Goal: Task Accomplishment & Management: Complete application form

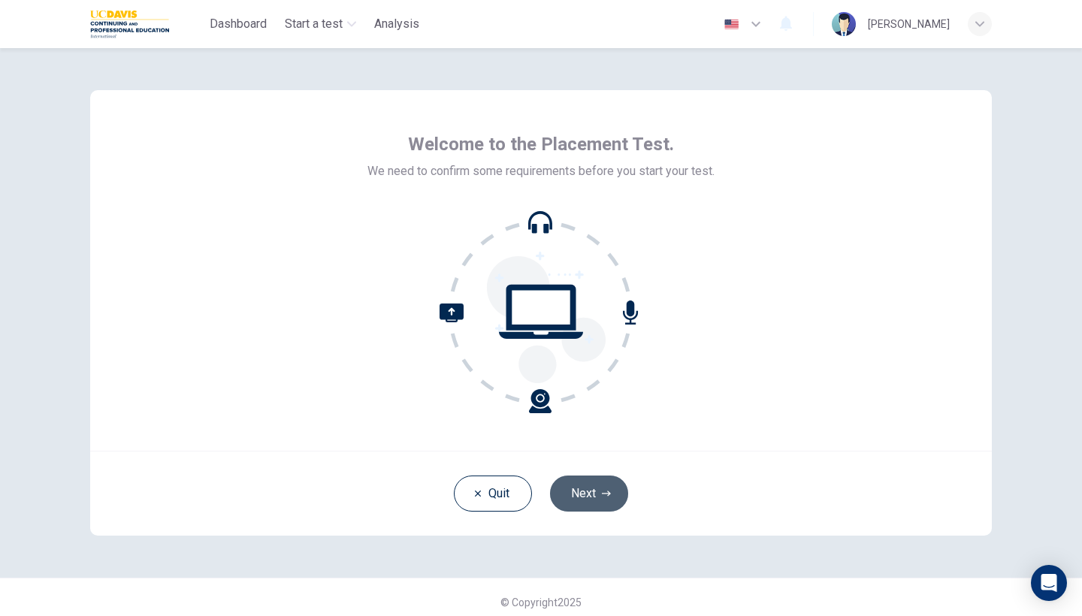
click at [593, 501] on button "Next" at bounding box center [589, 494] width 78 height 36
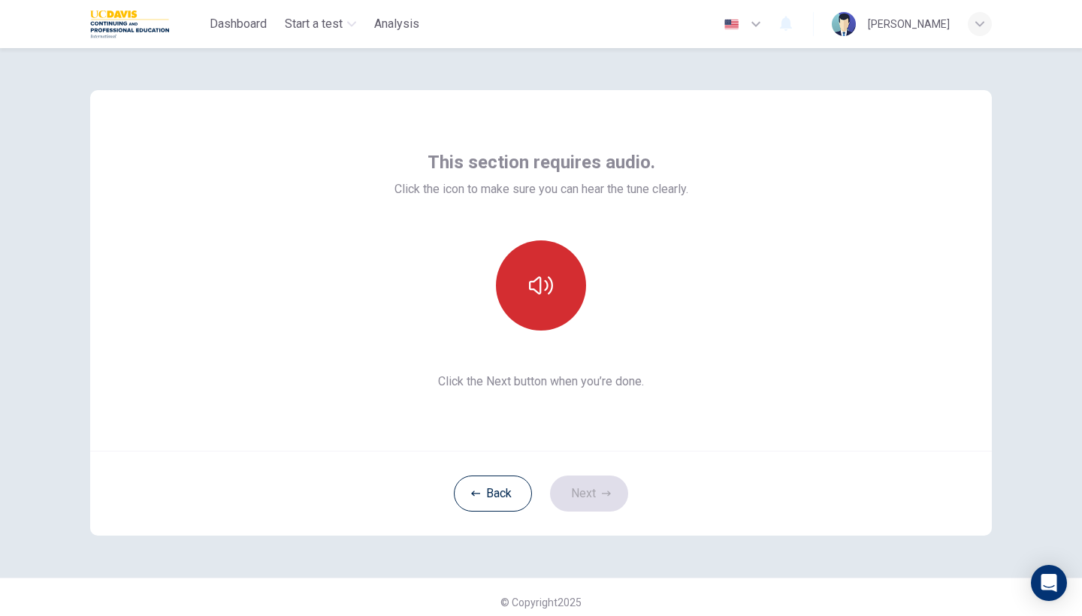
click at [529, 278] on icon "button" at bounding box center [541, 286] width 24 height 24
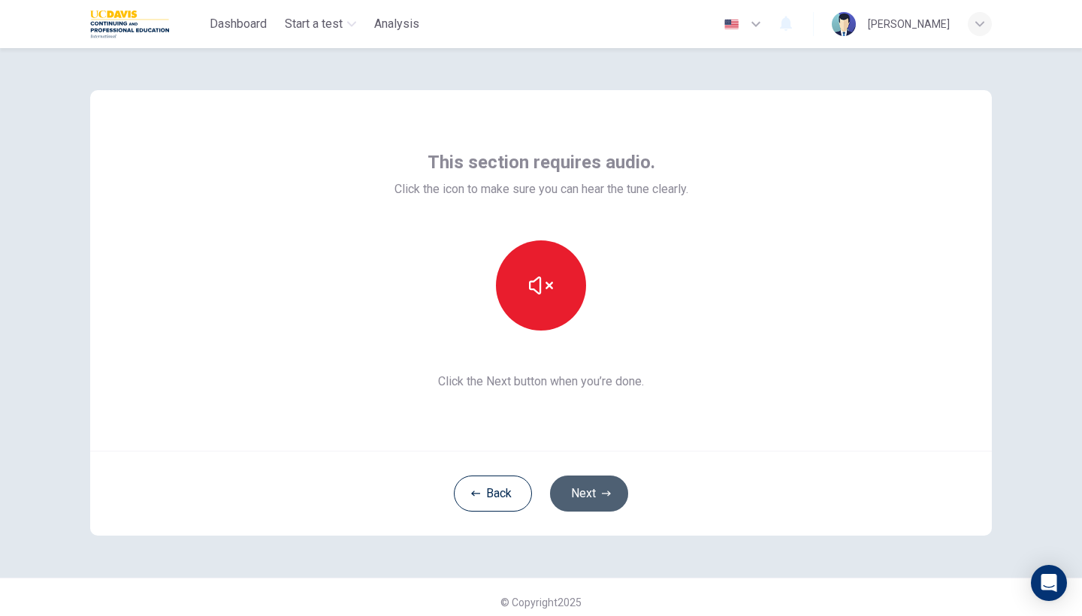
click at [581, 489] on button "Next" at bounding box center [589, 494] width 78 height 36
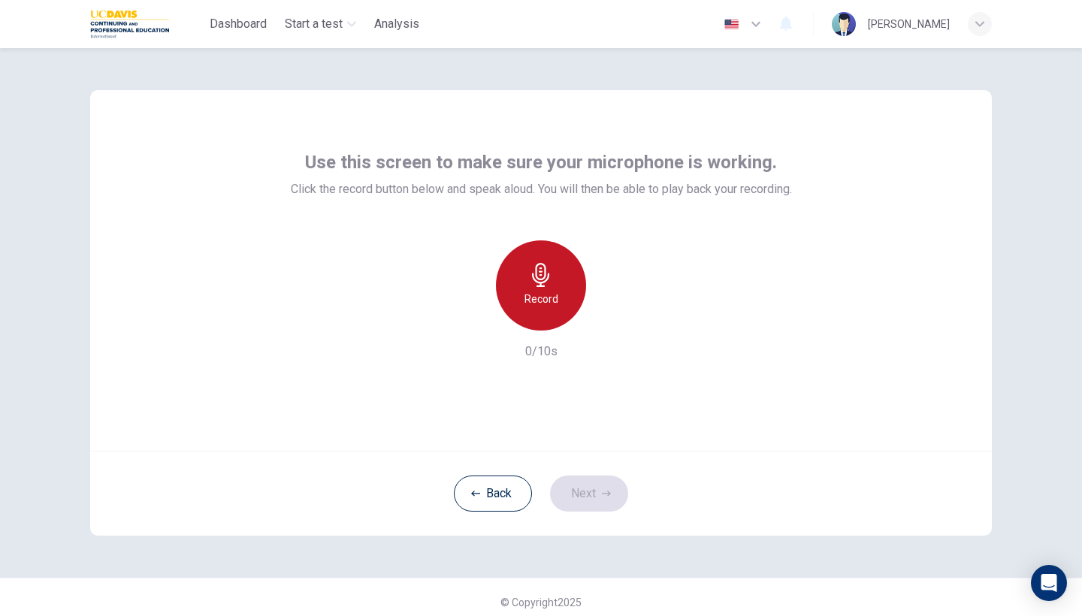
click at [560, 310] on div "Record" at bounding box center [541, 285] width 90 height 90
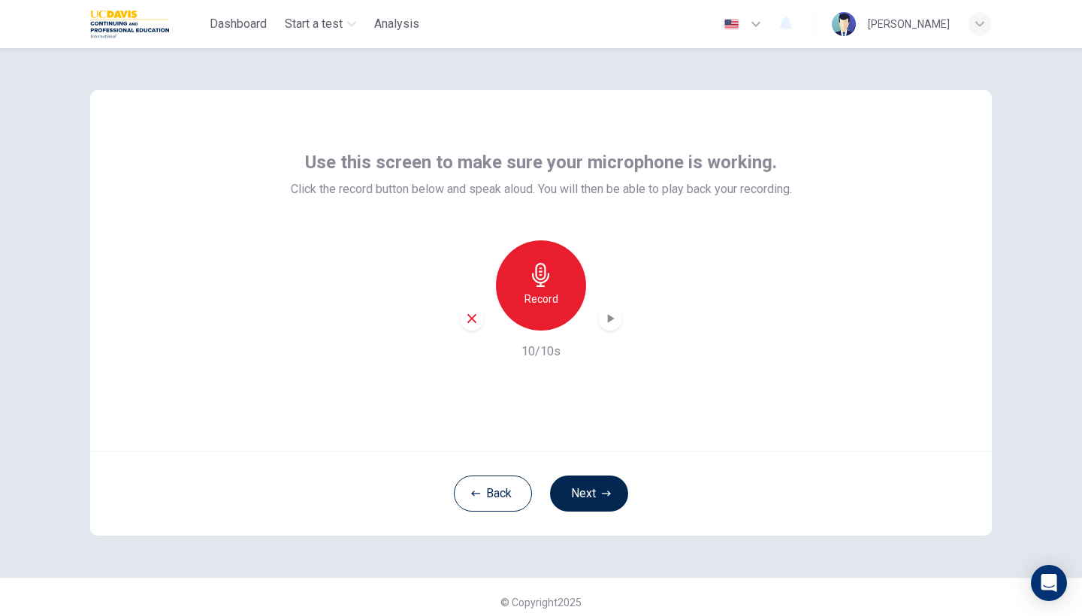
click at [605, 317] on icon "button" at bounding box center [610, 318] width 15 height 15
click at [596, 495] on button "Next" at bounding box center [589, 494] width 78 height 36
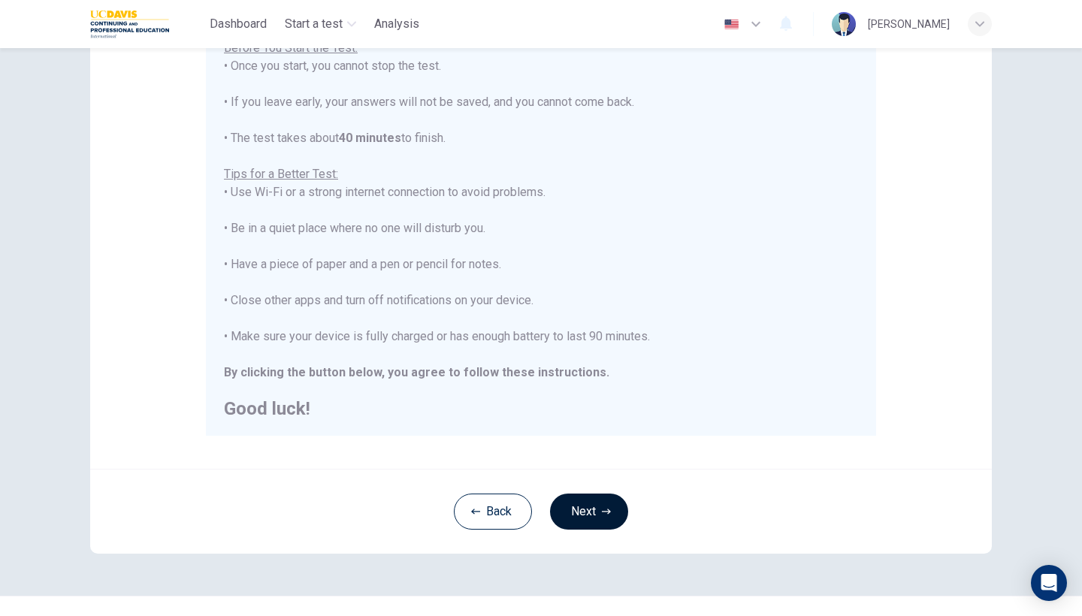
scroll to position [193, 0]
click at [596, 495] on button "Next" at bounding box center [589, 510] width 78 height 36
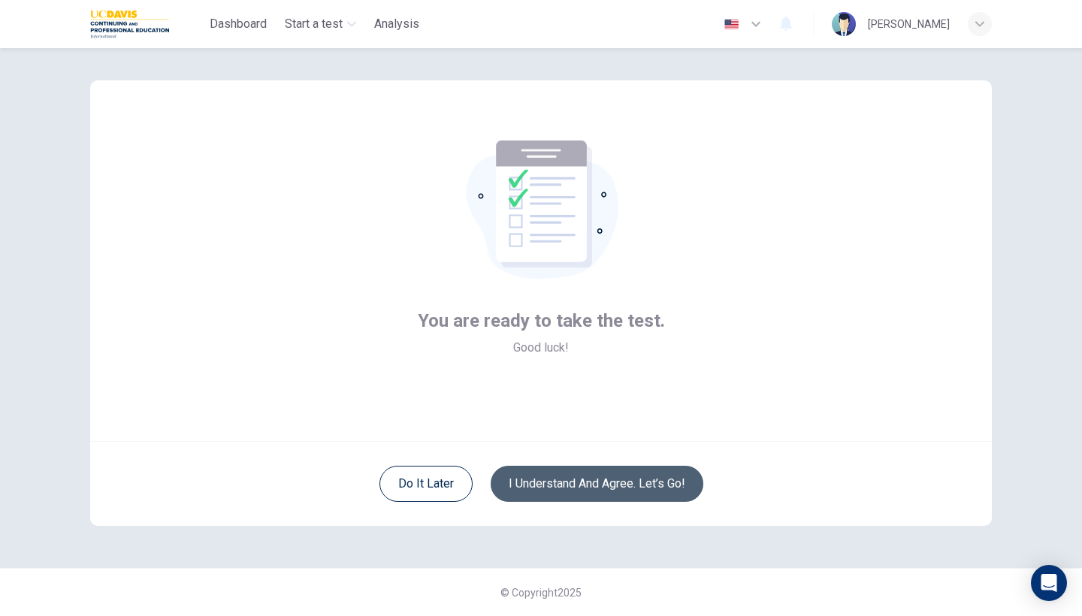
click at [596, 495] on button "I understand and agree. Let’s go!" at bounding box center [597, 484] width 213 height 36
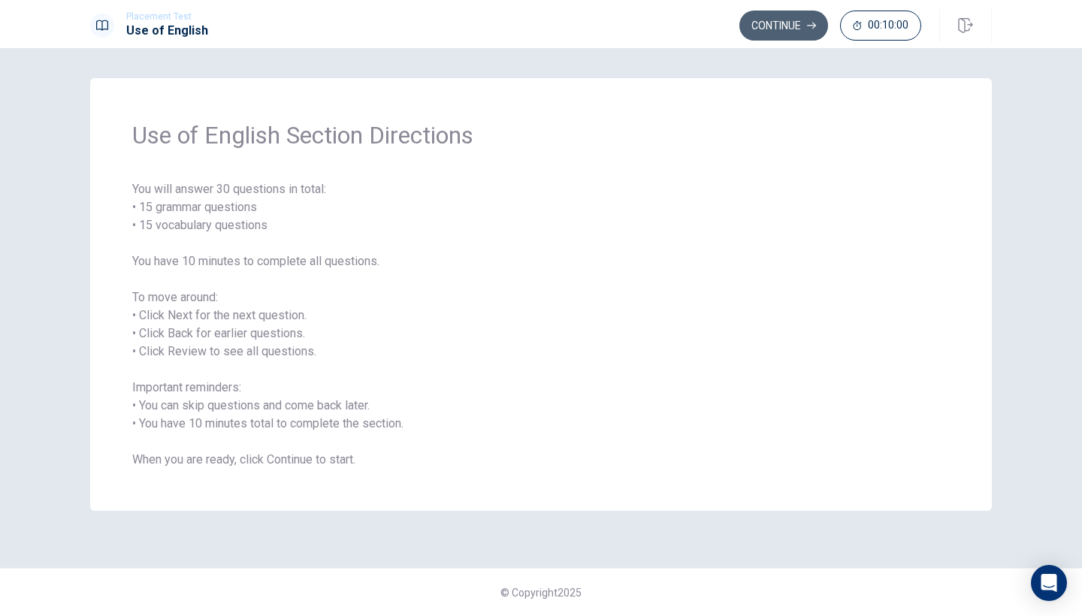
click at [801, 29] on button "Continue" at bounding box center [784, 26] width 89 height 30
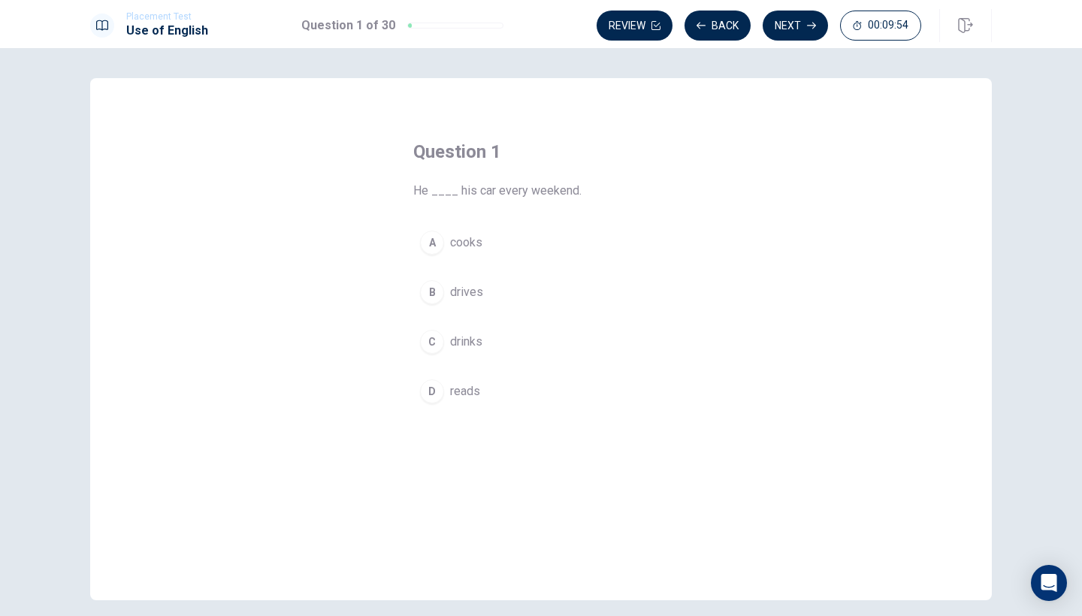
click at [437, 296] on div "B" at bounding box center [432, 292] width 24 height 24
click at [439, 295] on div "B" at bounding box center [432, 292] width 24 height 24
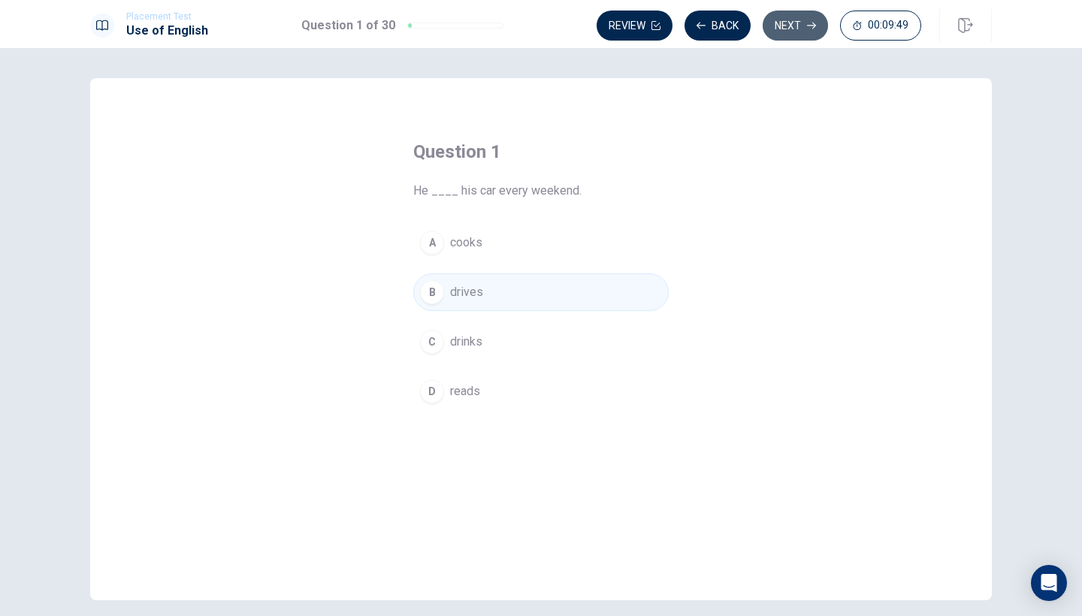
click at [789, 25] on button "Next" at bounding box center [795, 26] width 65 height 30
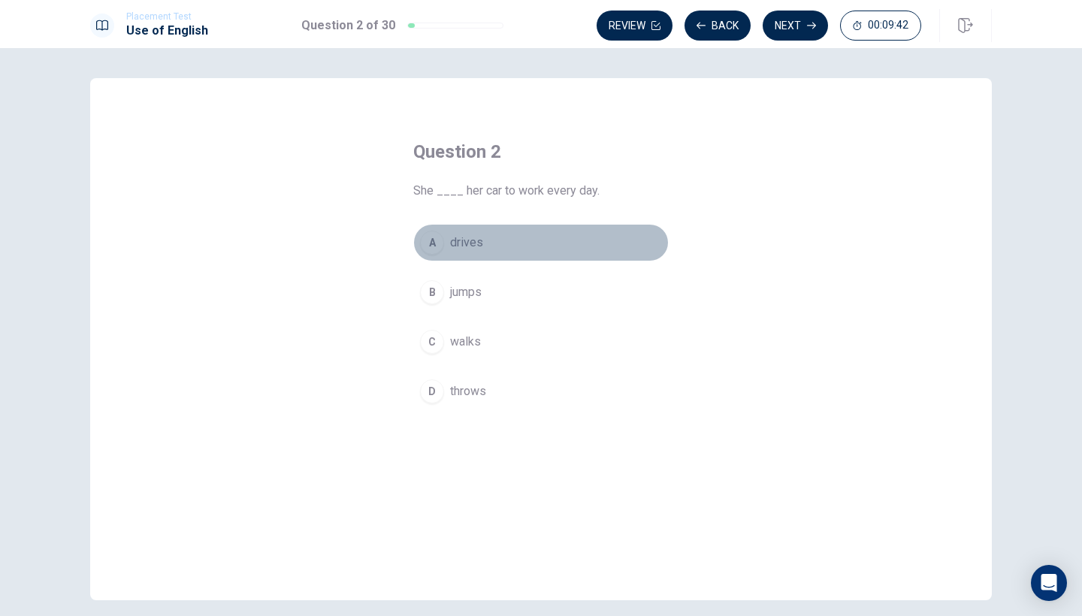
click at [433, 243] on div "A" at bounding box center [432, 243] width 24 height 24
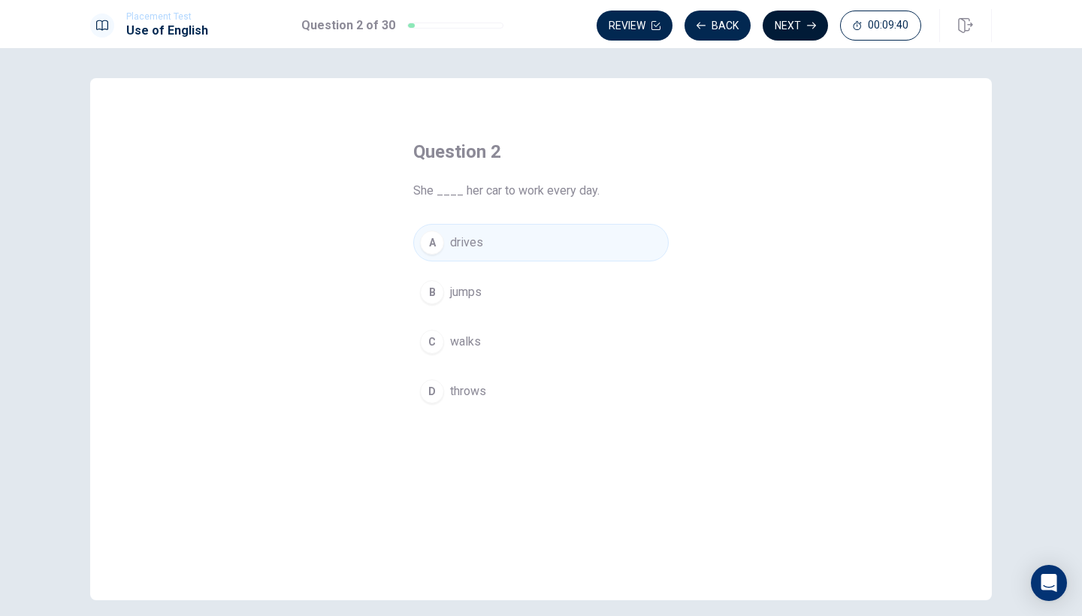
click at [794, 22] on button "Next" at bounding box center [795, 26] width 65 height 30
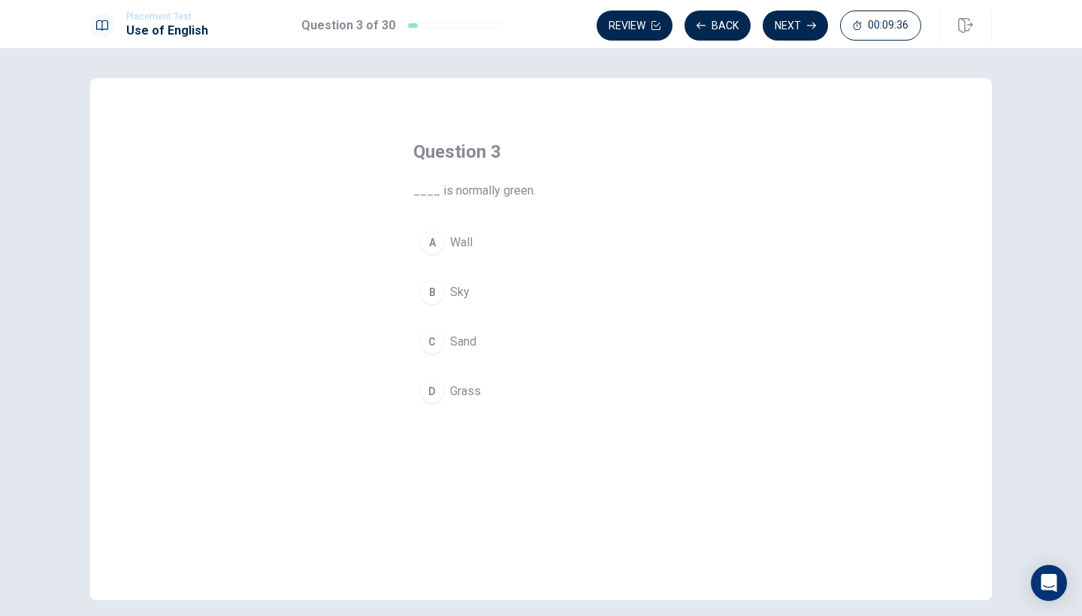
click at [436, 389] on div "D" at bounding box center [432, 392] width 24 height 24
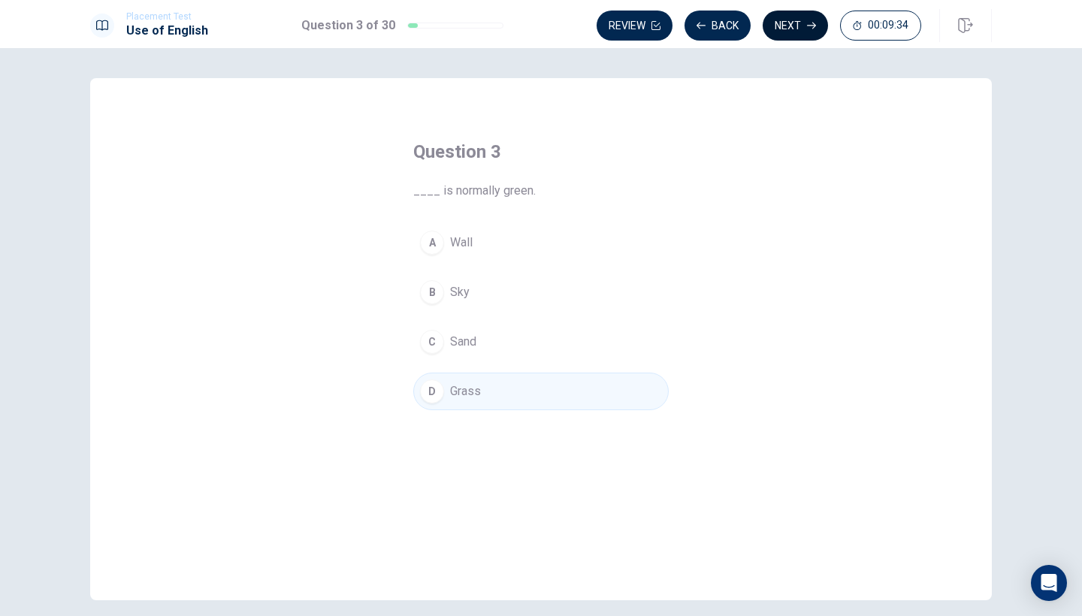
click at [786, 22] on button "Next" at bounding box center [795, 26] width 65 height 30
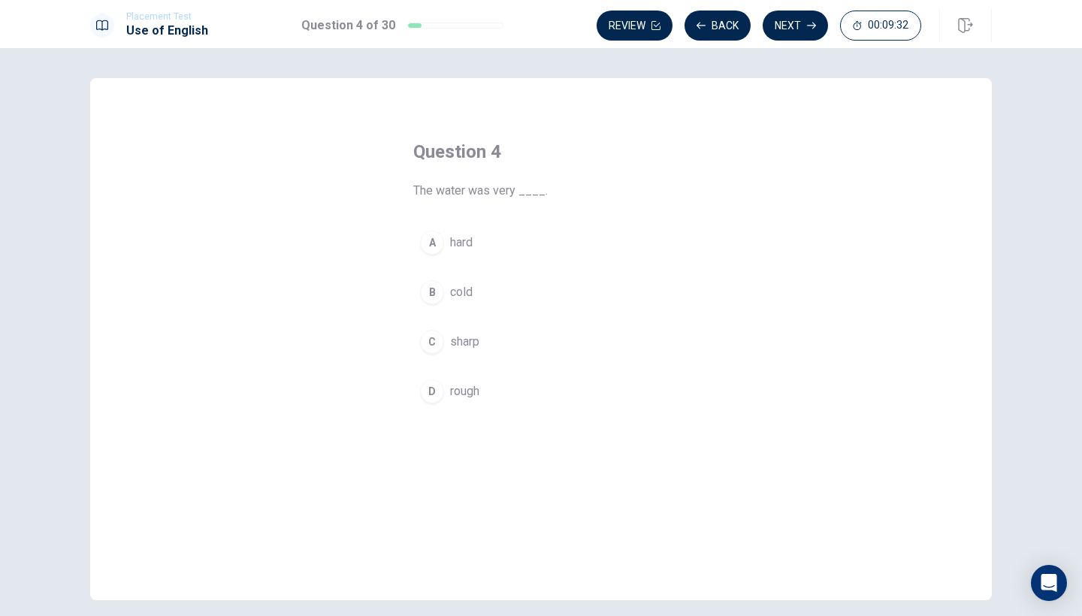
click at [432, 297] on div "B" at bounding box center [432, 292] width 24 height 24
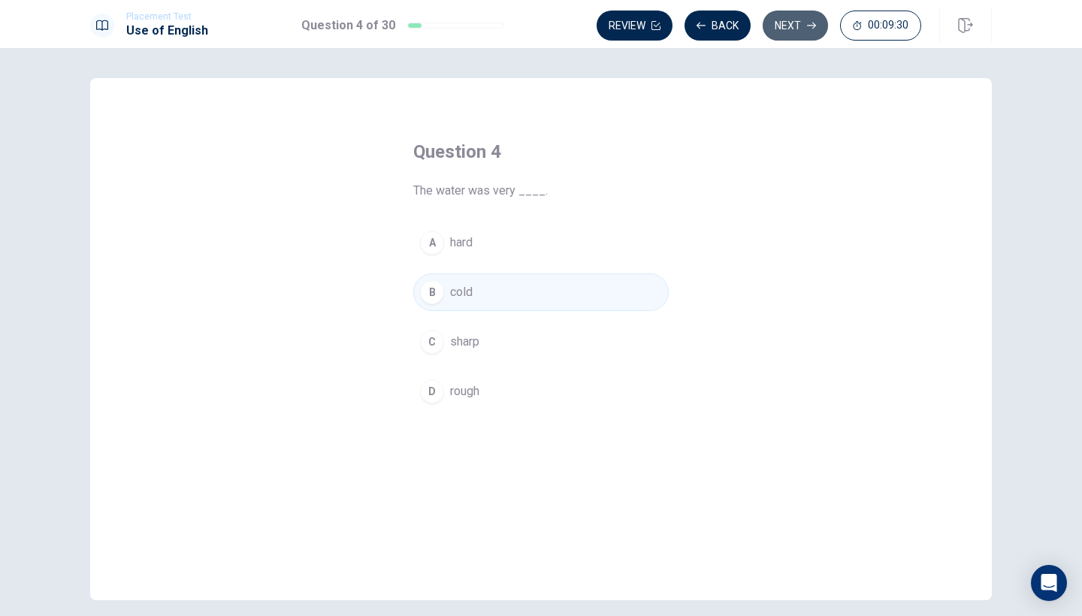
click at [784, 32] on button "Next" at bounding box center [795, 26] width 65 height 30
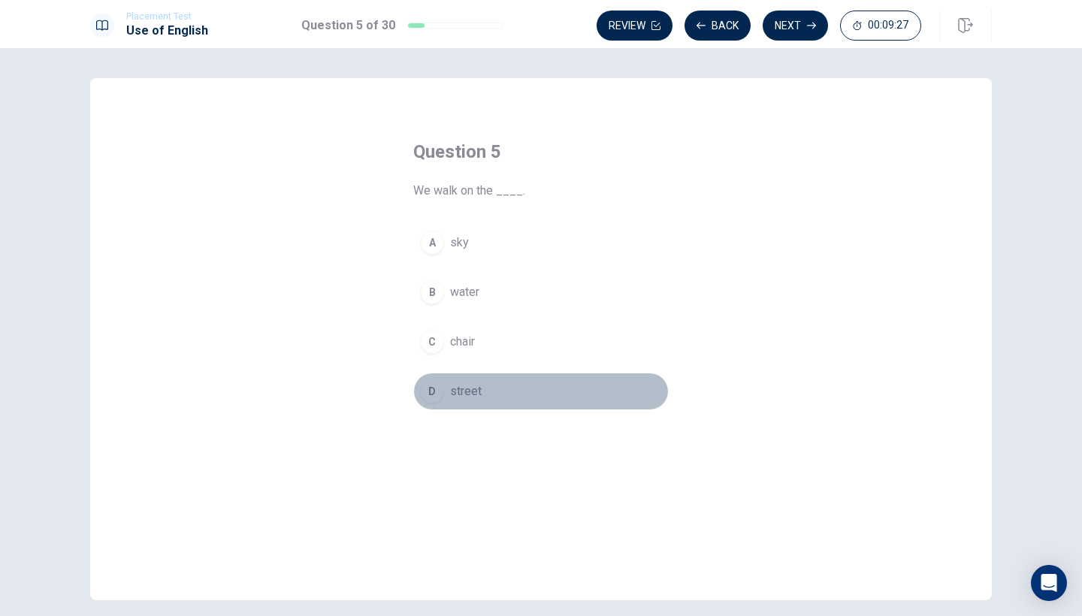
click at [432, 390] on div "D" at bounding box center [432, 392] width 24 height 24
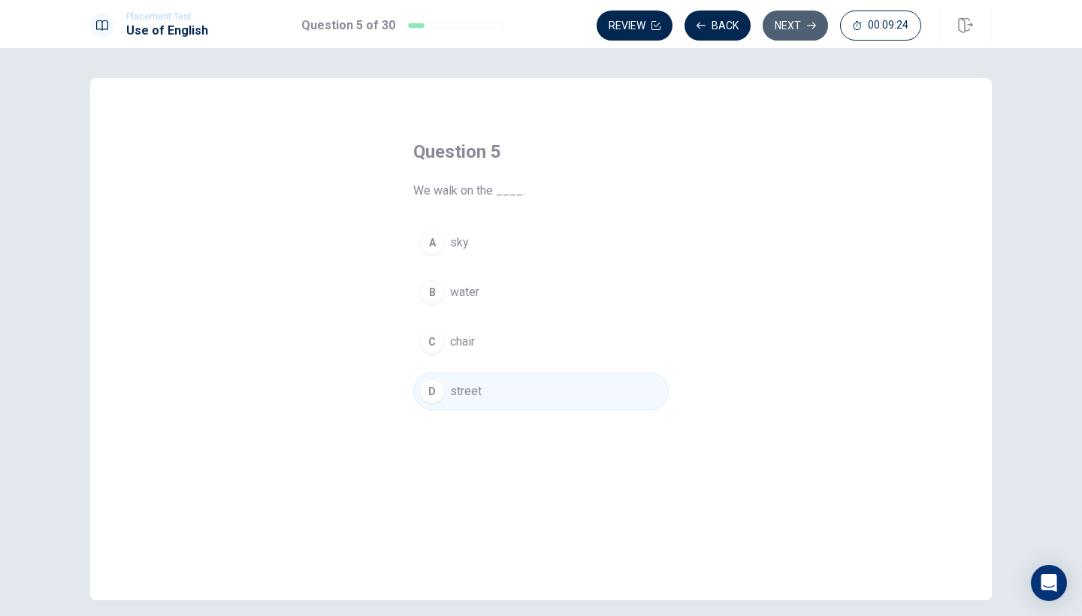
click at [802, 29] on button "Next" at bounding box center [795, 26] width 65 height 30
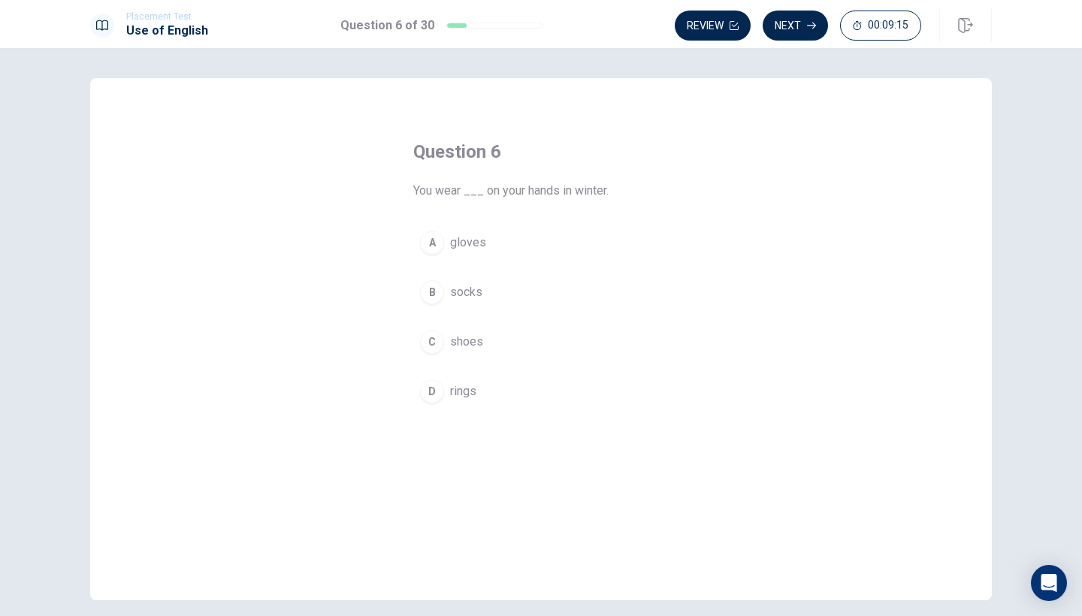
click at [434, 244] on div "A" at bounding box center [432, 243] width 24 height 24
click at [797, 25] on button "Next" at bounding box center [795, 26] width 65 height 30
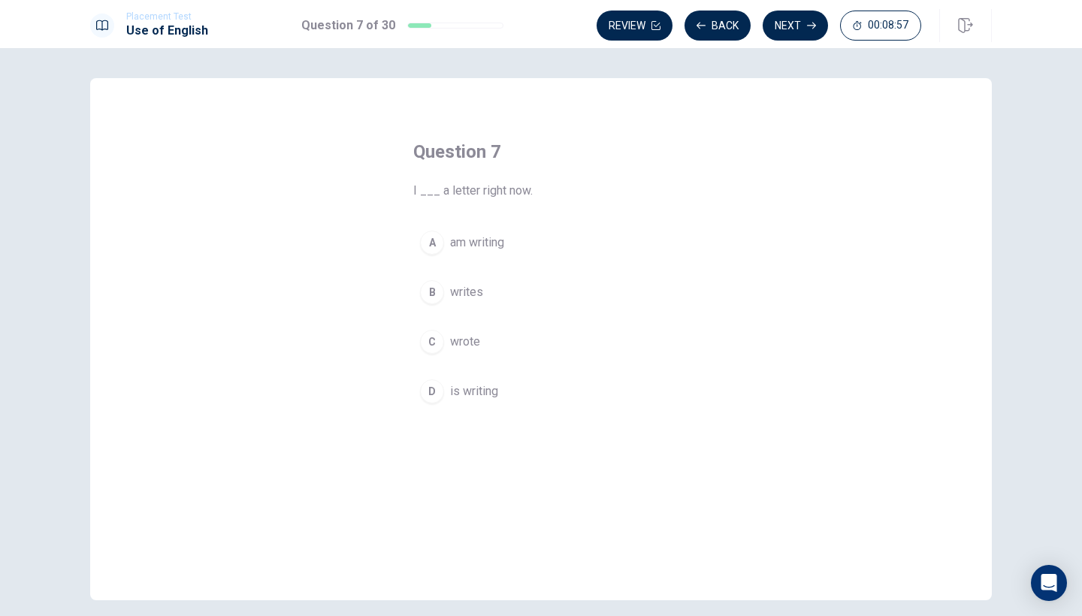
click at [431, 342] on div "C" at bounding box center [432, 342] width 24 height 24
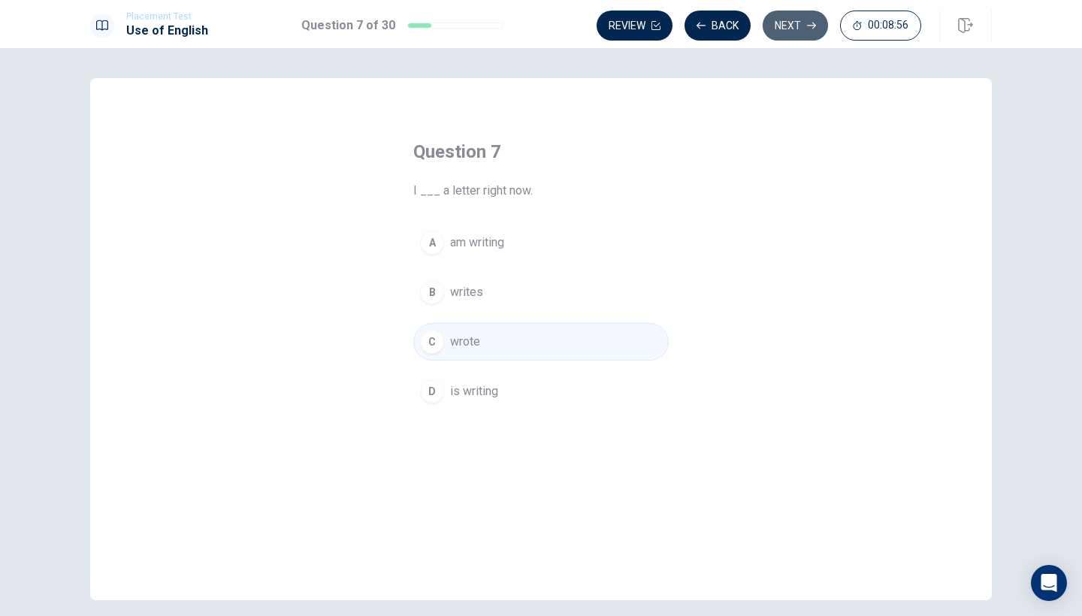
click at [788, 32] on button "Next" at bounding box center [795, 26] width 65 height 30
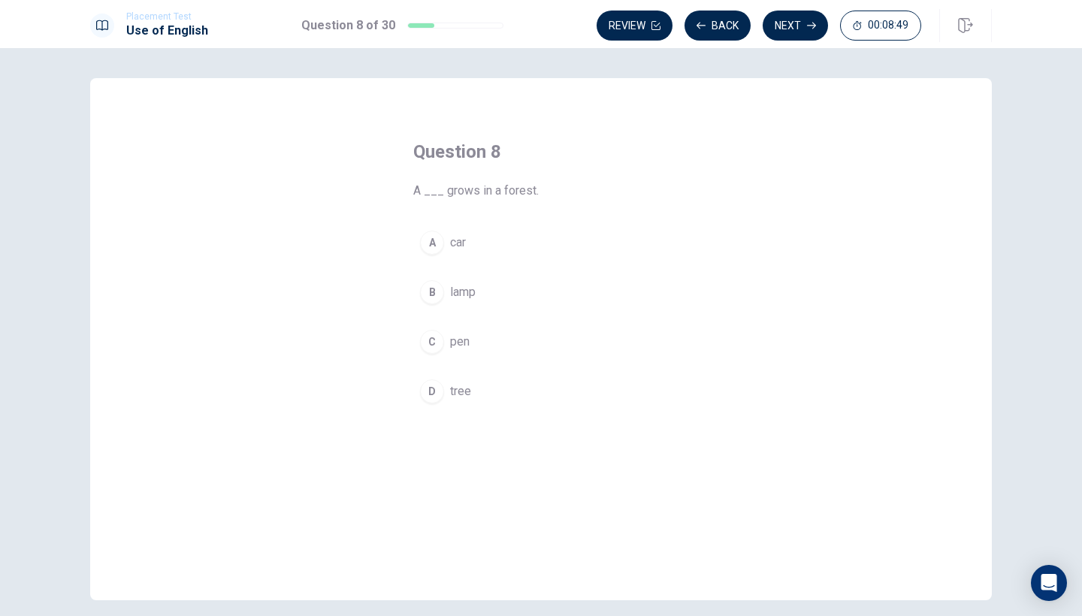
click at [442, 393] on div "D" at bounding box center [432, 392] width 24 height 24
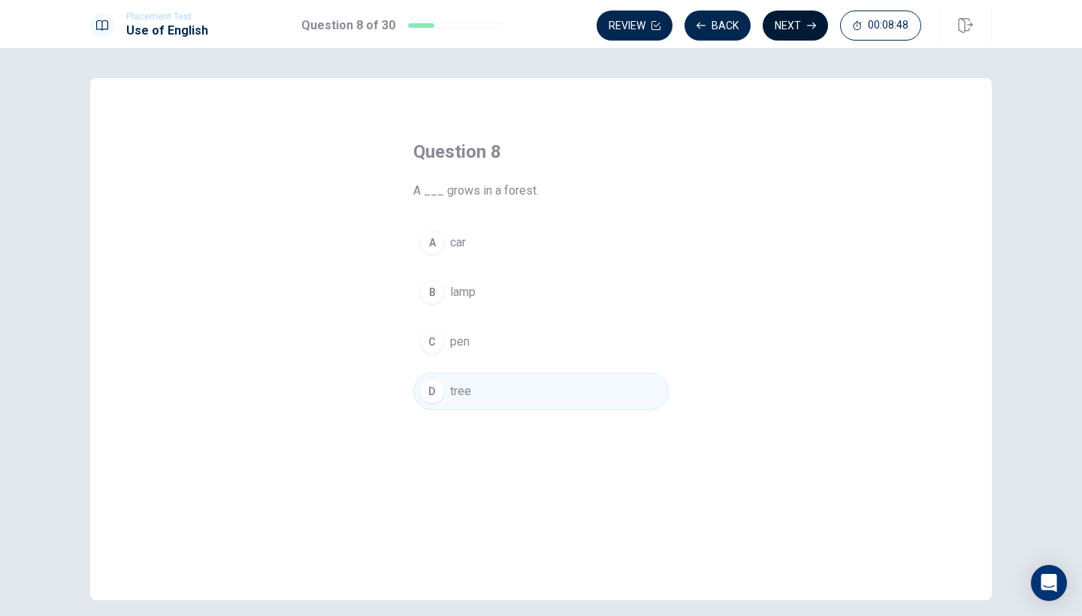
click at [782, 29] on button "Next" at bounding box center [795, 26] width 65 height 30
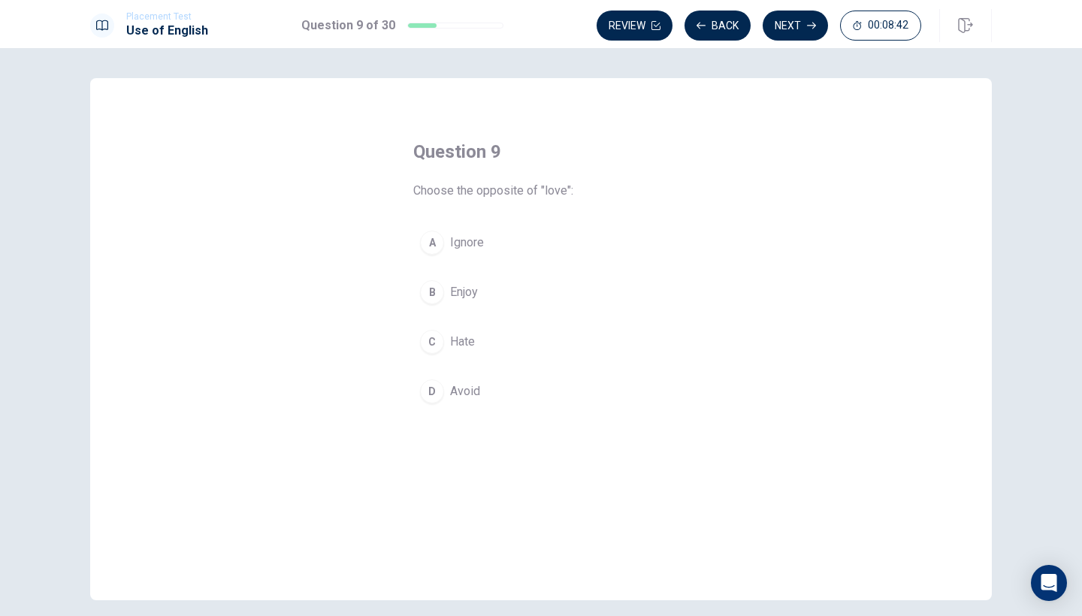
click at [431, 346] on div "C" at bounding box center [432, 342] width 24 height 24
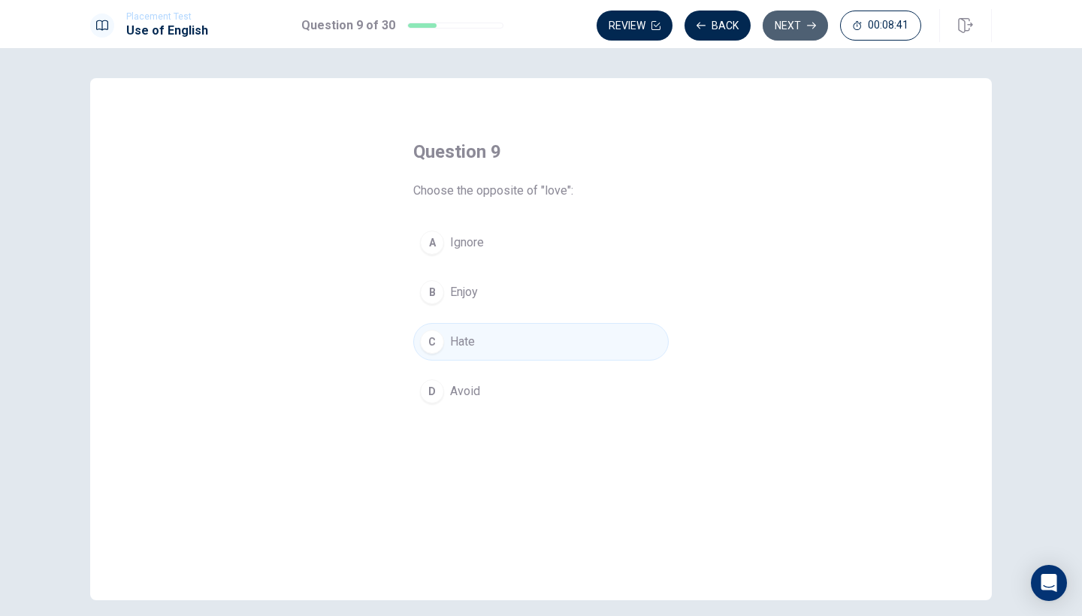
click at [807, 27] on icon "button" at bounding box center [811, 25] width 9 height 9
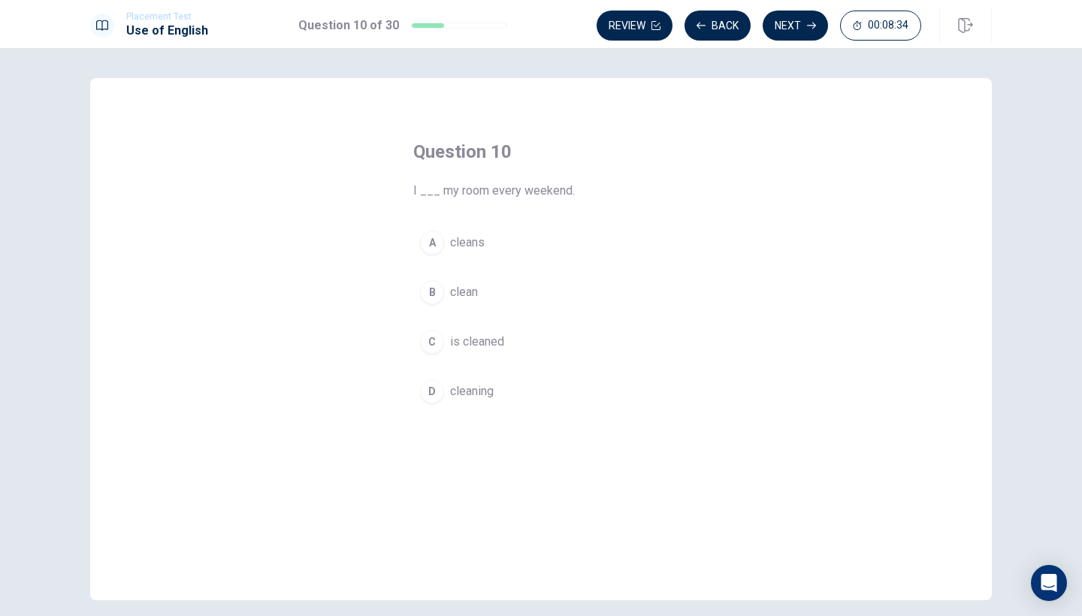
click at [436, 287] on div "B" at bounding box center [432, 292] width 24 height 24
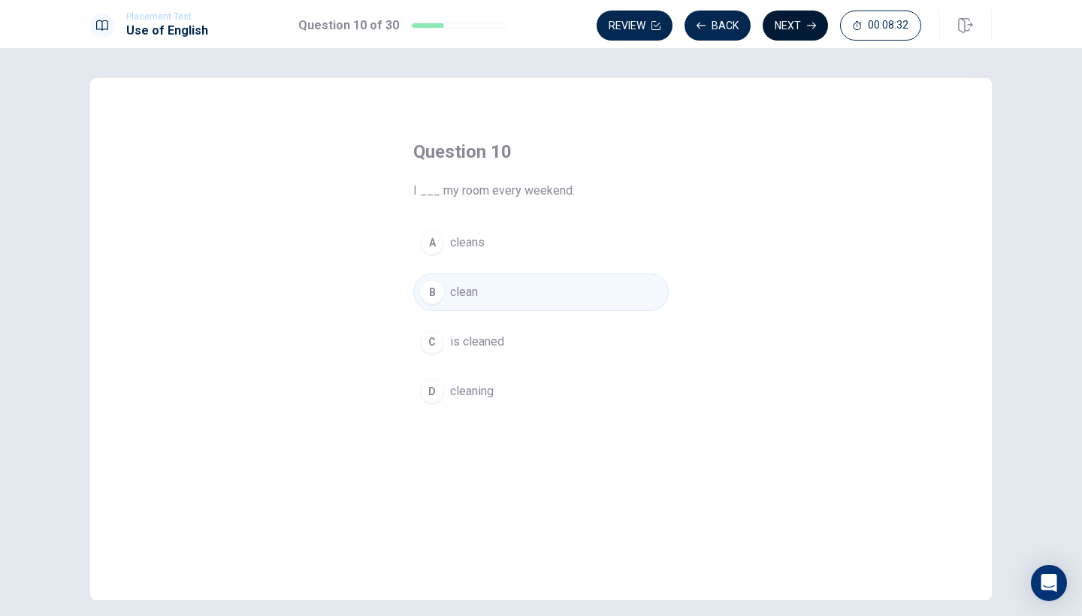
click at [800, 28] on button "Next" at bounding box center [795, 26] width 65 height 30
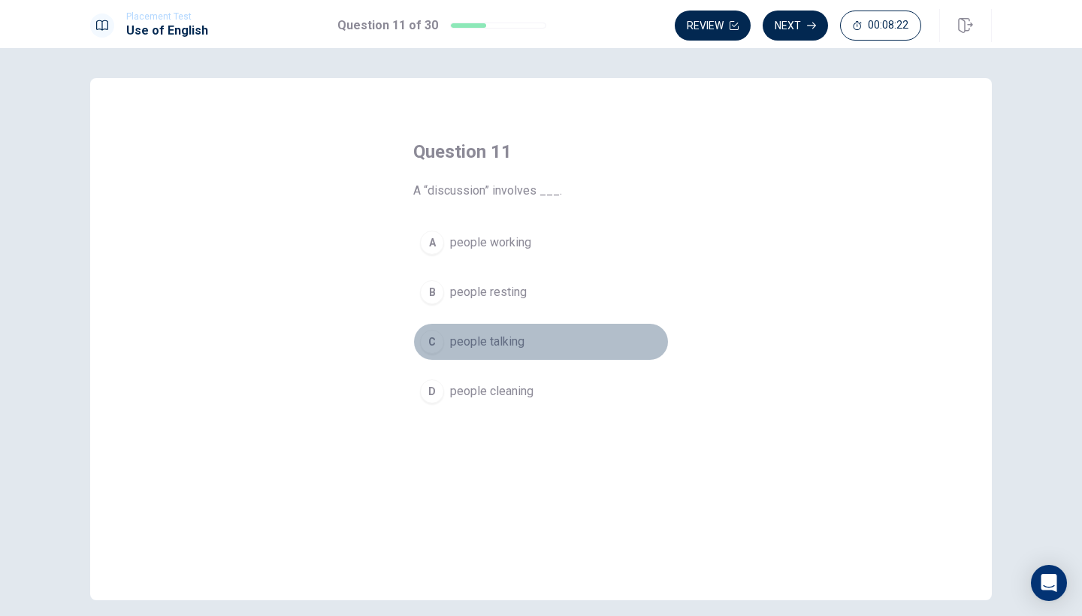
click at [434, 339] on div "C" at bounding box center [432, 342] width 24 height 24
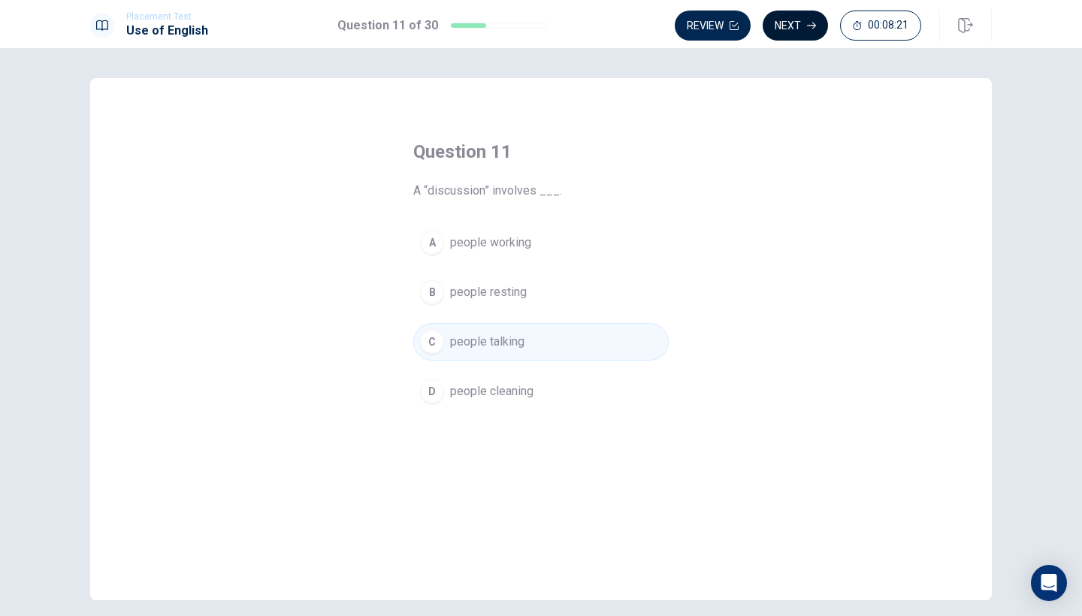
click at [806, 27] on button "Next" at bounding box center [795, 26] width 65 height 30
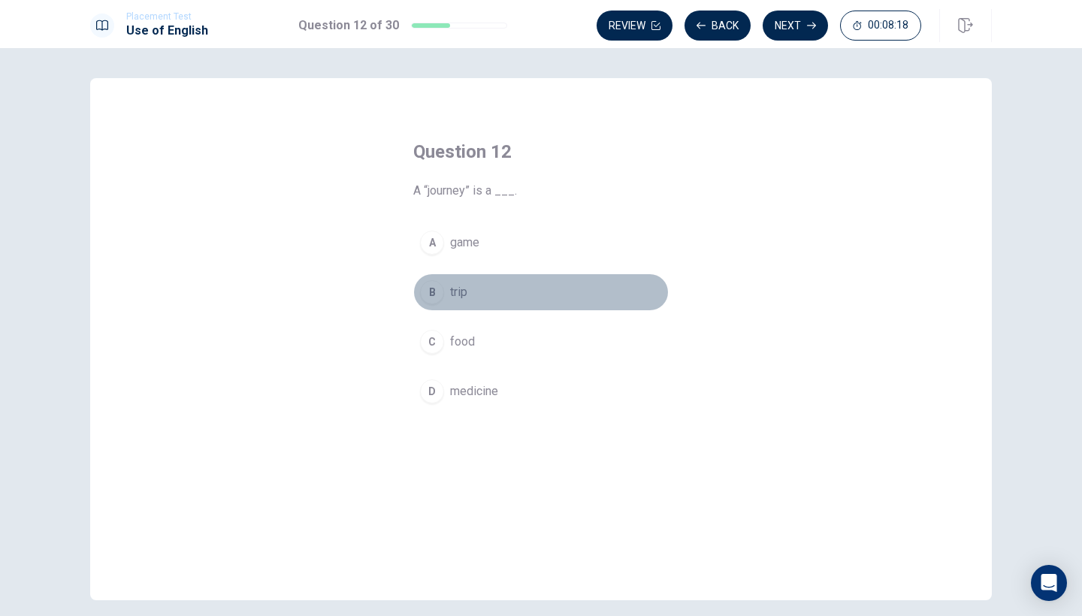
click at [435, 301] on div "B" at bounding box center [432, 292] width 24 height 24
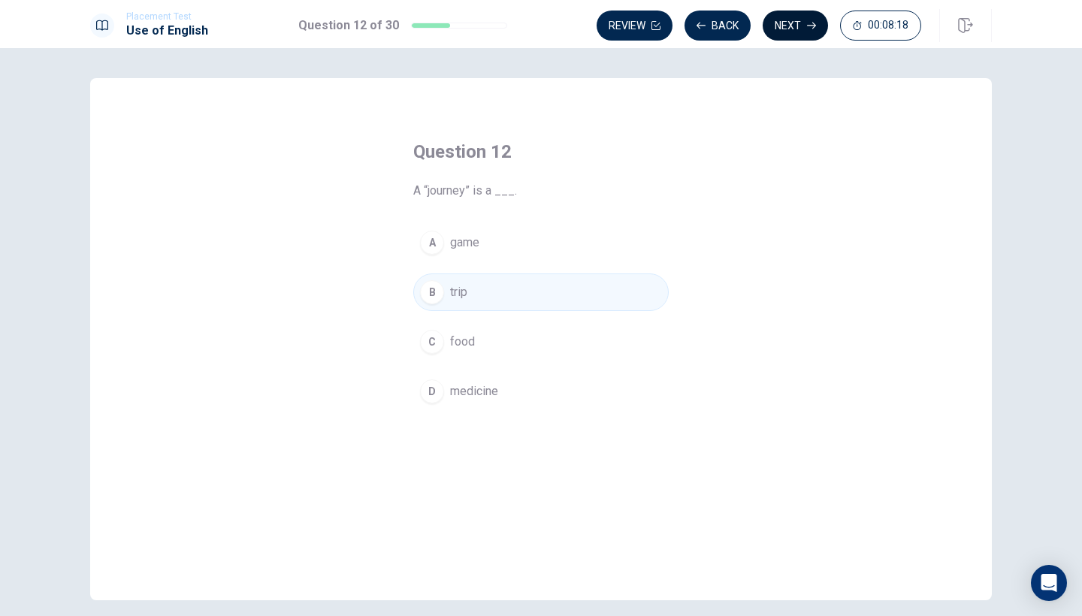
click at [807, 27] on icon "button" at bounding box center [811, 25] width 9 height 9
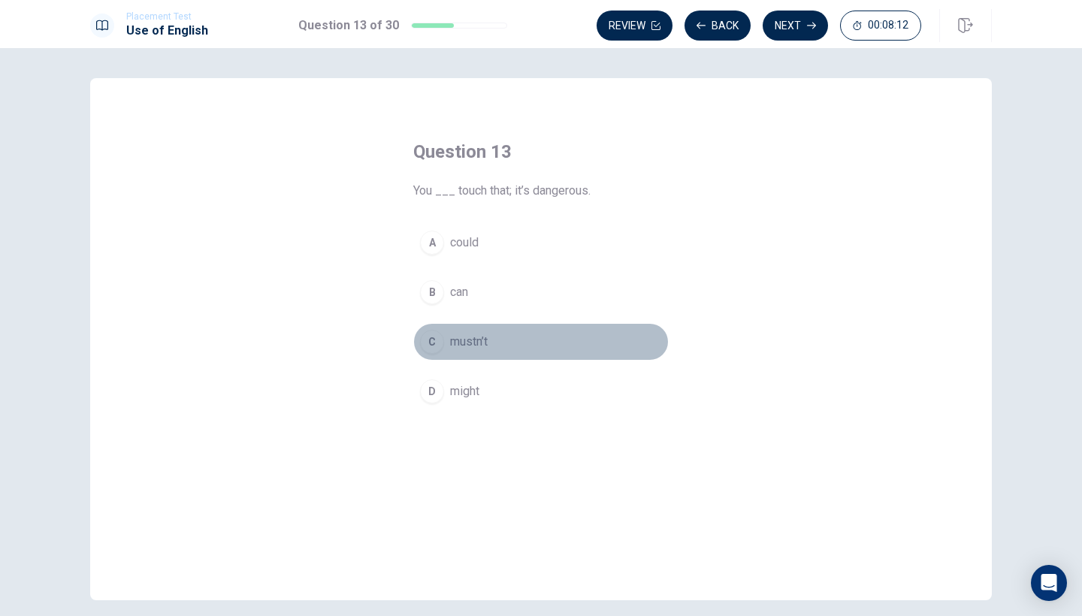
click at [437, 343] on div "C" at bounding box center [432, 342] width 24 height 24
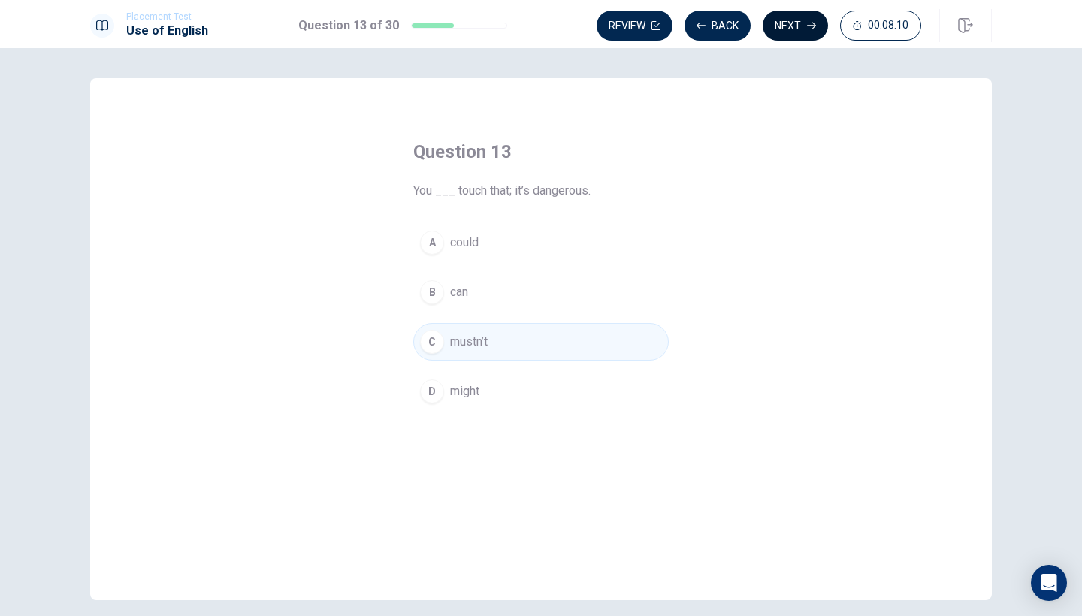
click at [791, 29] on button "Next" at bounding box center [795, 26] width 65 height 30
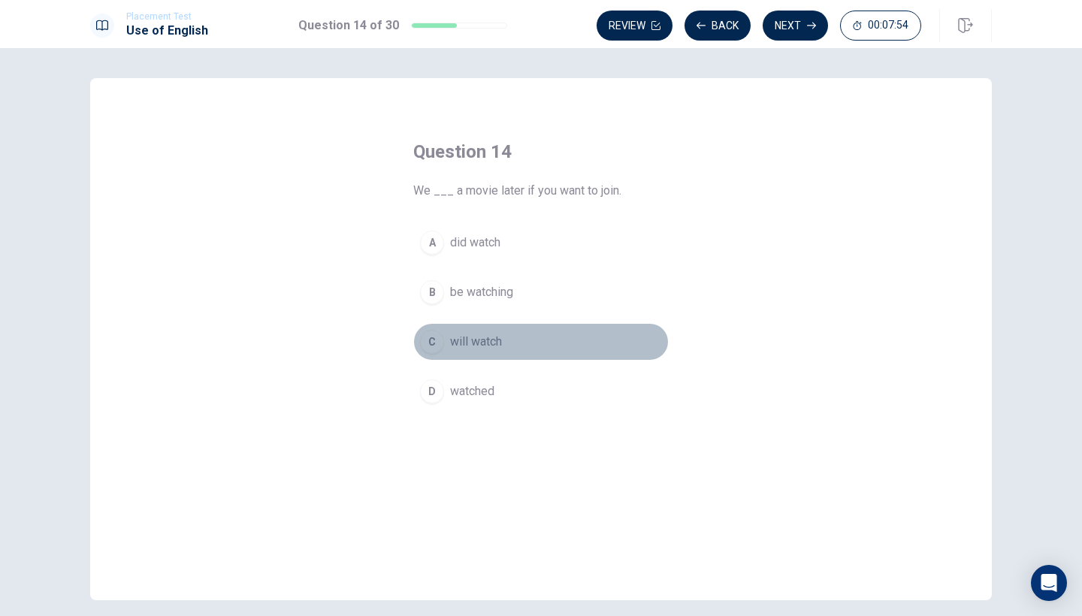
click at [432, 344] on div "C" at bounding box center [432, 342] width 24 height 24
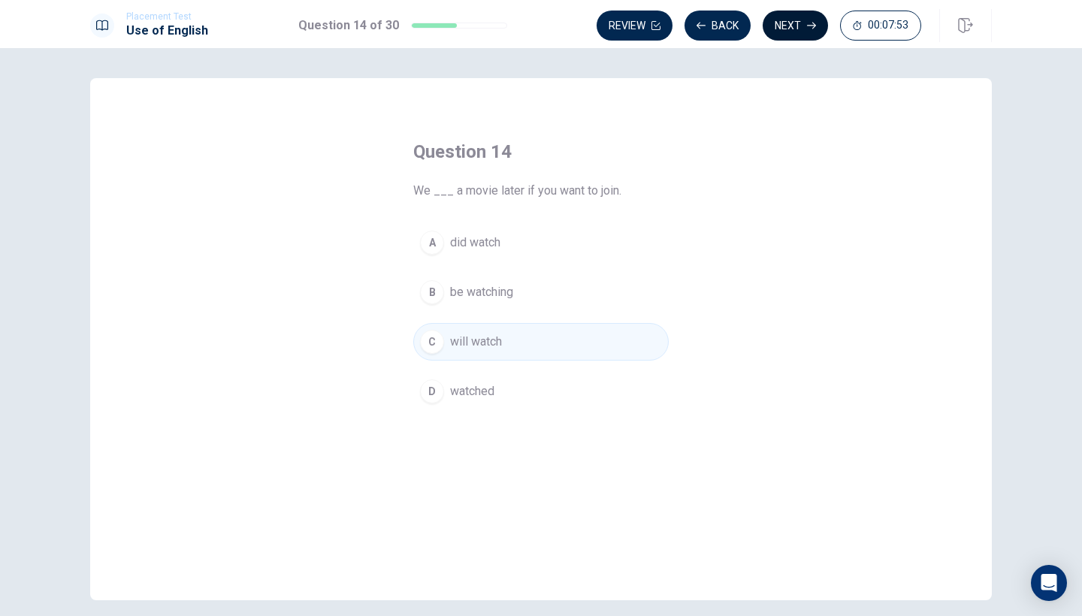
click at [783, 24] on button "Next" at bounding box center [795, 26] width 65 height 30
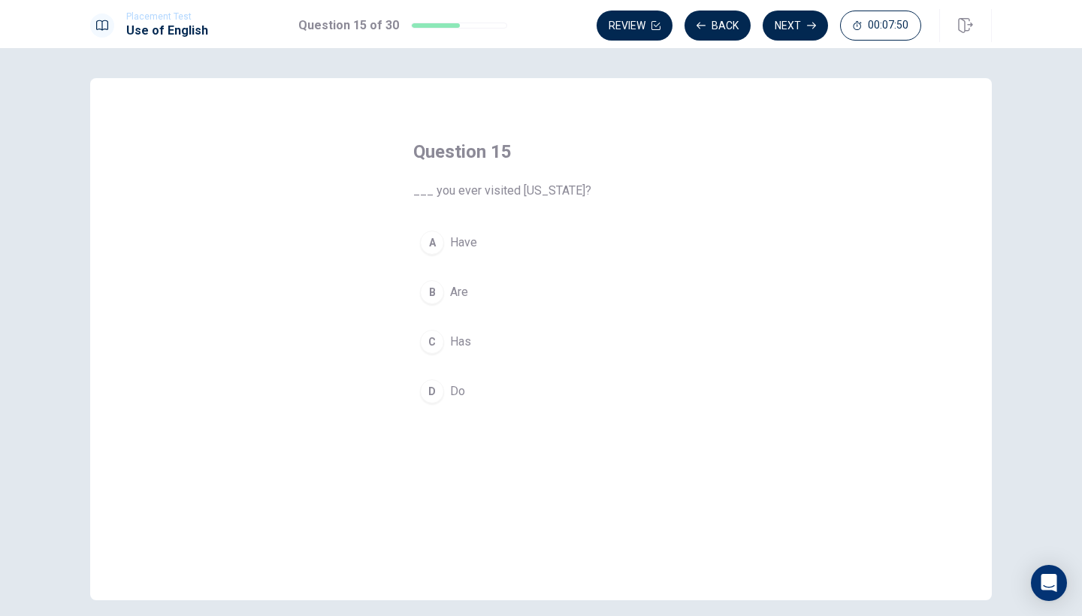
click at [435, 244] on div "A" at bounding box center [432, 243] width 24 height 24
click at [789, 23] on button "Next" at bounding box center [795, 26] width 65 height 30
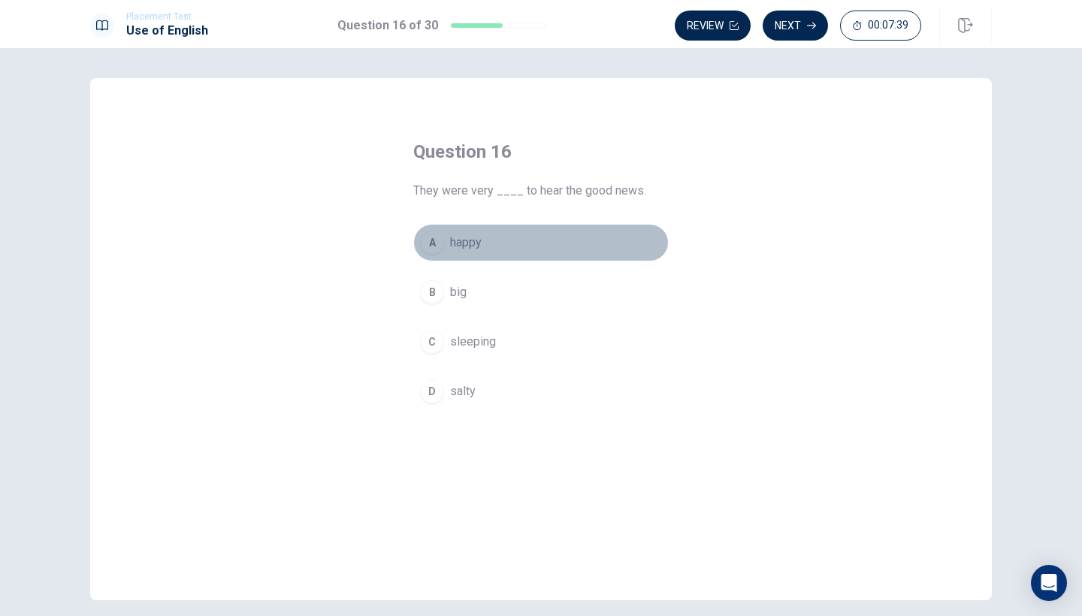
click at [436, 245] on div "A" at bounding box center [432, 243] width 24 height 24
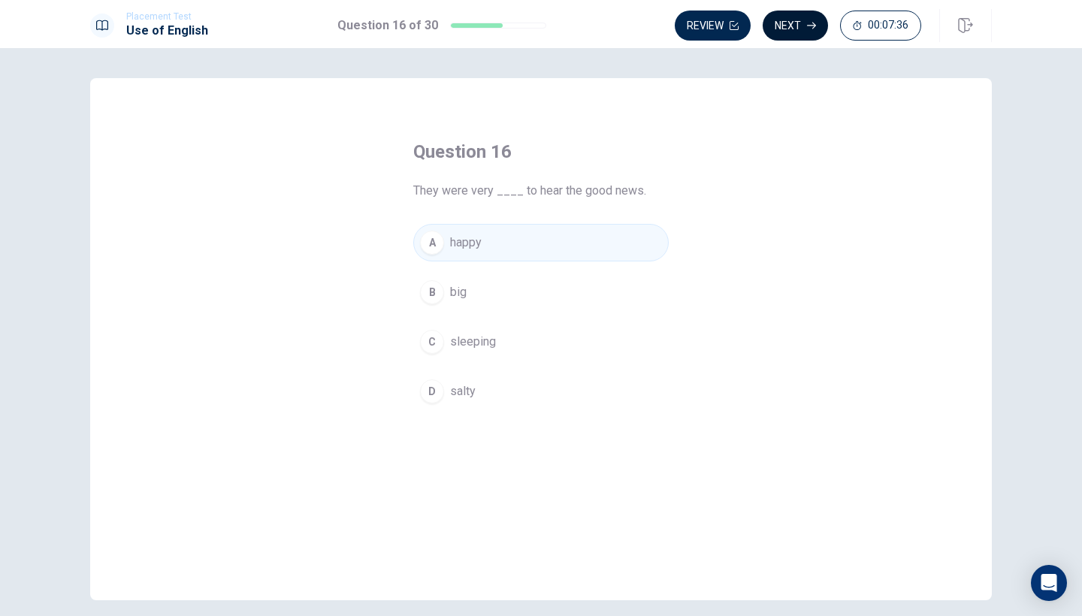
click at [804, 24] on button "Next" at bounding box center [795, 26] width 65 height 30
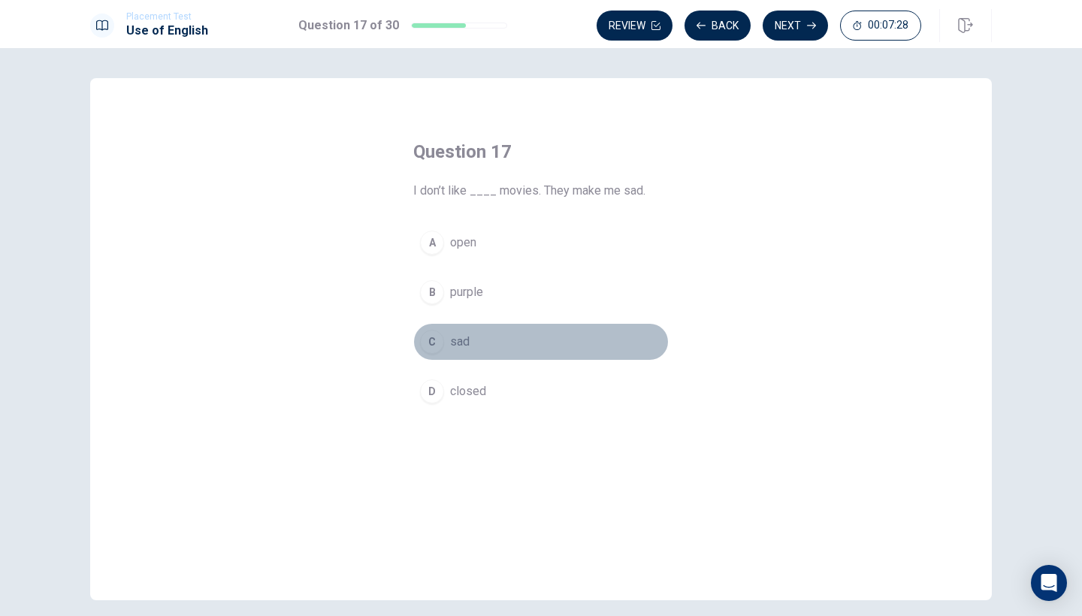
click at [432, 339] on div "C" at bounding box center [432, 342] width 24 height 24
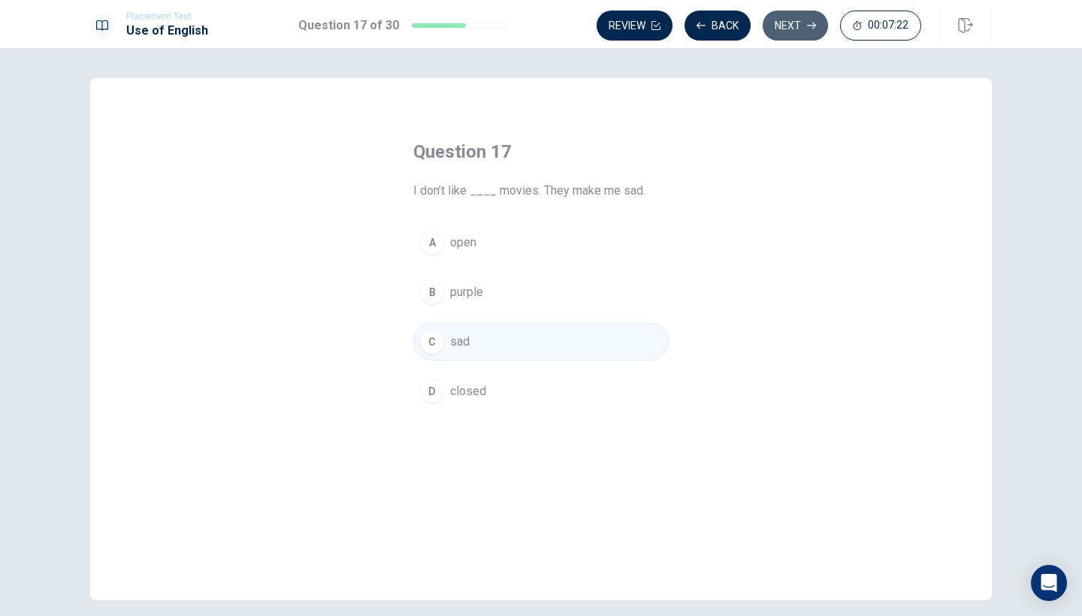
click at [793, 27] on button "Next" at bounding box center [795, 26] width 65 height 30
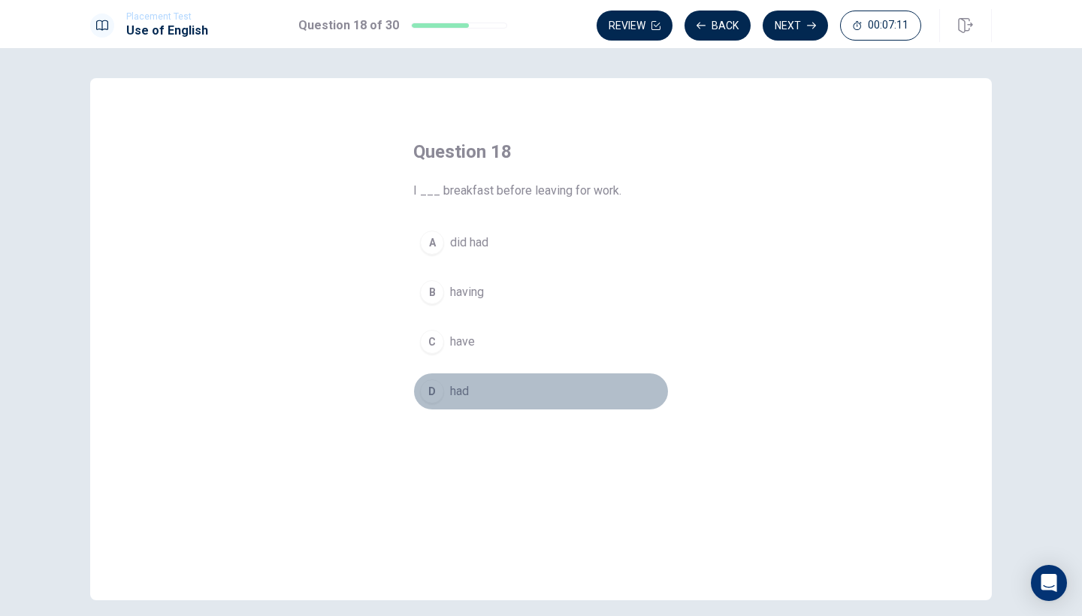
click at [440, 389] on div "D" at bounding box center [432, 392] width 24 height 24
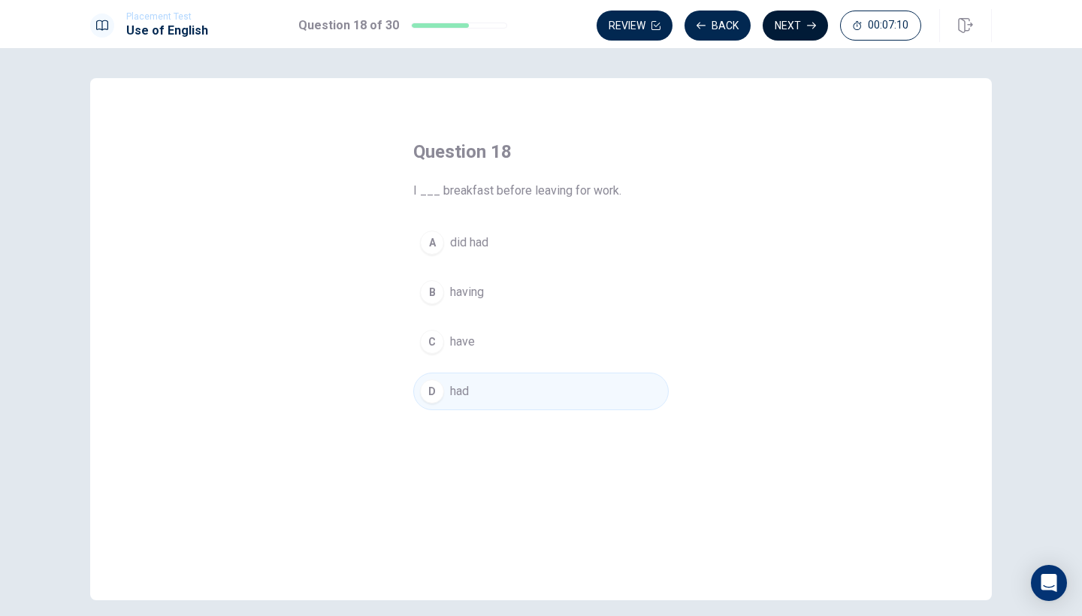
click at [797, 27] on button "Next" at bounding box center [795, 26] width 65 height 30
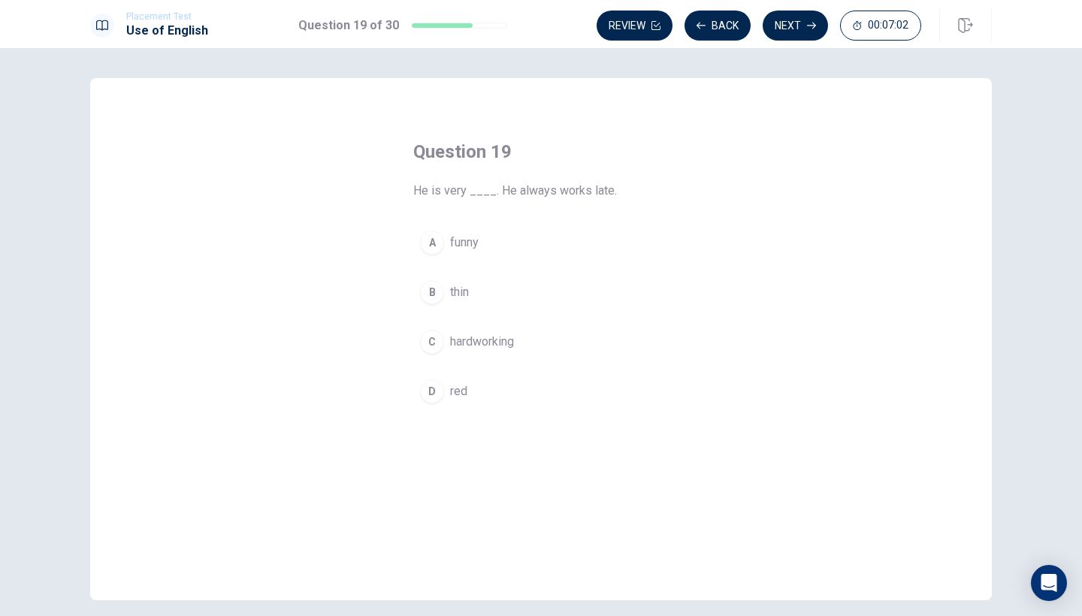
click at [439, 338] on div "C" at bounding box center [432, 342] width 24 height 24
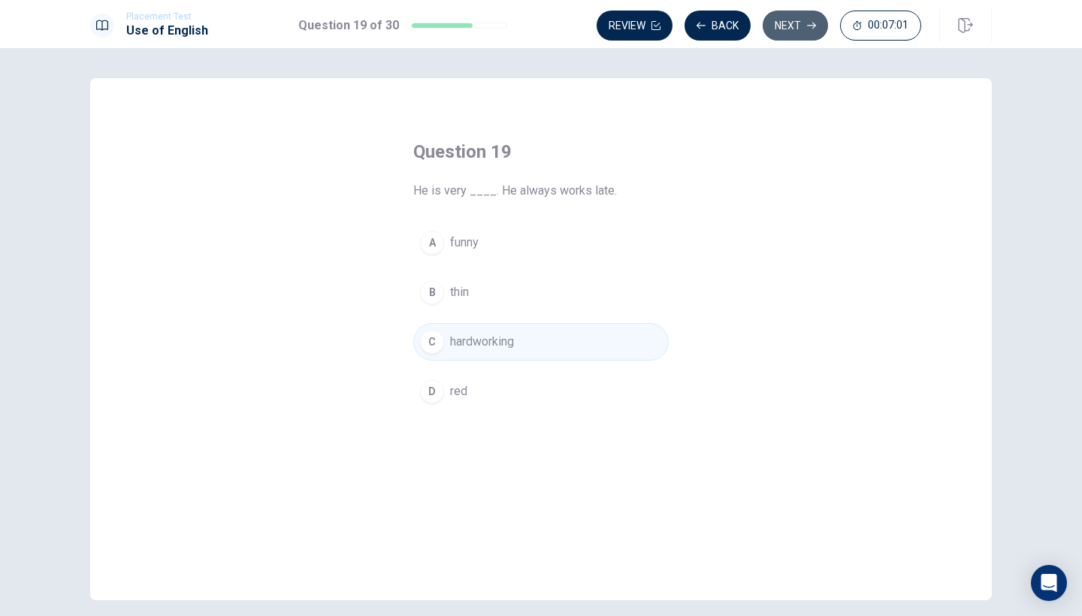
click at [794, 28] on button "Next" at bounding box center [795, 26] width 65 height 30
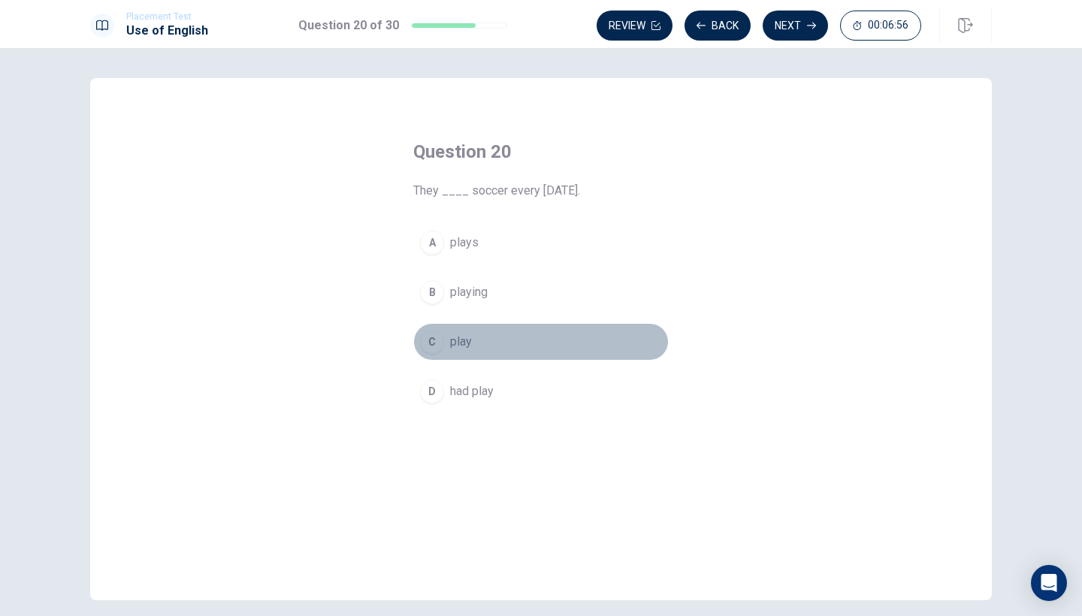
click at [437, 345] on div "C" at bounding box center [432, 342] width 24 height 24
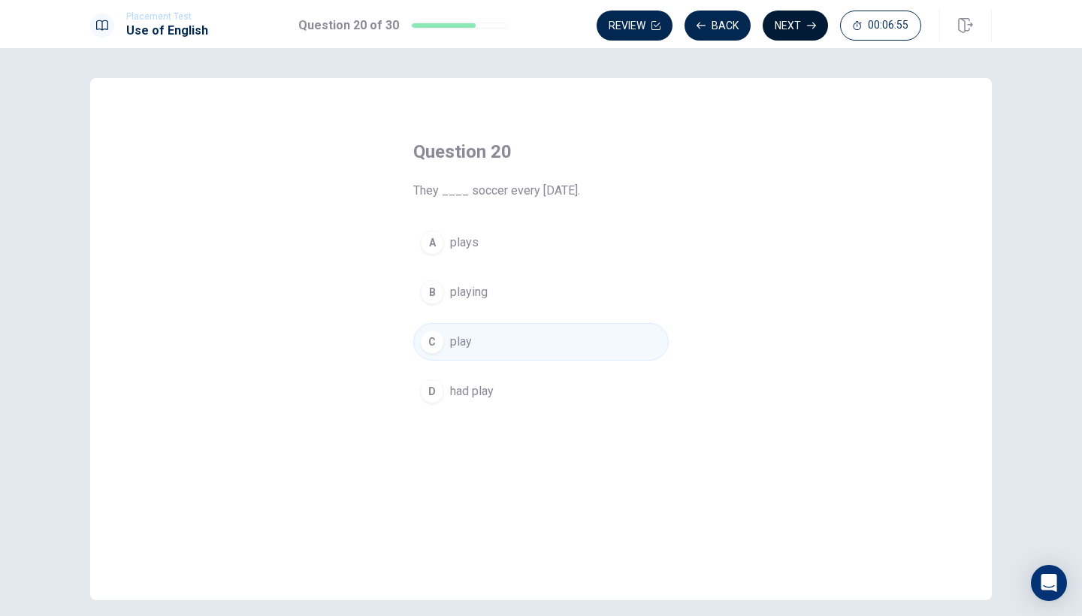
click at [782, 28] on button "Next" at bounding box center [795, 26] width 65 height 30
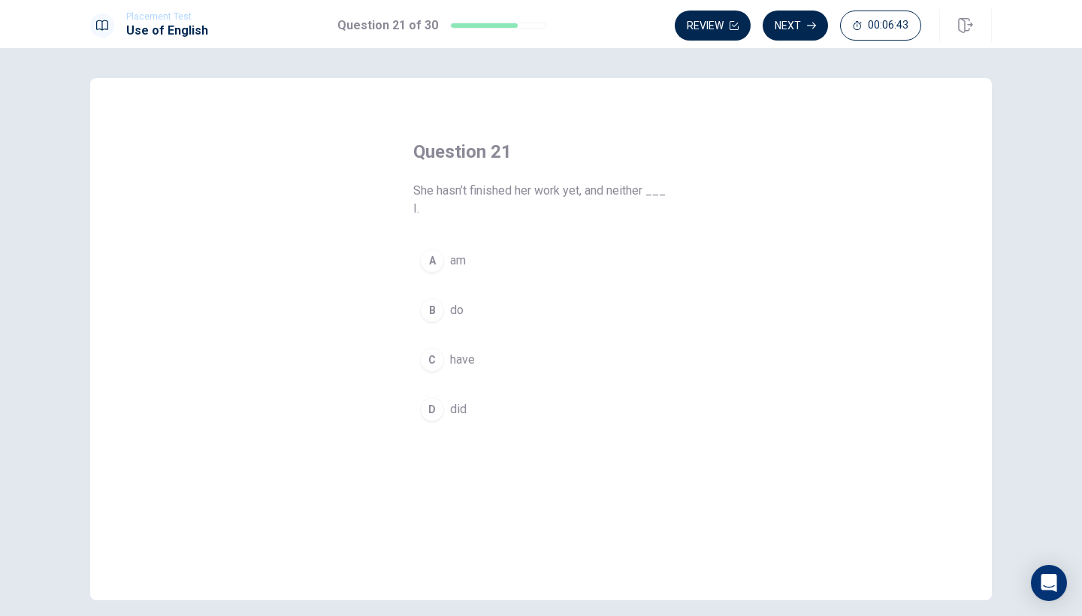
click at [437, 355] on div "C" at bounding box center [432, 360] width 24 height 24
click at [808, 27] on icon "button" at bounding box center [811, 25] width 9 height 9
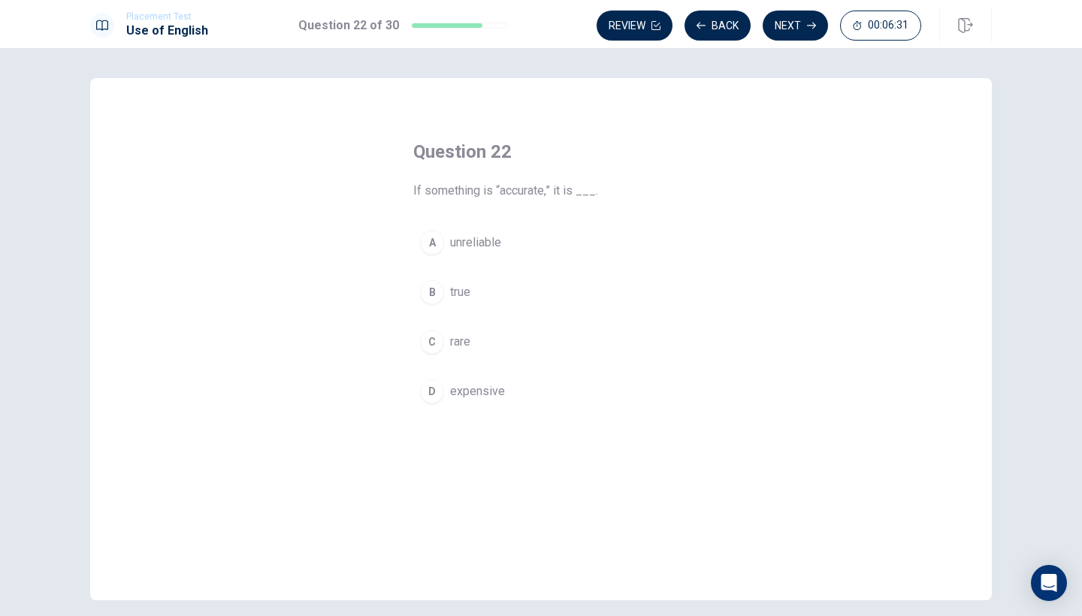
click at [428, 289] on div "B" at bounding box center [432, 292] width 24 height 24
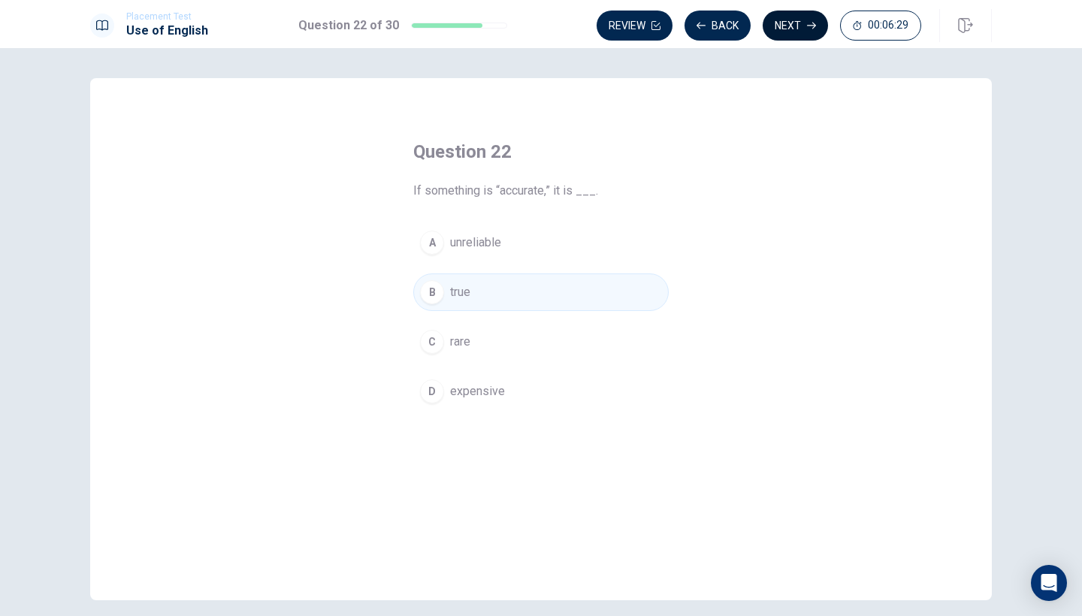
click at [786, 14] on button "Next" at bounding box center [795, 26] width 65 height 30
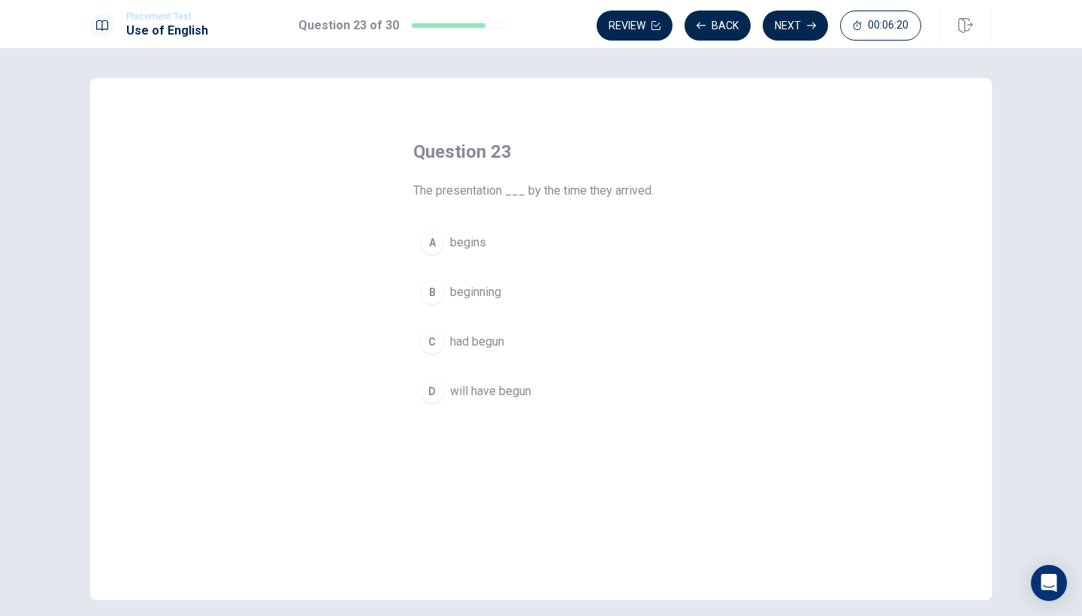
click at [434, 341] on div "C" at bounding box center [432, 342] width 24 height 24
click at [785, 29] on button "Next" at bounding box center [795, 26] width 65 height 30
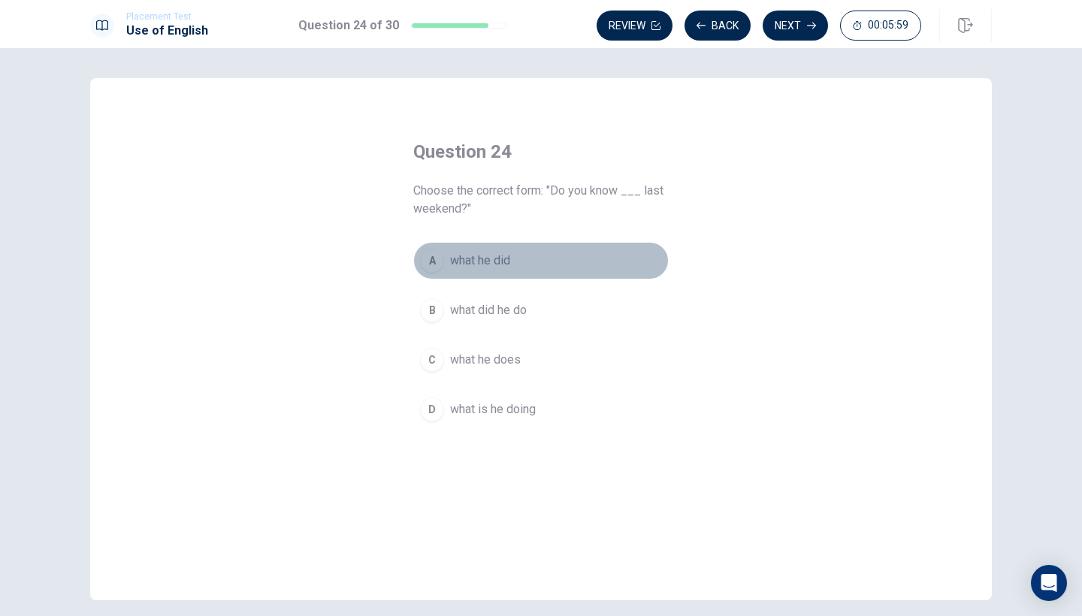
click at [434, 259] on div "A" at bounding box center [432, 261] width 24 height 24
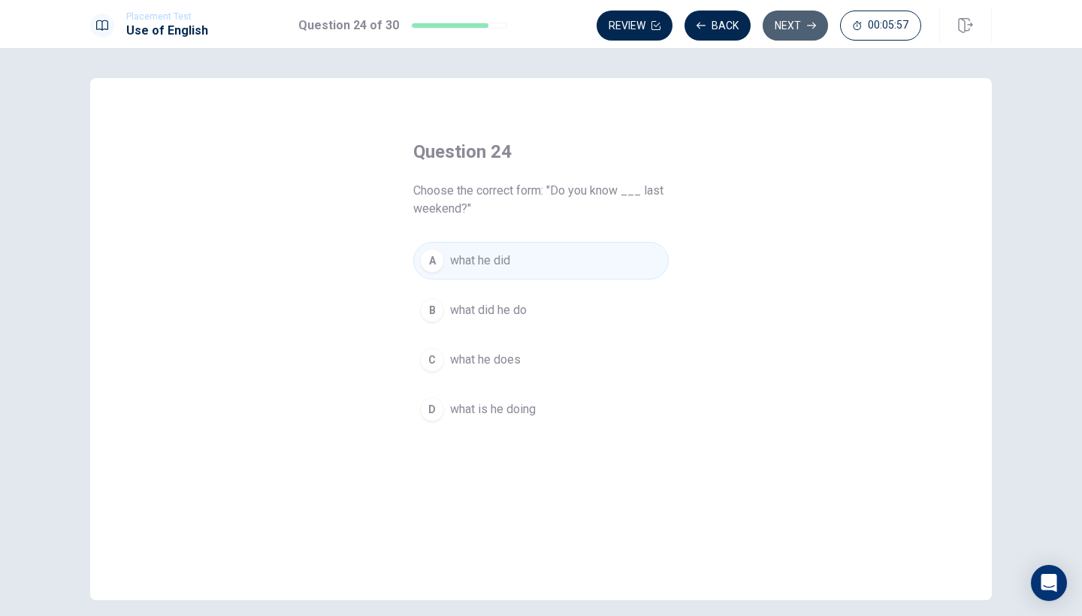
click at [797, 34] on button "Next" at bounding box center [795, 26] width 65 height 30
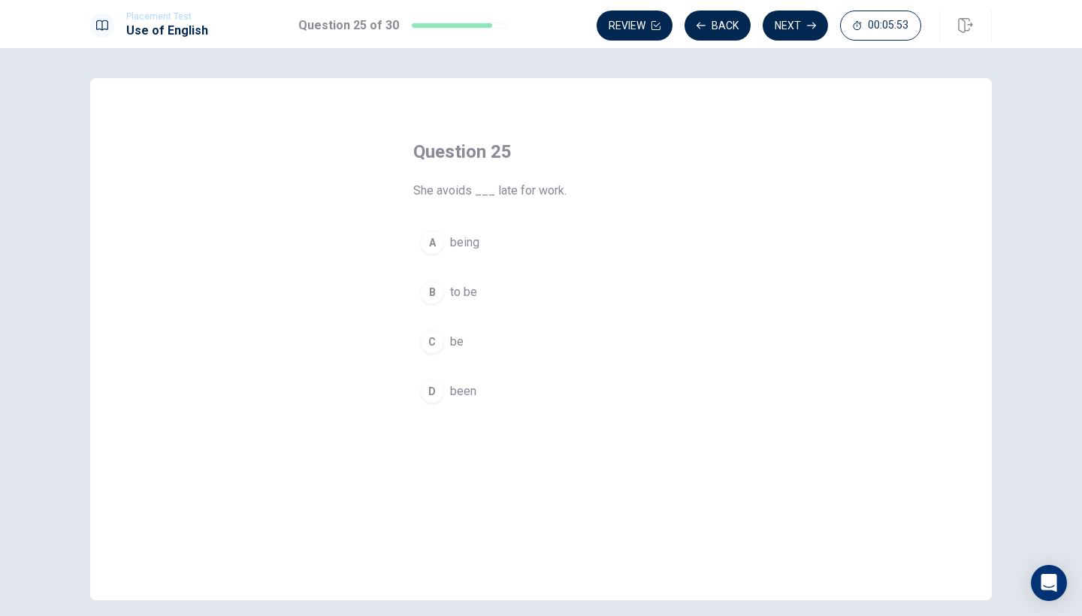
click at [438, 244] on div "A" at bounding box center [432, 243] width 24 height 24
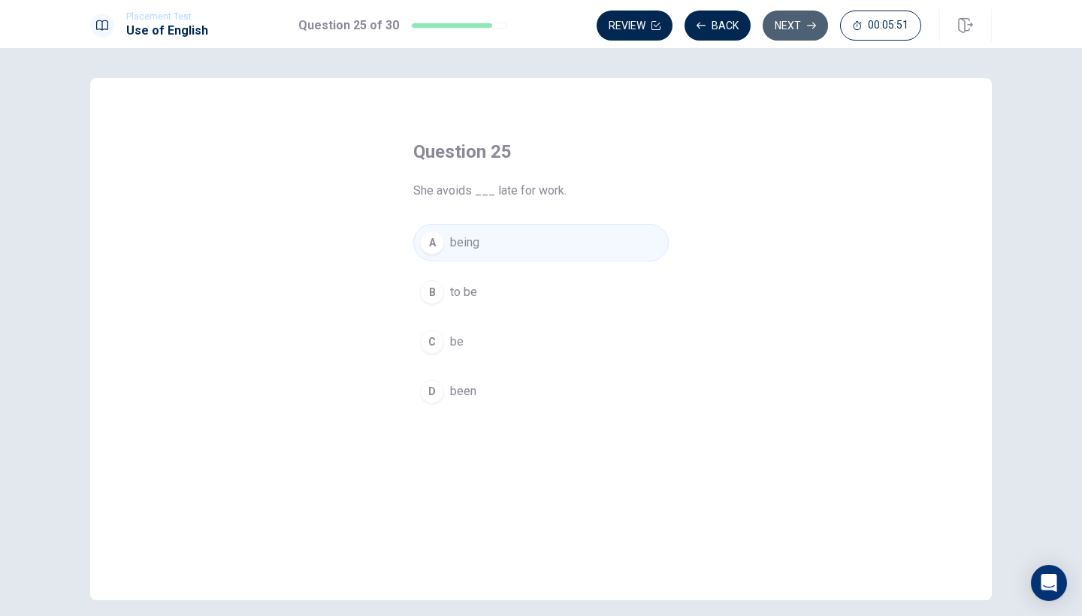
click at [798, 31] on button "Next" at bounding box center [795, 26] width 65 height 30
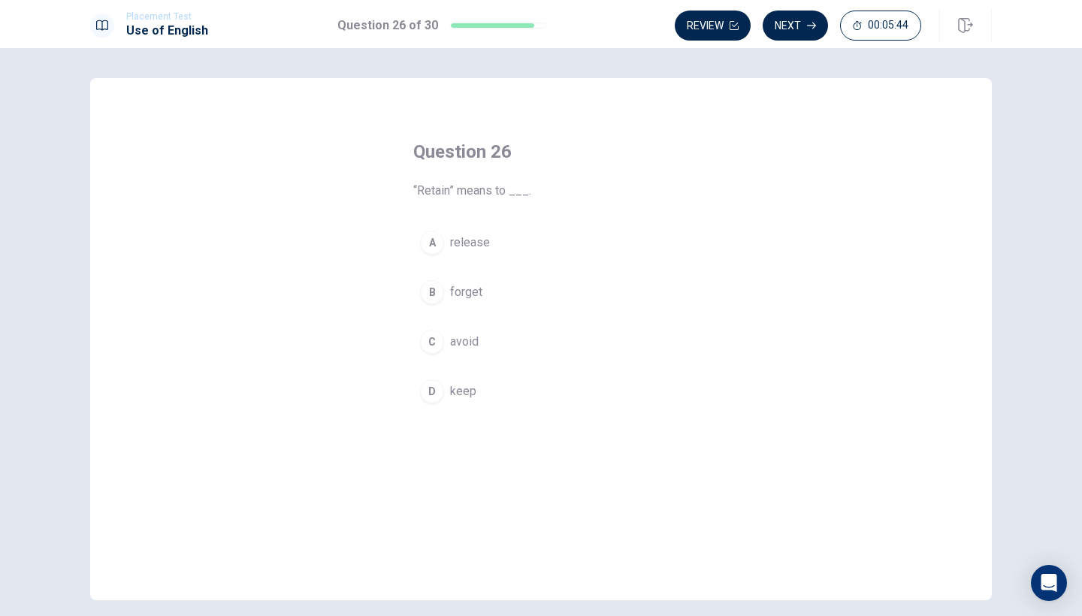
click at [438, 398] on div "D" at bounding box center [432, 392] width 24 height 24
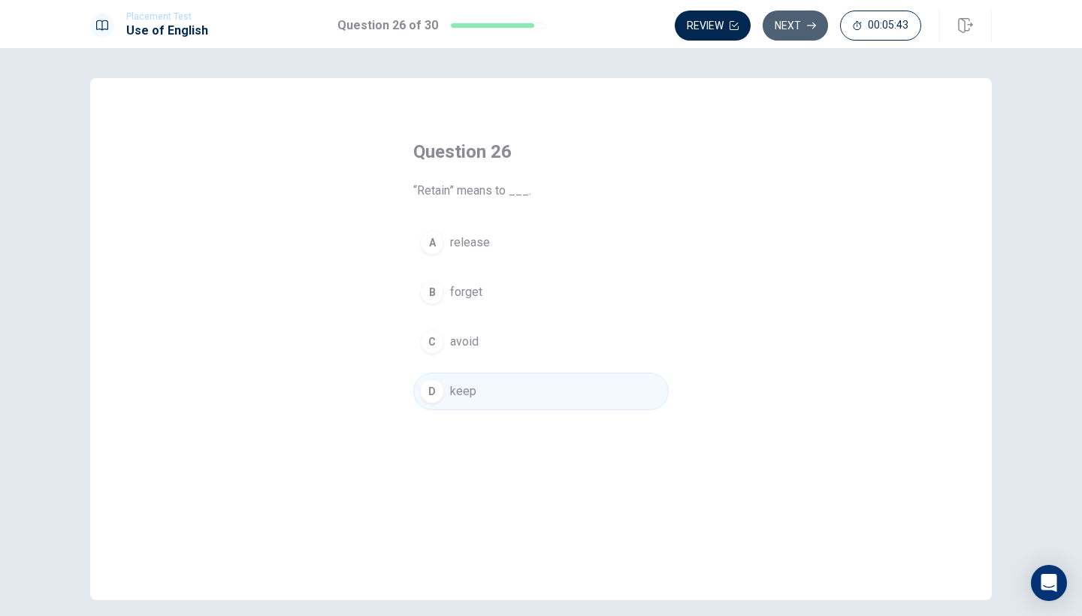
click at [794, 35] on button "Next" at bounding box center [795, 26] width 65 height 30
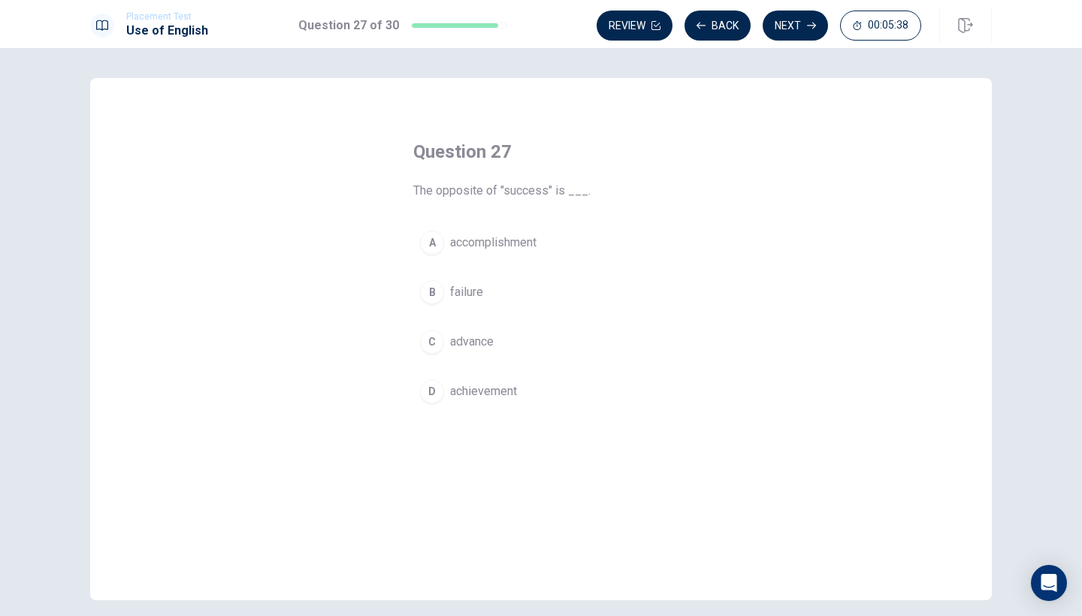
click at [438, 290] on div "B" at bounding box center [432, 292] width 24 height 24
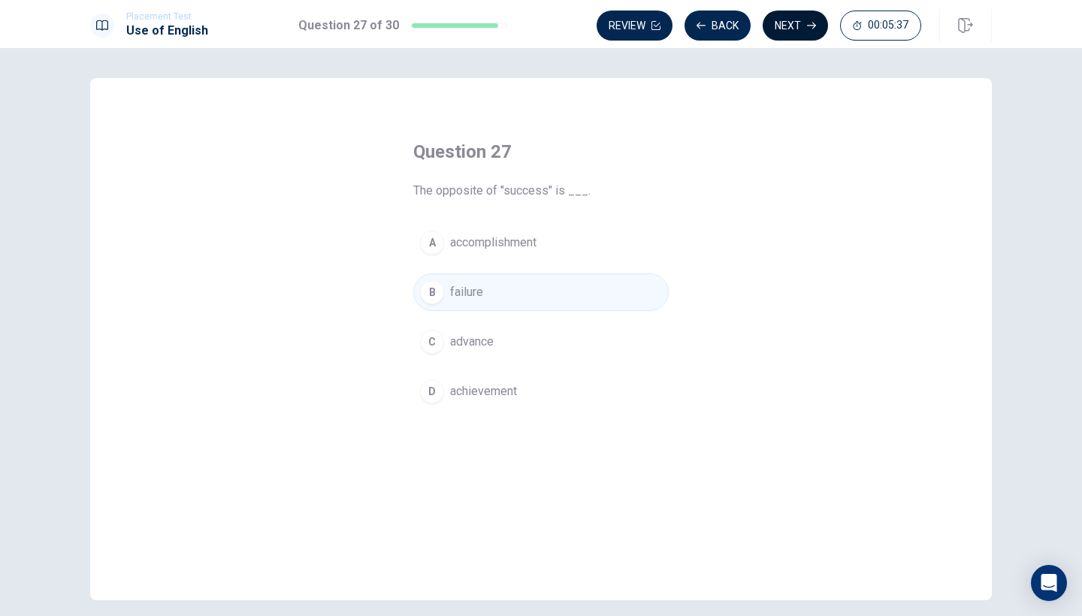
click at [788, 33] on button "Next" at bounding box center [795, 26] width 65 height 30
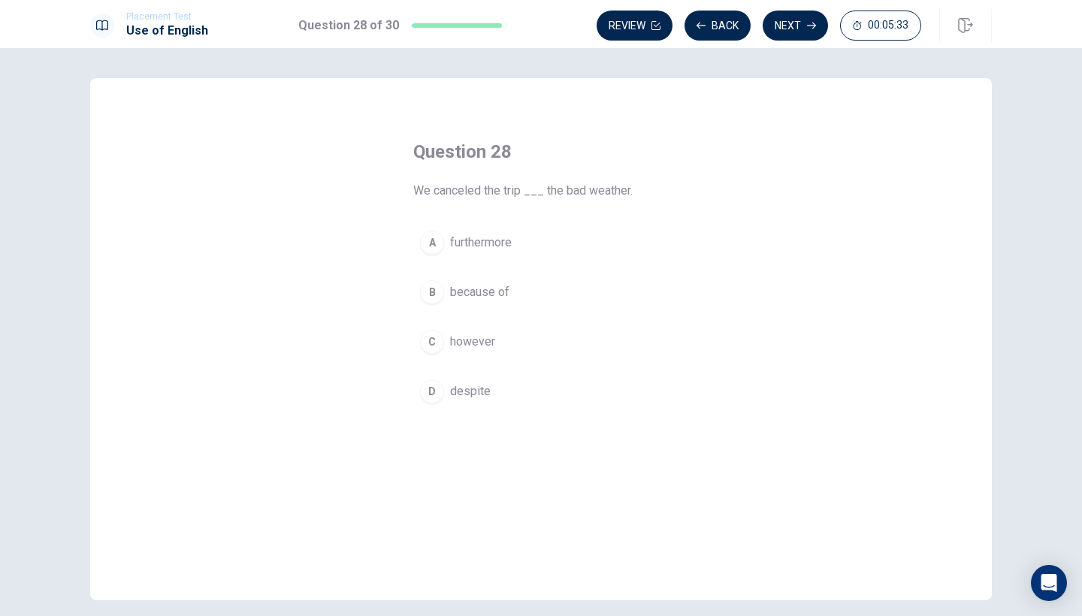
click at [431, 284] on div "B" at bounding box center [432, 292] width 24 height 24
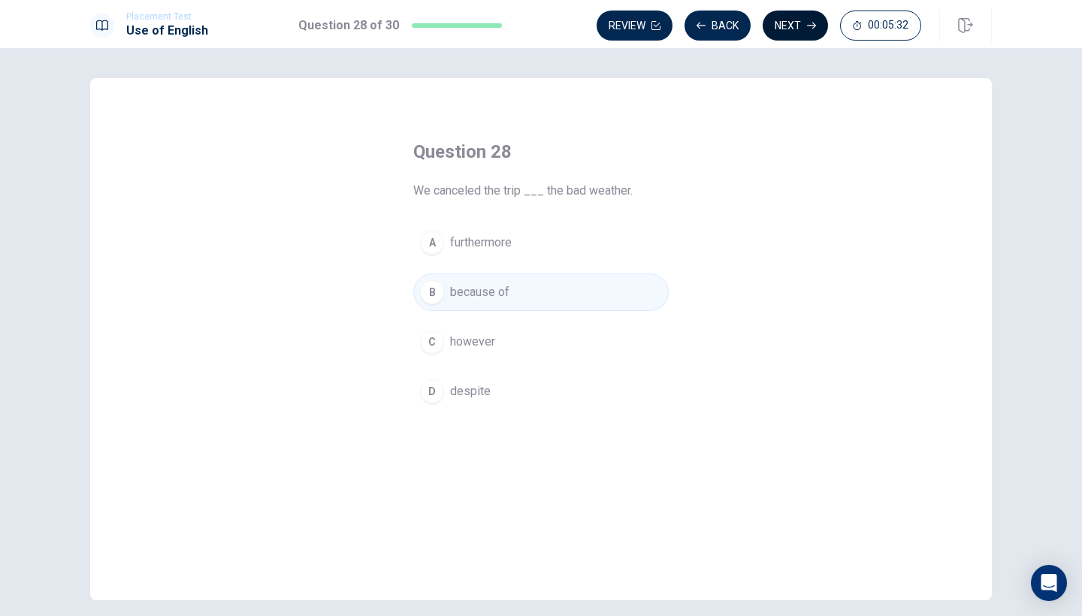
click at [807, 25] on icon "button" at bounding box center [811, 25] width 9 height 9
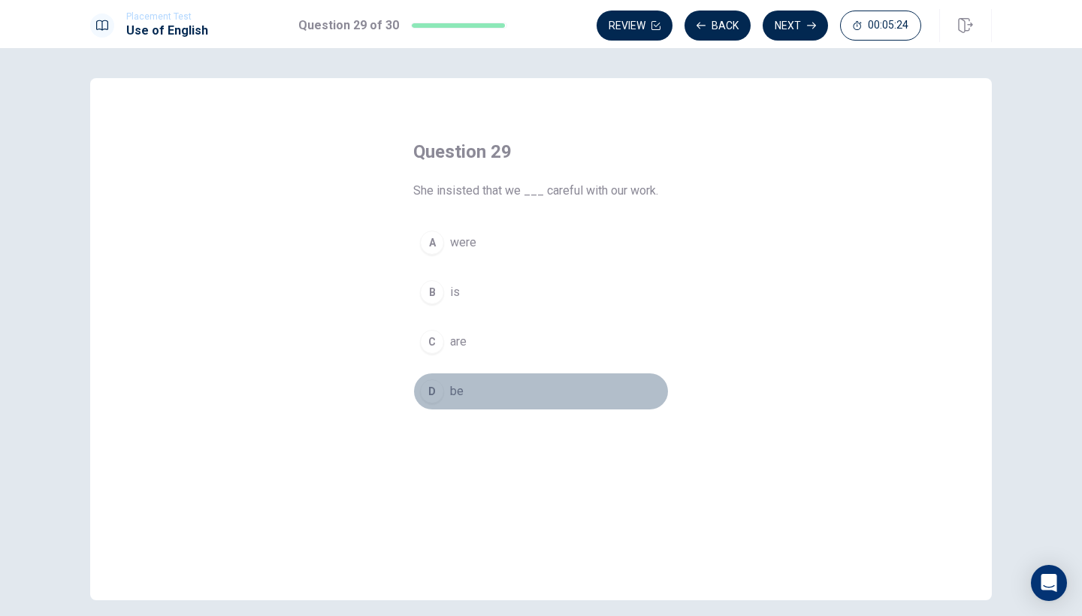
click at [433, 387] on div "D" at bounding box center [432, 392] width 24 height 24
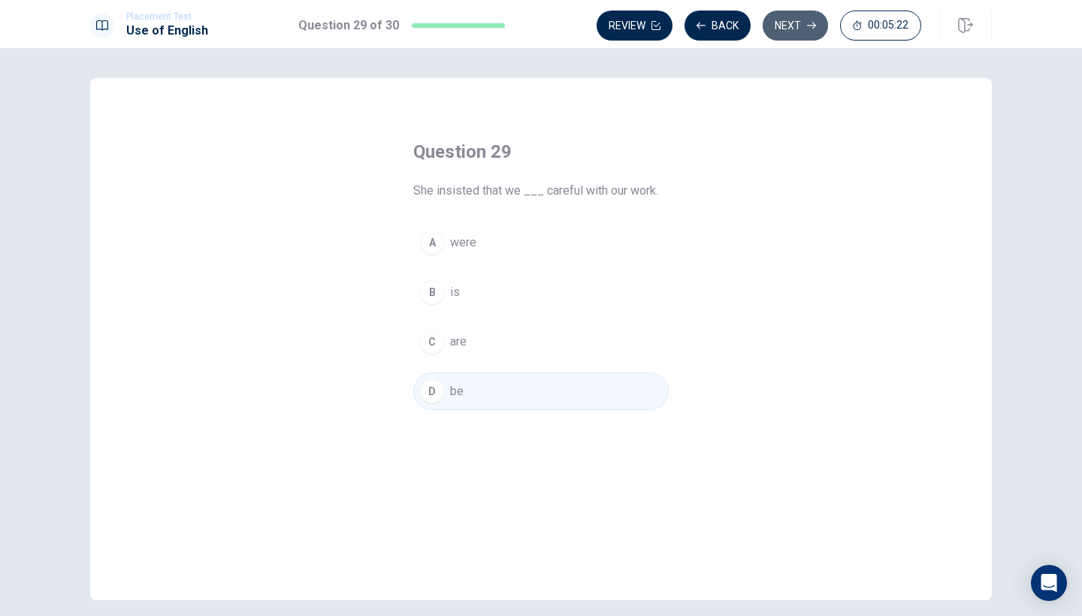
click at [797, 29] on button "Next" at bounding box center [795, 26] width 65 height 30
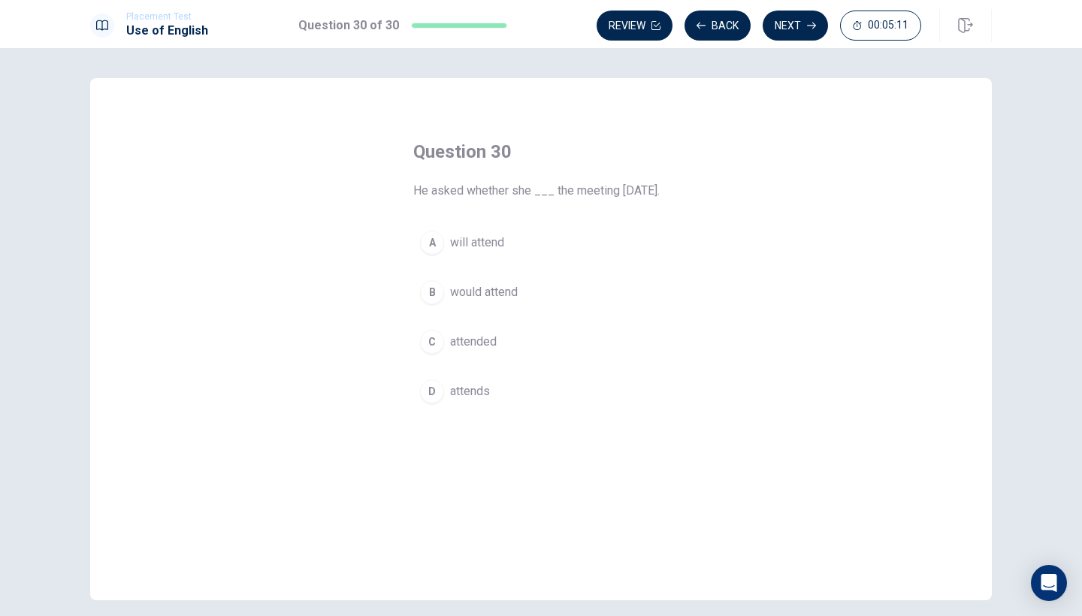
click at [423, 251] on button "A will attend" at bounding box center [541, 243] width 256 height 38
click at [790, 34] on button "Next" at bounding box center [795, 26] width 65 height 30
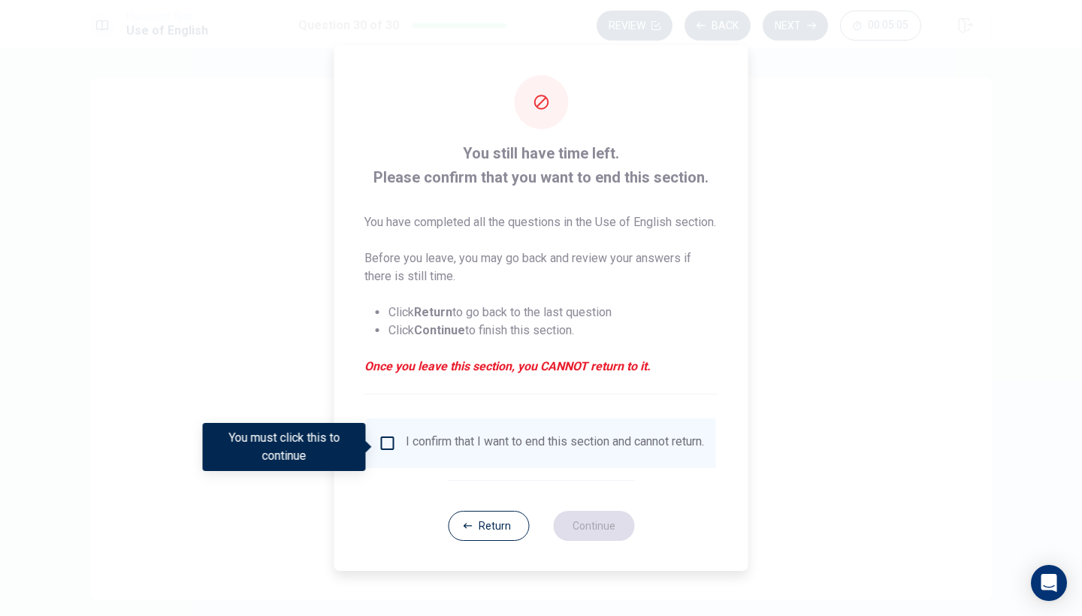
click at [391, 451] on input "You must click this to continue" at bounding box center [388, 443] width 18 height 18
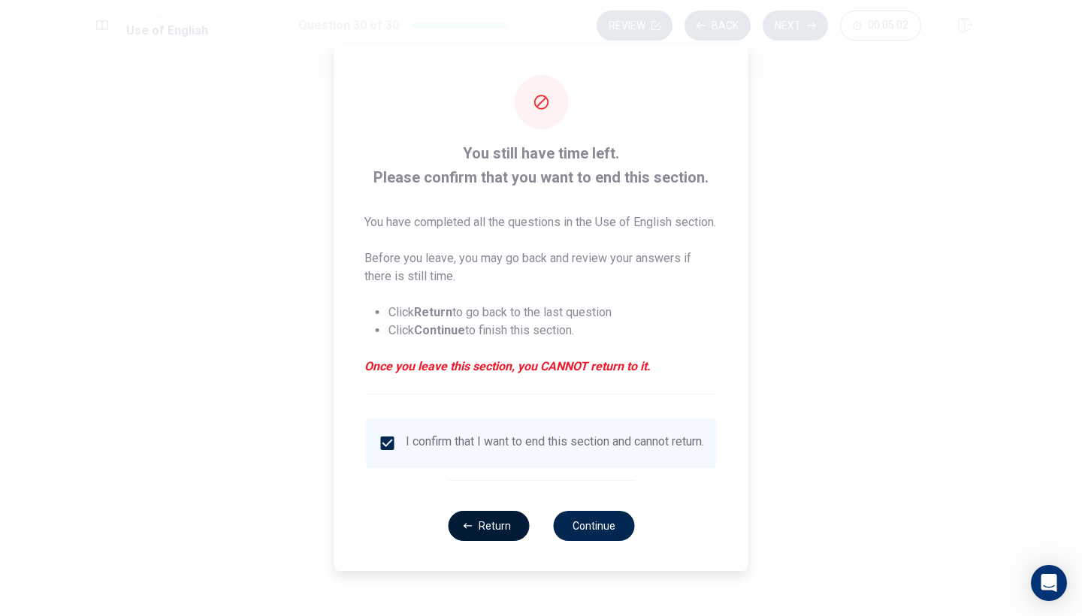
click at [508, 541] on button "Return" at bounding box center [488, 526] width 81 height 30
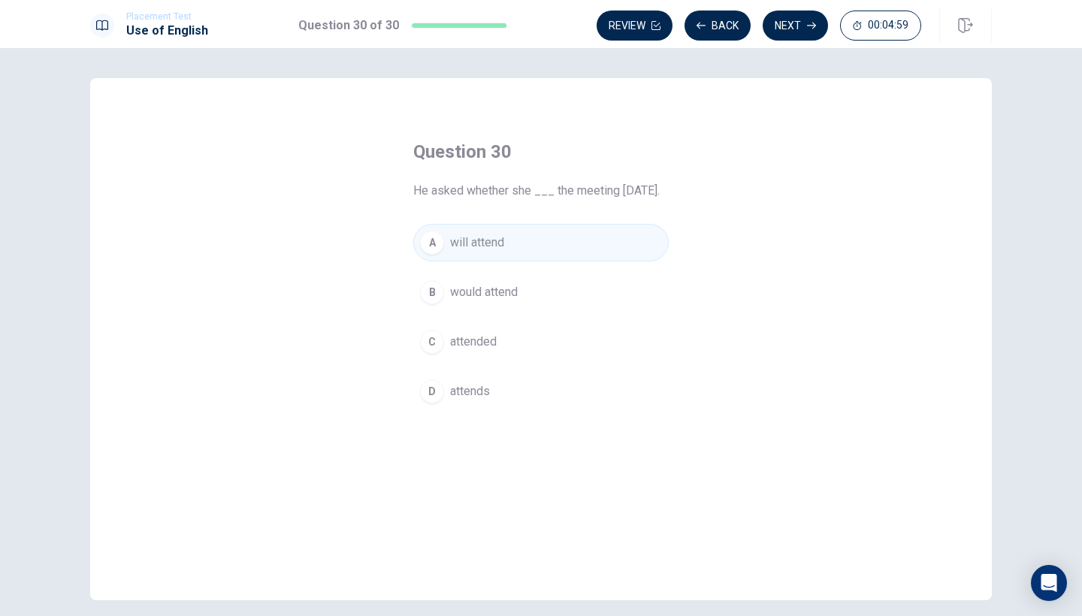
click at [715, 42] on div "Placement Test Use of English Question 30 of 30 Review Back Next 00:04:59" at bounding box center [541, 24] width 1082 height 48
click at [718, 35] on button "Back" at bounding box center [718, 26] width 66 height 30
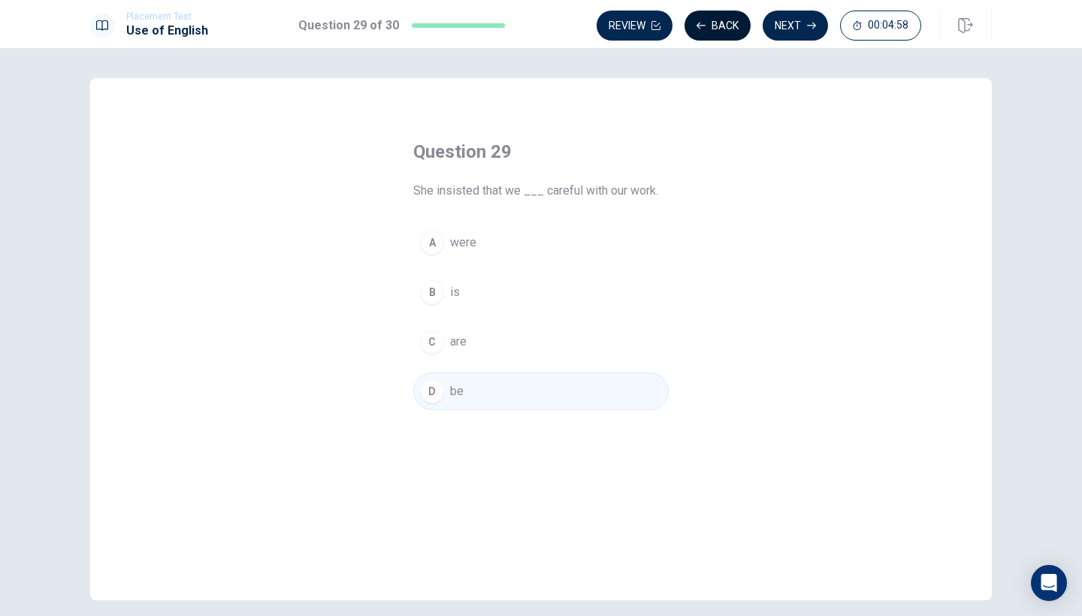
click at [718, 35] on button "Back" at bounding box center [718, 26] width 66 height 30
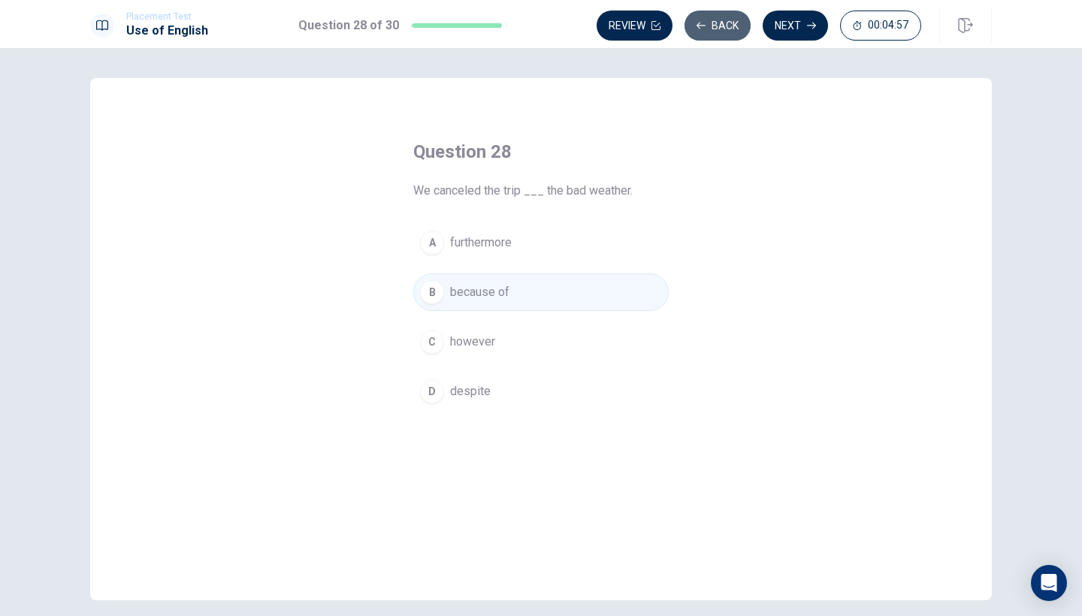
click at [718, 35] on button "Back" at bounding box center [718, 26] width 66 height 30
click at [673, 35] on button "Review" at bounding box center [635, 26] width 76 height 30
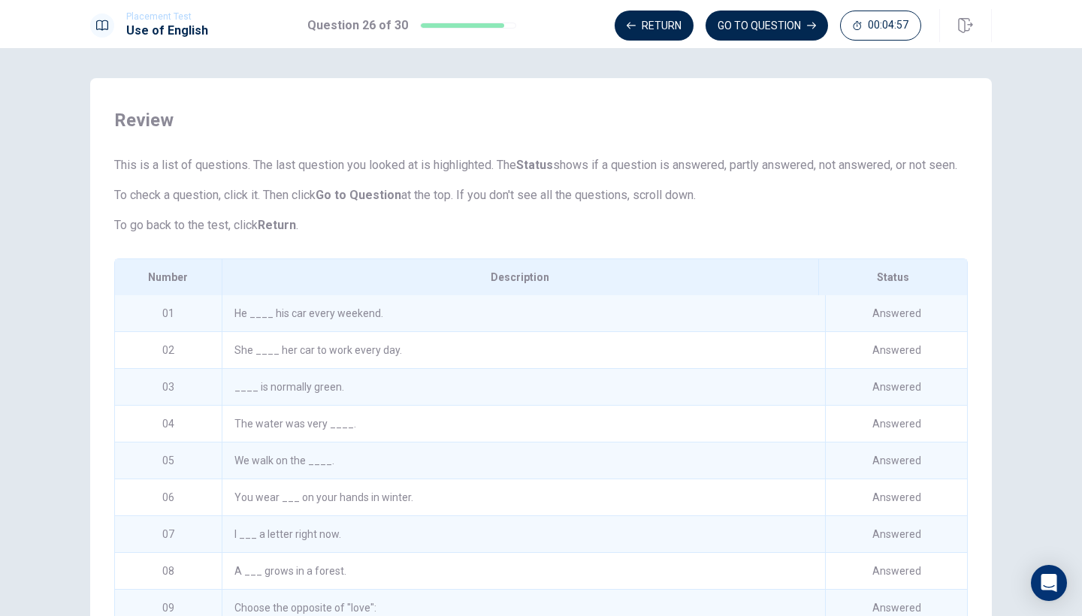
scroll to position [62, 0]
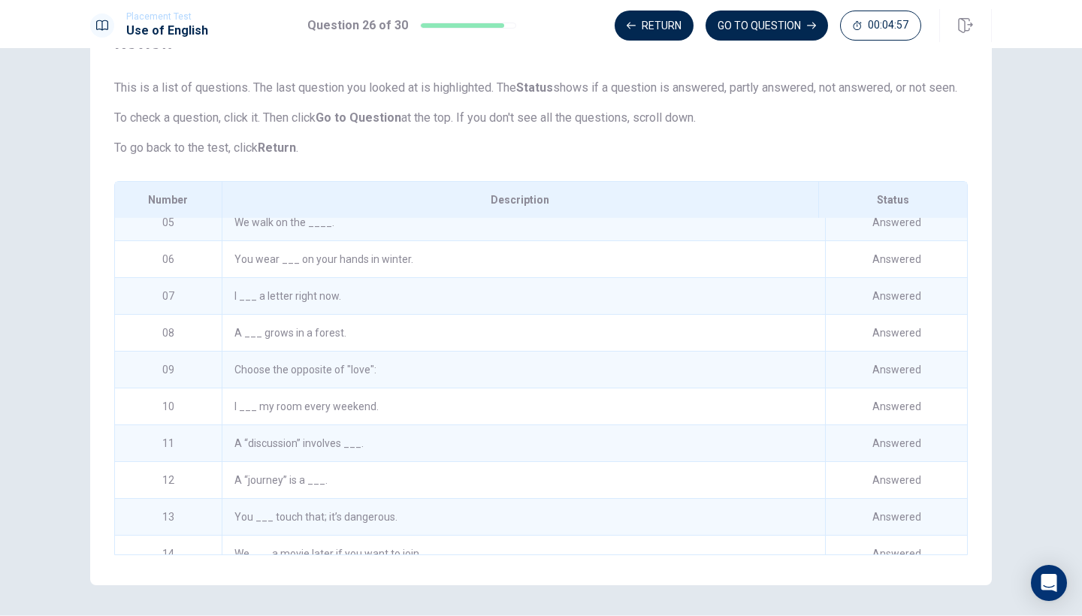
click at [718, 35] on button "GO TO QUESTION" at bounding box center [767, 26] width 123 height 30
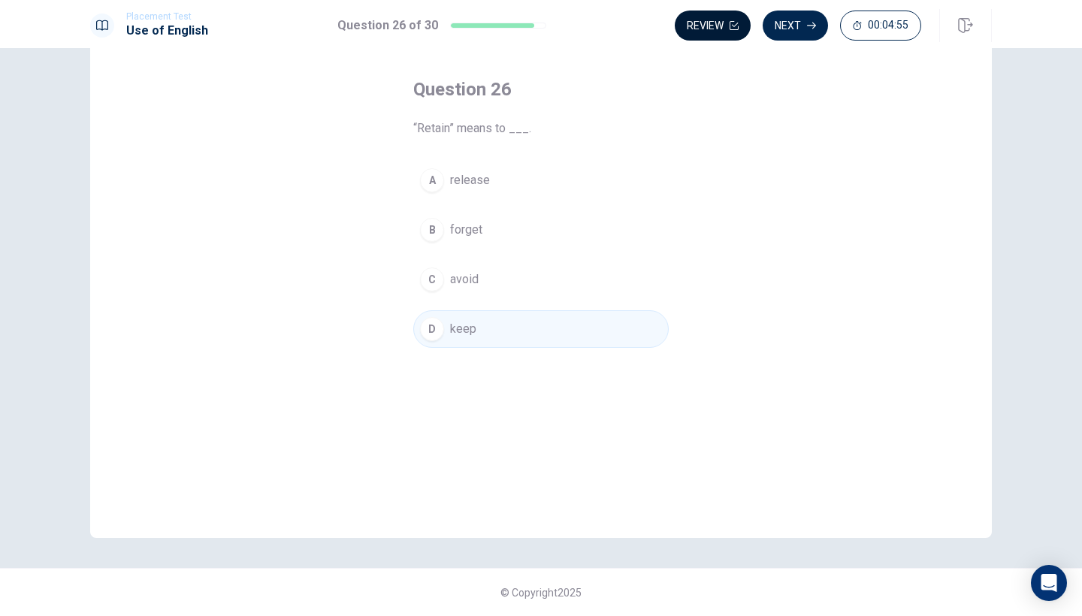
click at [718, 35] on button "Review" at bounding box center [713, 26] width 76 height 30
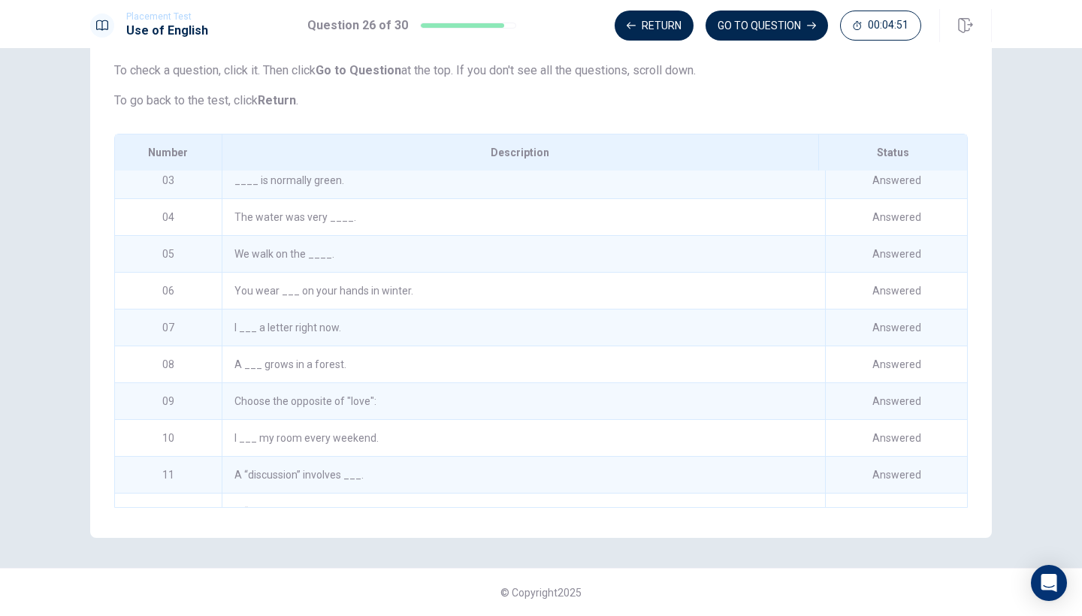
scroll to position [80, 0]
click at [604, 284] on div "You wear ___ on your hands in winter." at bounding box center [524, 292] width 604 height 36
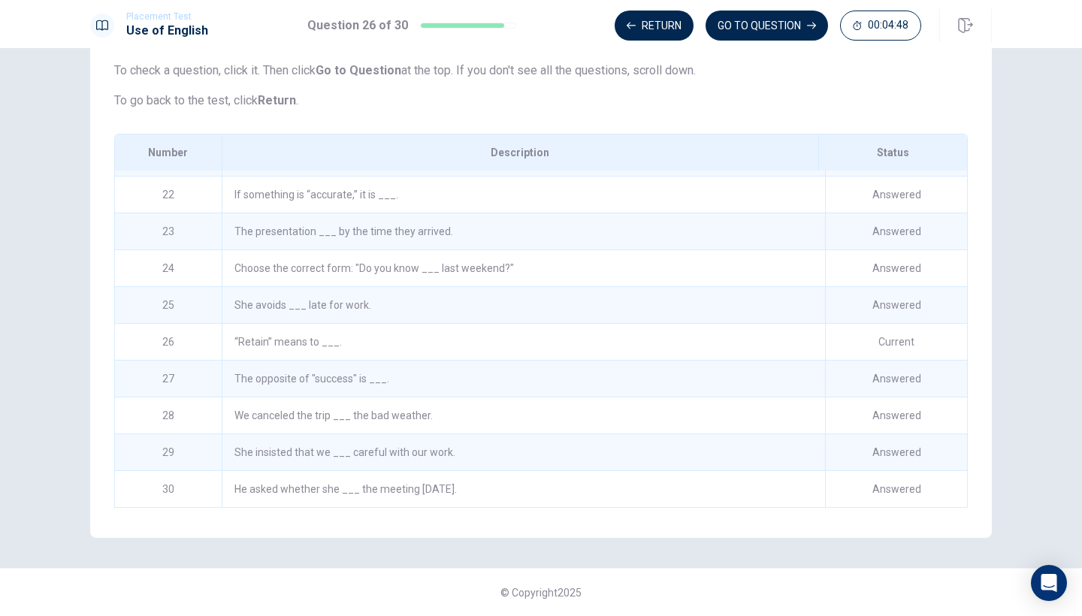
scroll to position [767, 0]
click at [609, 340] on div "“Retain” means to ___." at bounding box center [524, 342] width 604 height 36
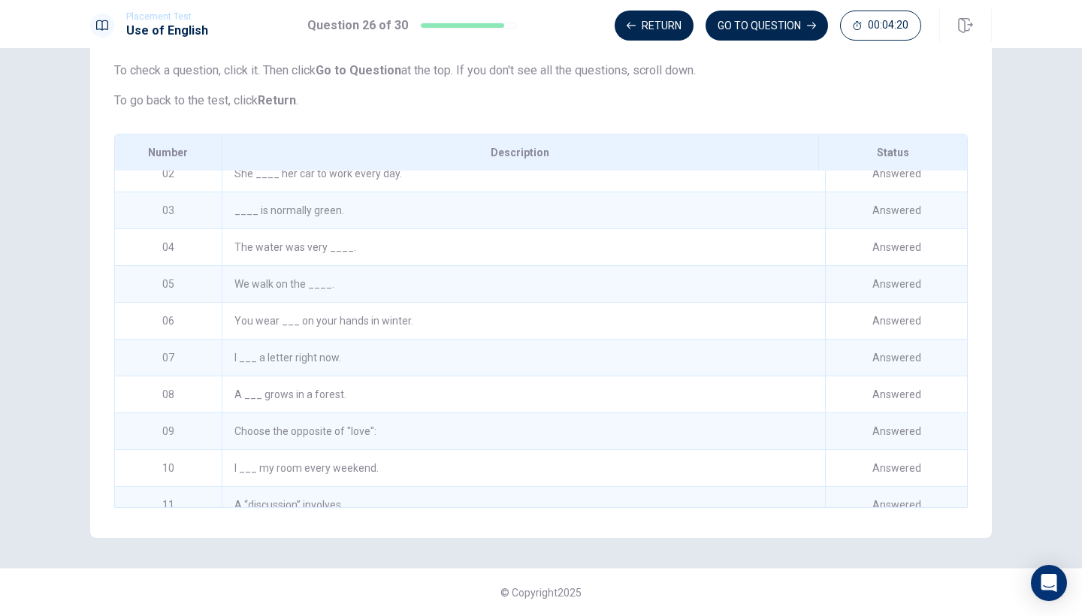
scroll to position [53, 0]
click at [457, 343] on div "I ___ a letter right now." at bounding box center [524, 357] width 604 height 36
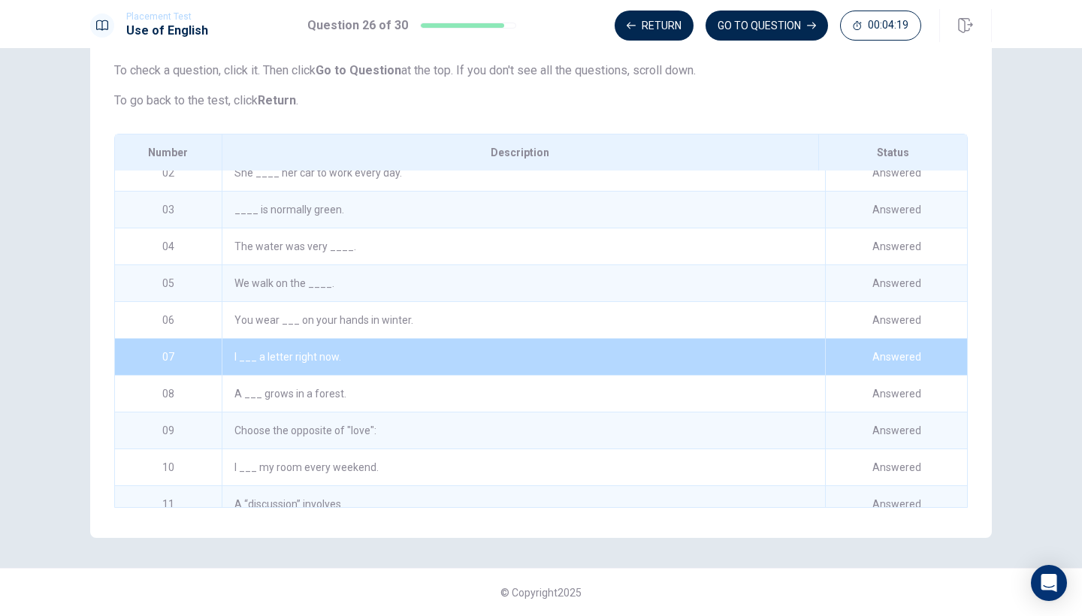
click at [457, 343] on div "I ___ a letter right now." at bounding box center [524, 357] width 604 height 36
click at [441, 362] on div "I ___ a letter right now." at bounding box center [524, 357] width 604 height 36
click at [794, 29] on button "GO TO QUESTION" at bounding box center [767, 26] width 123 height 30
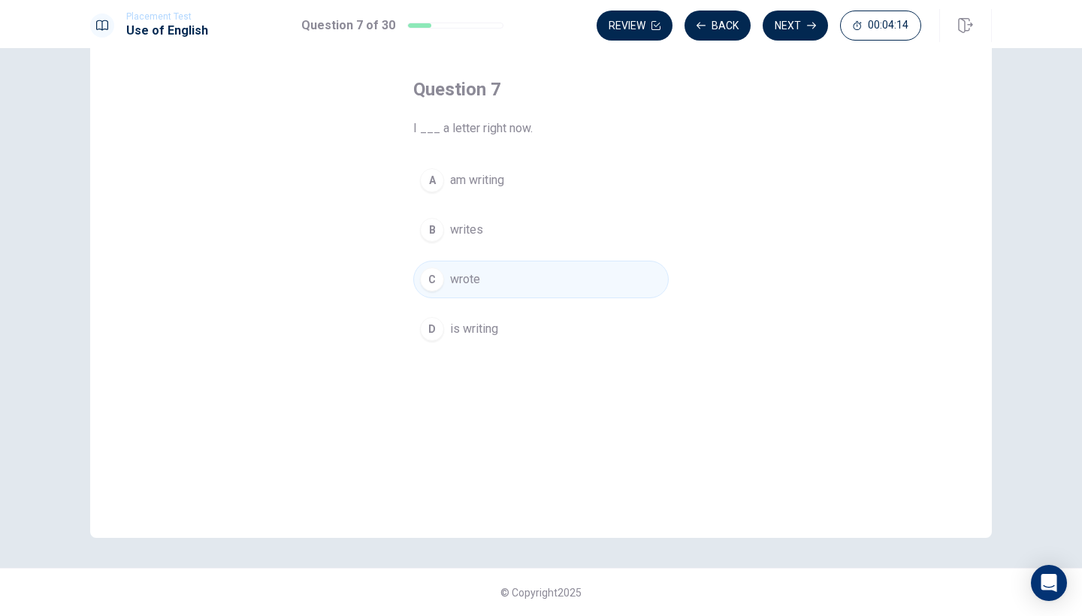
scroll to position [62, 0]
click at [722, 23] on button "Back" at bounding box center [718, 26] width 66 height 30
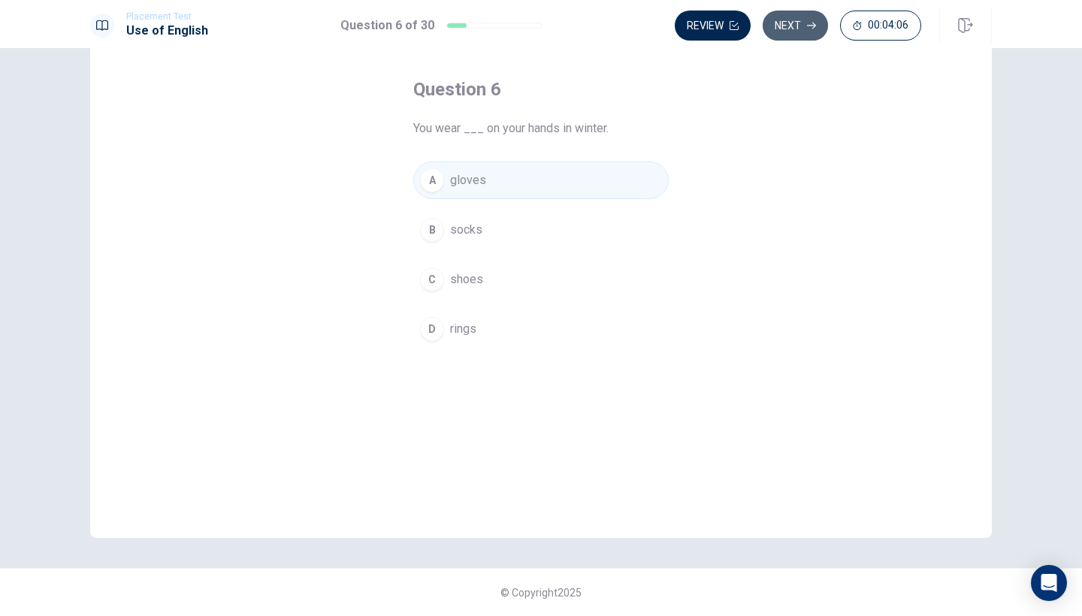
click at [797, 25] on button "Next" at bounding box center [795, 26] width 65 height 30
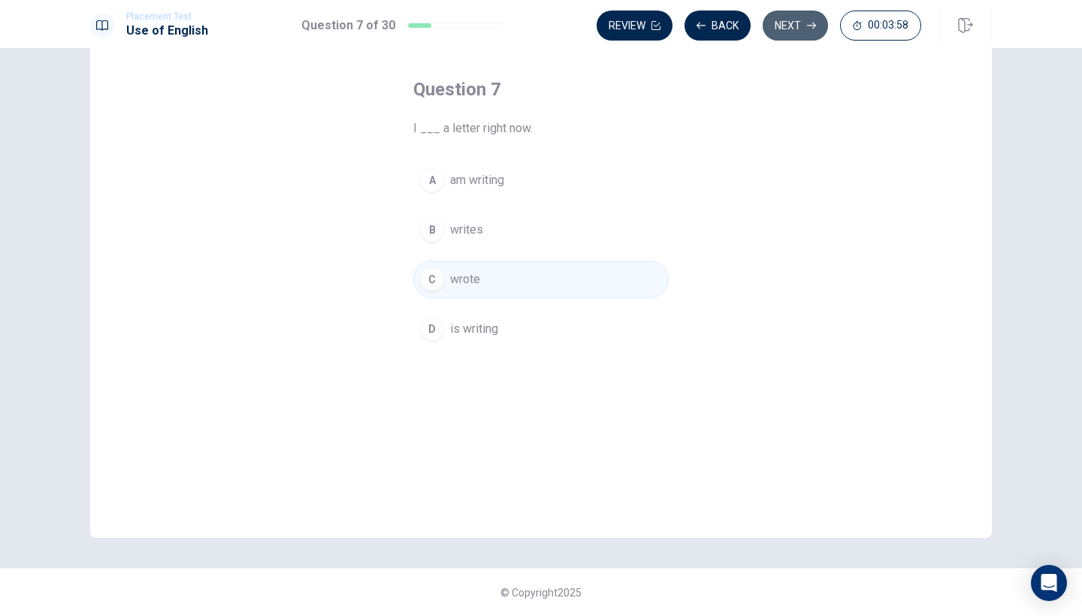
click at [797, 25] on button "Next" at bounding box center [795, 26] width 65 height 30
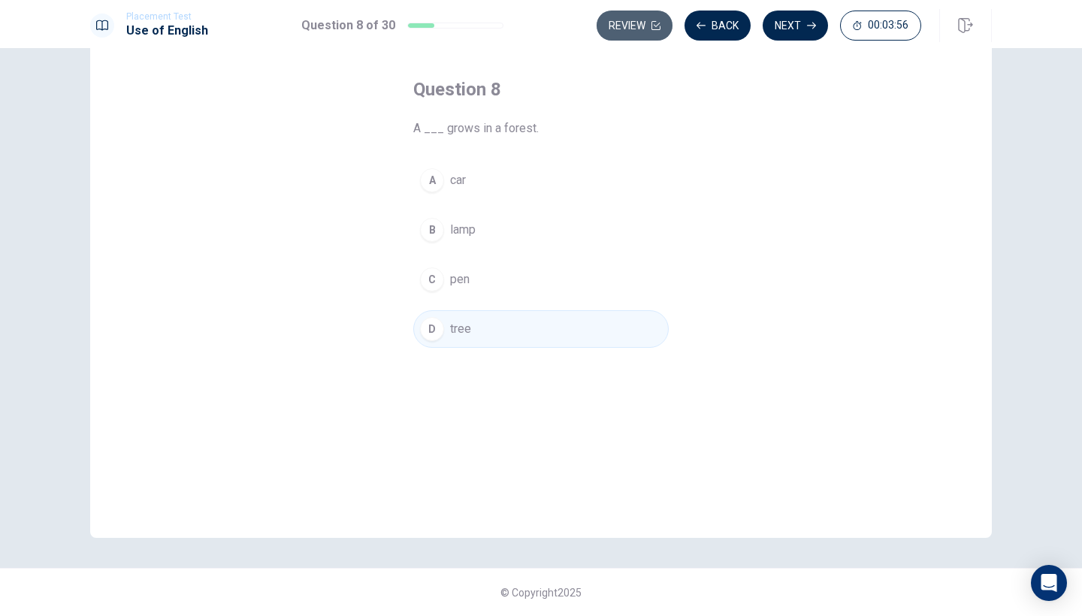
click at [634, 32] on button "Review" at bounding box center [635, 26] width 76 height 30
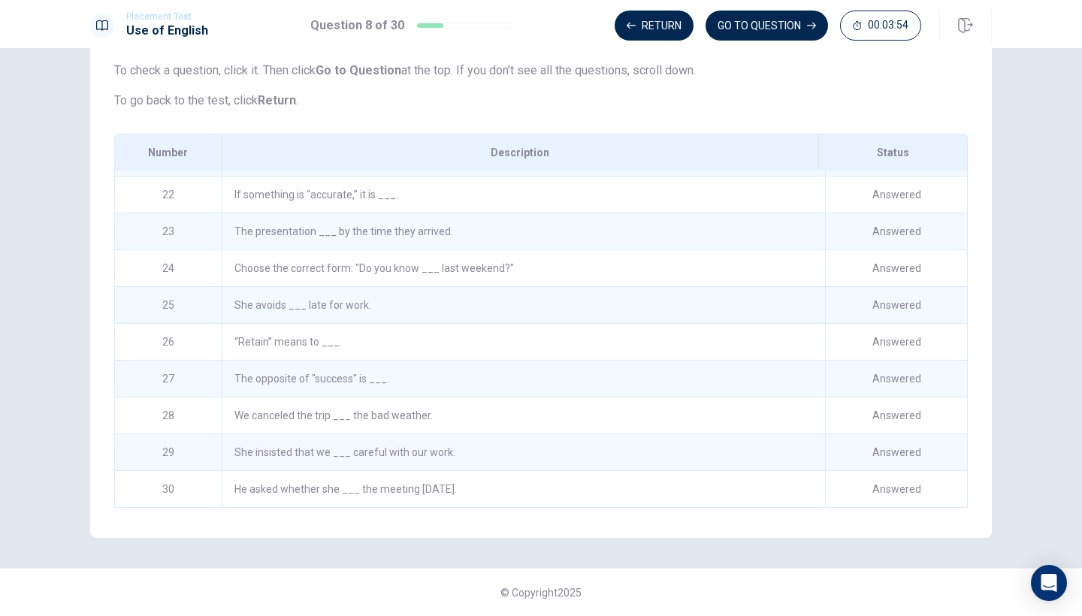
scroll to position [767, 0]
click at [602, 489] on div "He asked whether she ___ the meeting [DATE]." at bounding box center [524, 489] width 604 height 36
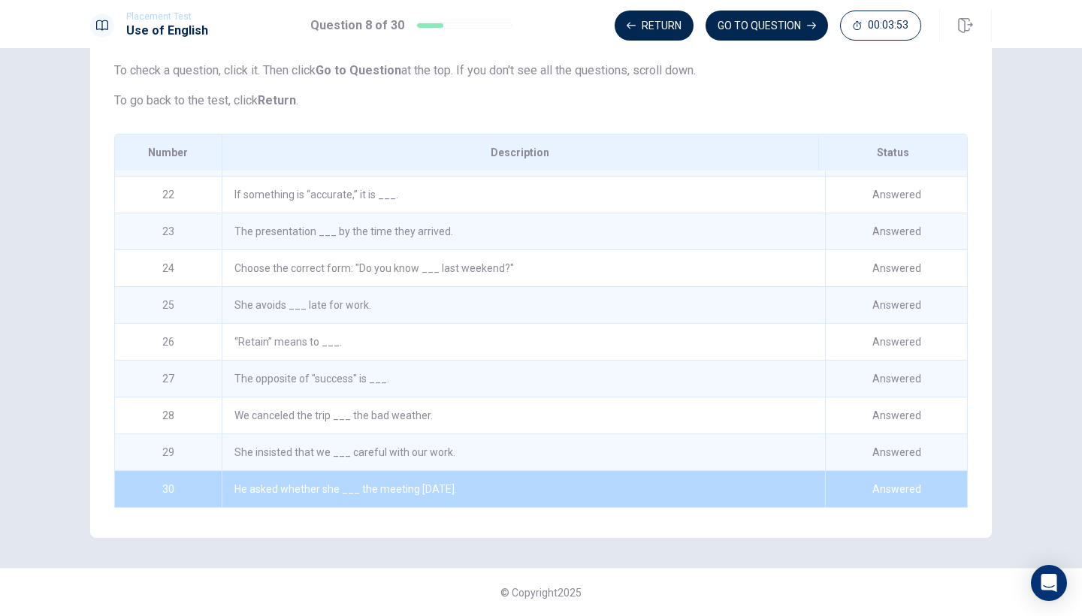
click at [602, 489] on div "He asked whether she ___ the meeting [DATE]." at bounding box center [524, 489] width 604 height 36
click at [746, 493] on div "He asked whether she ___ the meeting [DATE]." at bounding box center [524, 489] width 604 height 36
click at [788, 26] on button "GO TO QUESTION" at bounding box center [767, 26] width 123 height 30
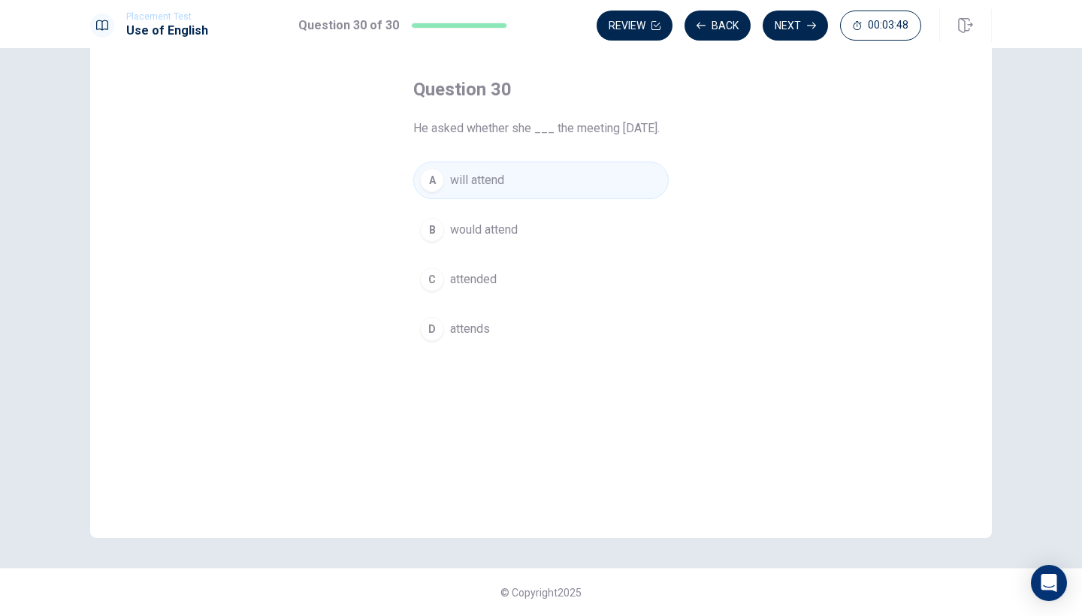
scroll to position [62, 0]
click at [807, 28] on icon "button" at bounding box center [811, 25] width 9 height 9
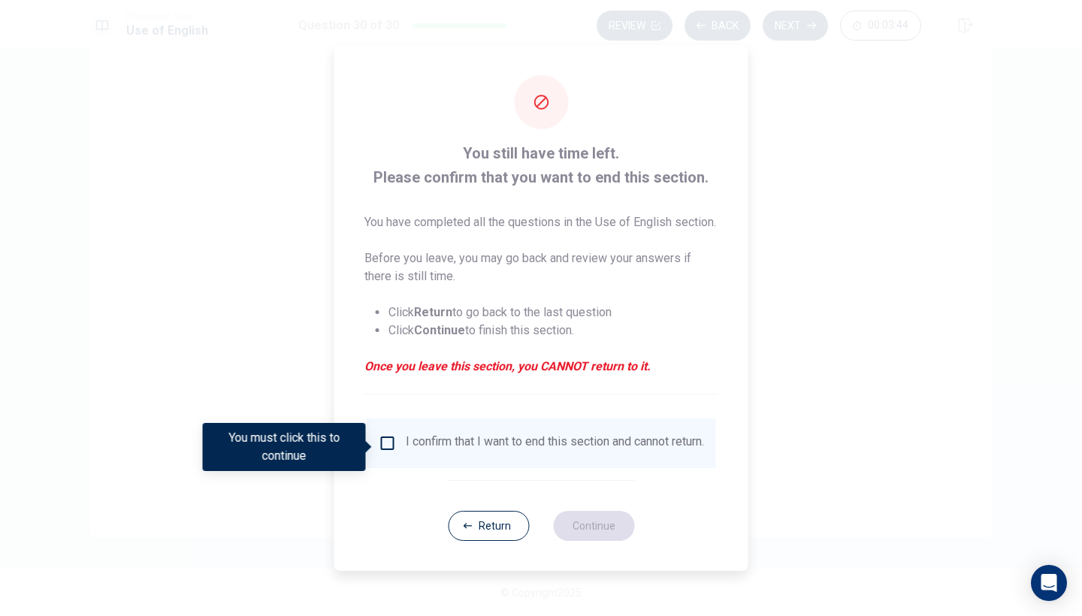
click at [389, 447] on input "You must click this to continue" at bounding box center [388, 443] width 18 height 18
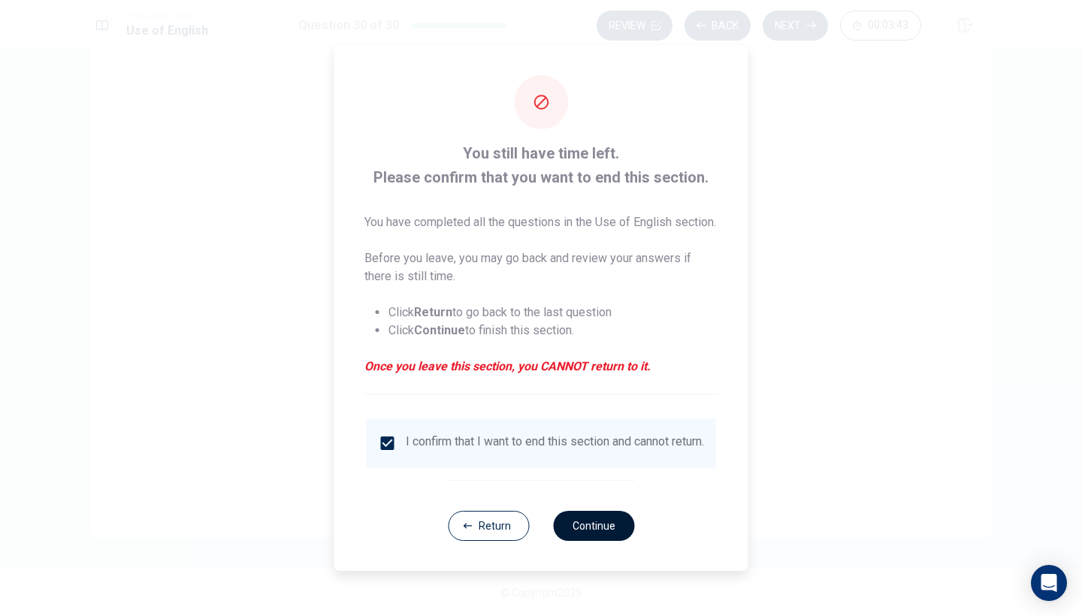
click at [581, 534] on button "Continue" at bounding box center [593, 526] width 81 height 30
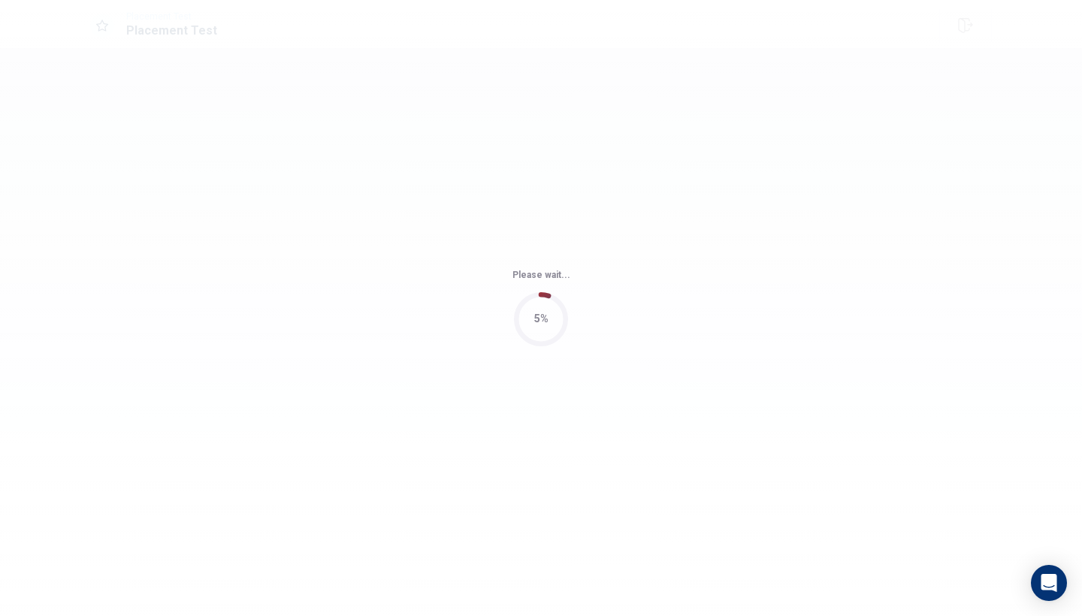
scroll to position [0, 0]
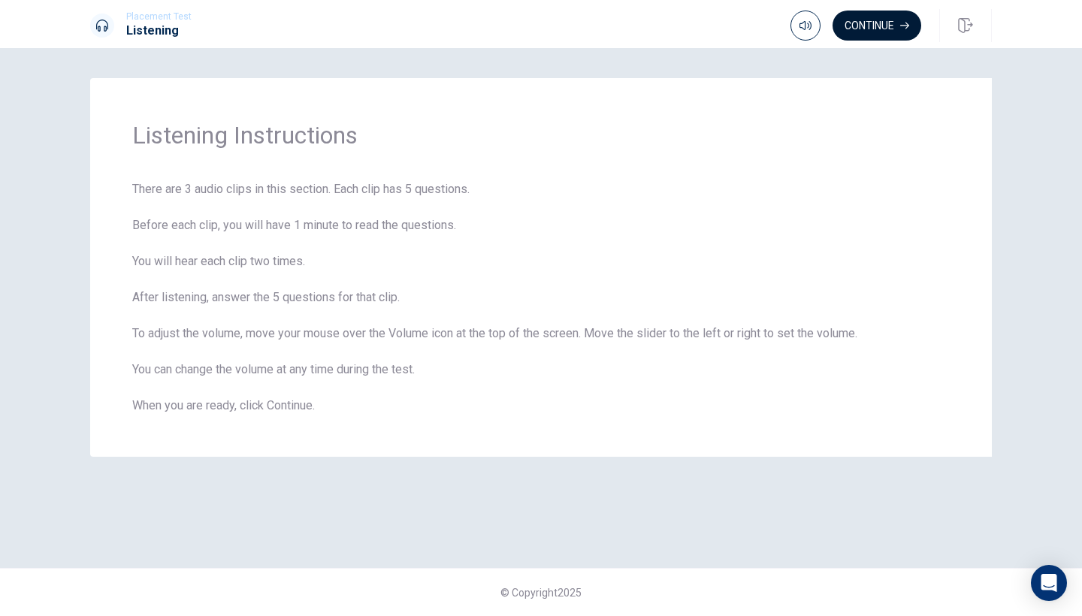
click at [886, 29] on button "Continue" at bounding box center [877, 26] width 89 height 30
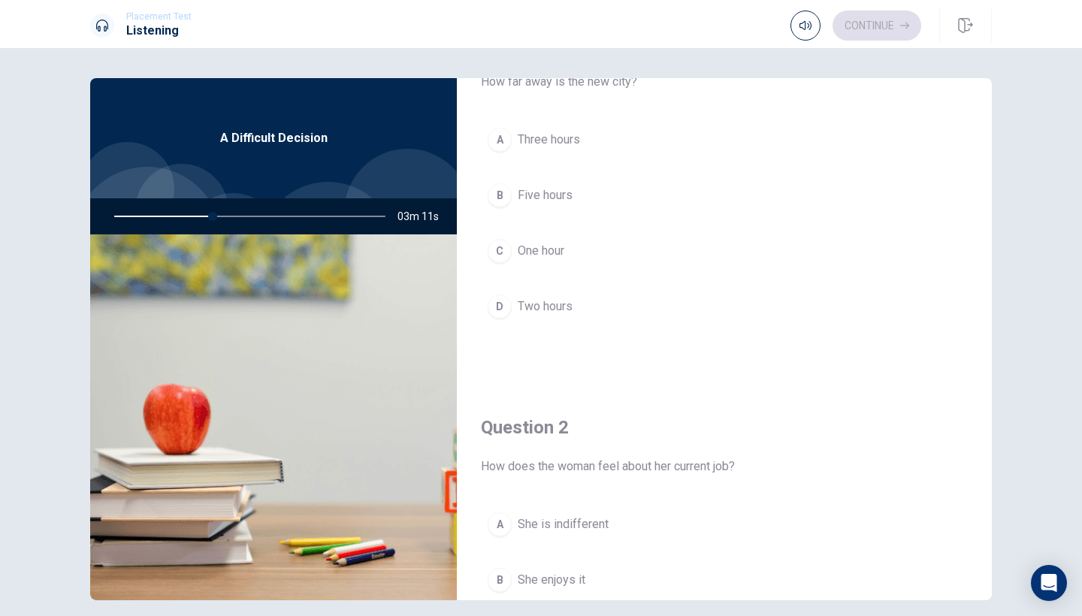
scroll to position [73, 0]
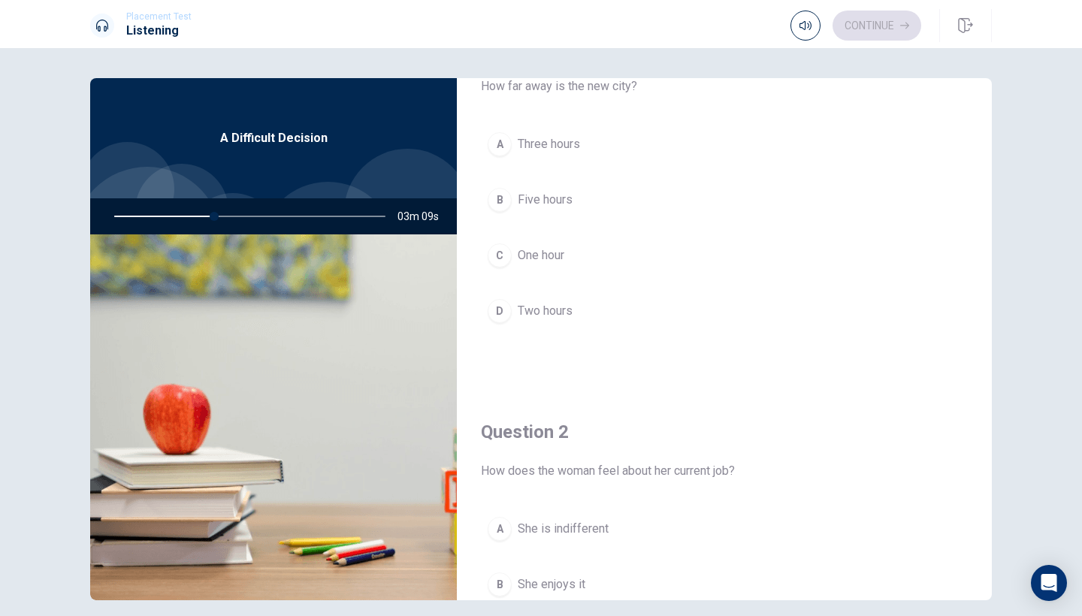
click at [500, 147] on div "A" at bounding box center [500, 144] width 24 height 24
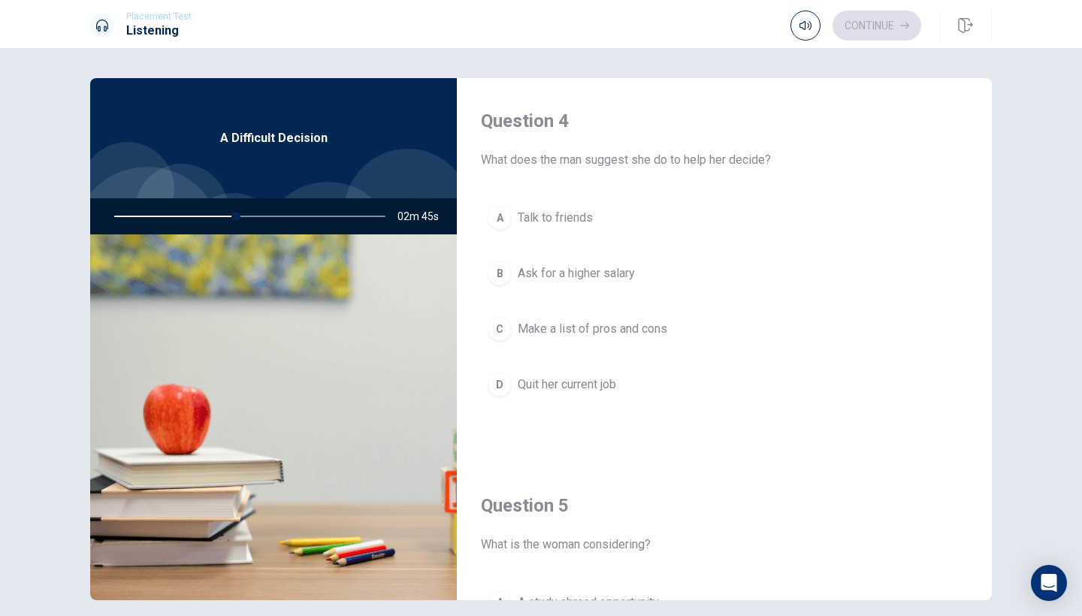
scroll to position [1181, 0]
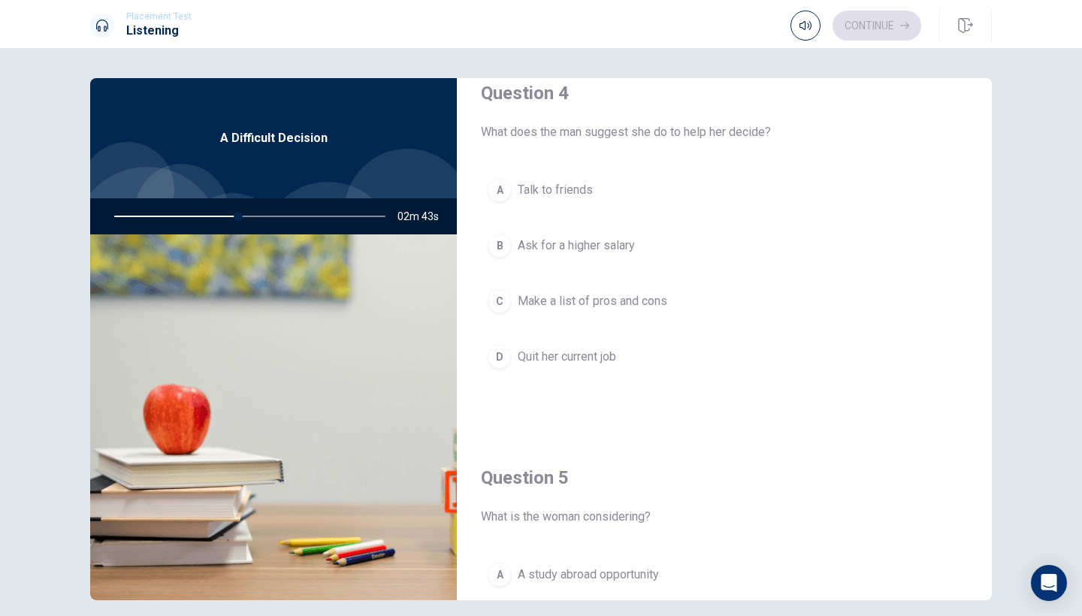
click at [501, 300] on div "C" at bounding box center [500, 301] width 24 height 24
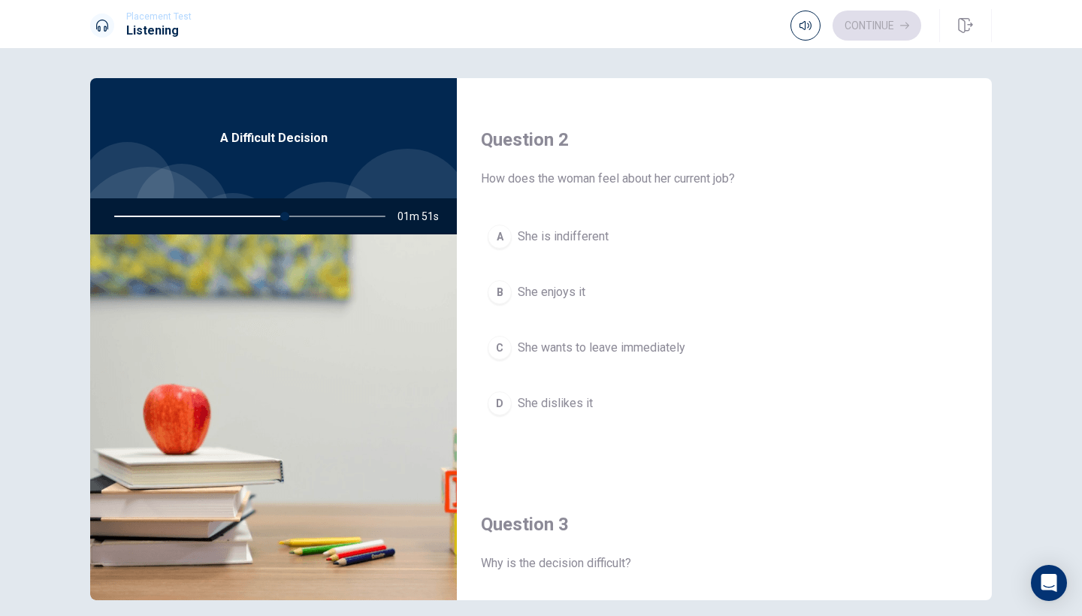
scroll to position [370, 0]
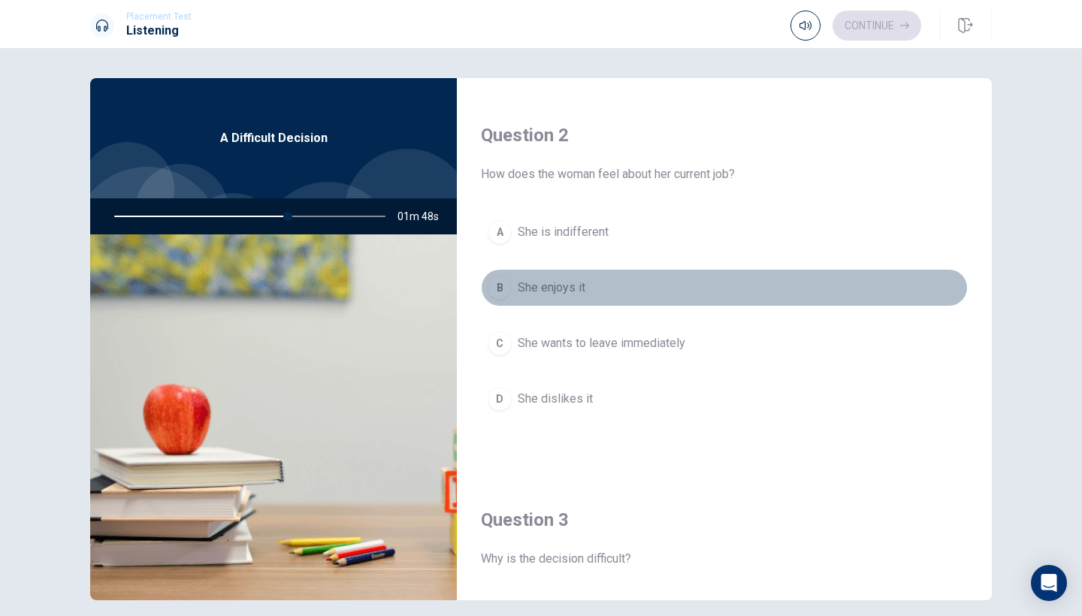
click at [511, 288] on div "B" at bounding box center [500, 288] width 24 height 24
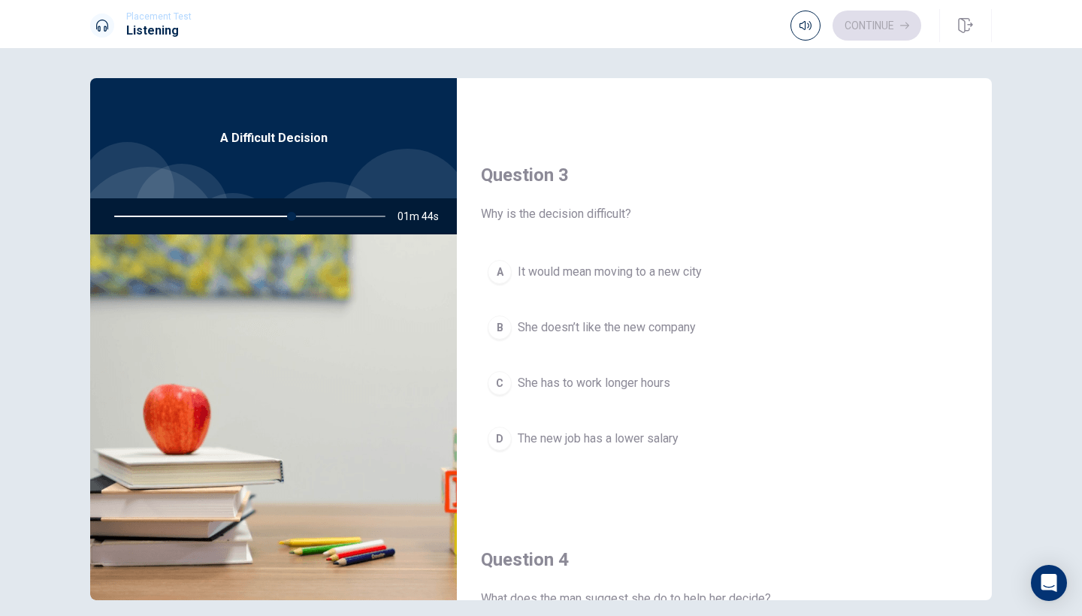
scroll to position [716, 0]
click at [512, 274] on button "A It would mean moving to a new city" at bounding box center [724, 271] width 487 height 38
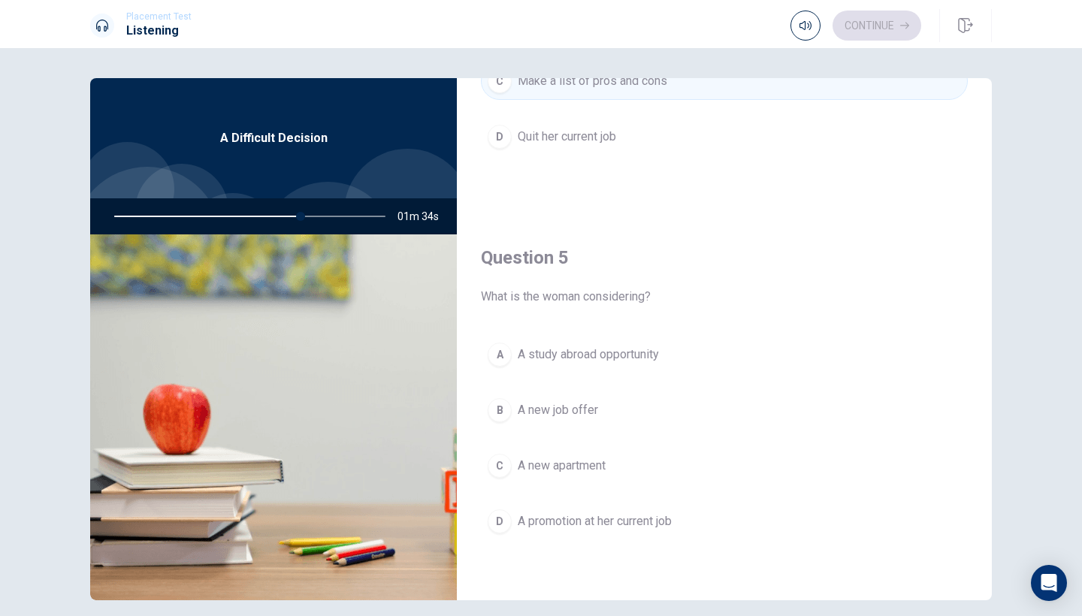
scroll to position [1402, 0]
click at [504, 409] on div "B" at bounding box center [500, 410] width 24 height 24
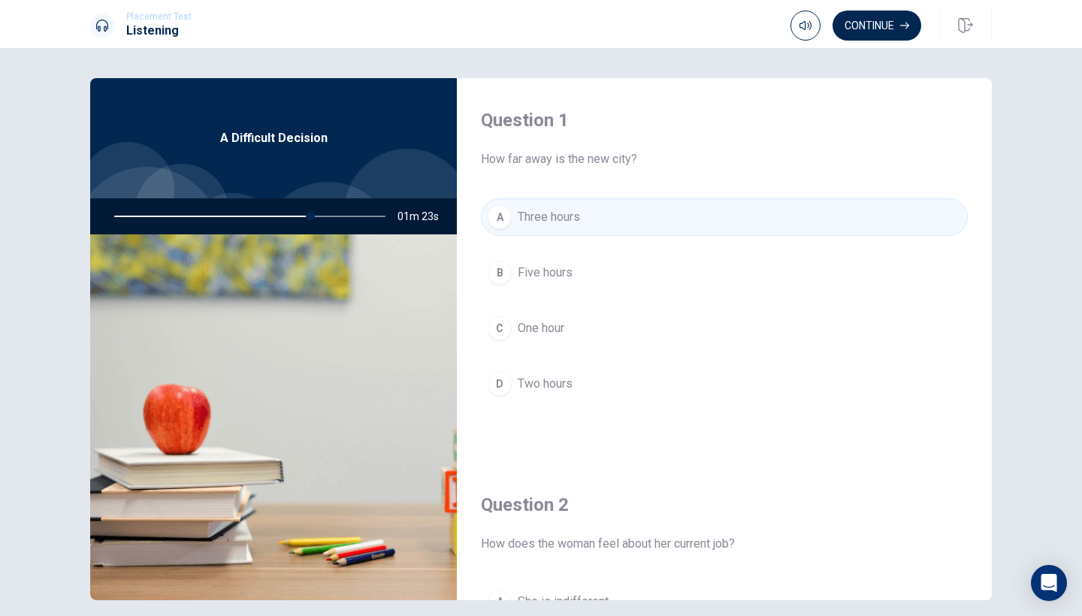
scroll to position [0, 0]
click at [872, 32] on button "Continue" at bounding box center [877, 26] width 89 height 30
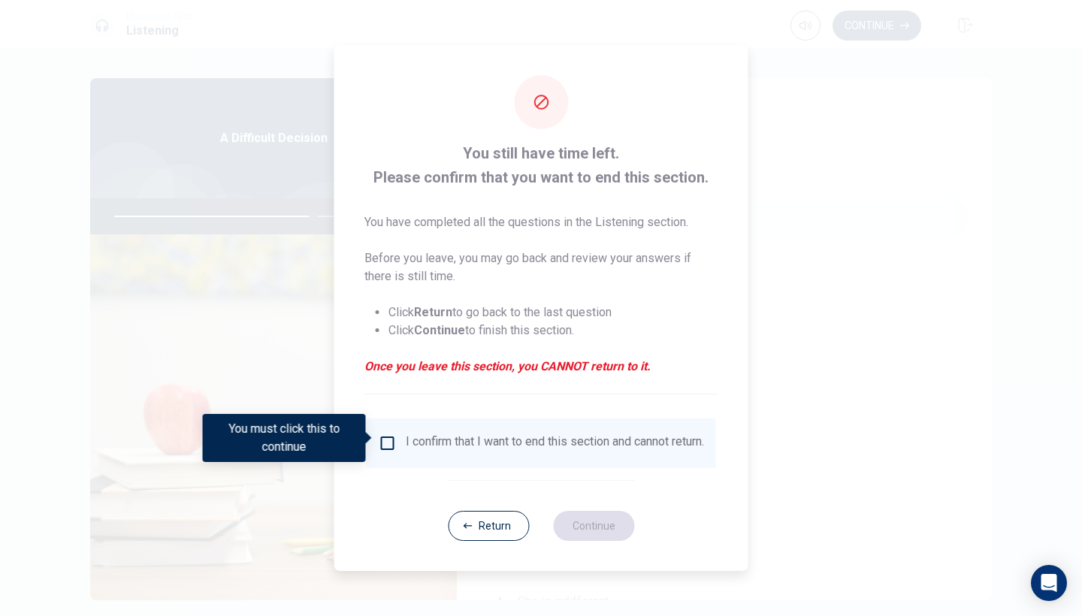
click at [380, 439] on input "You must click this to continue" at bounding box center [388, 443] width 18 height 18
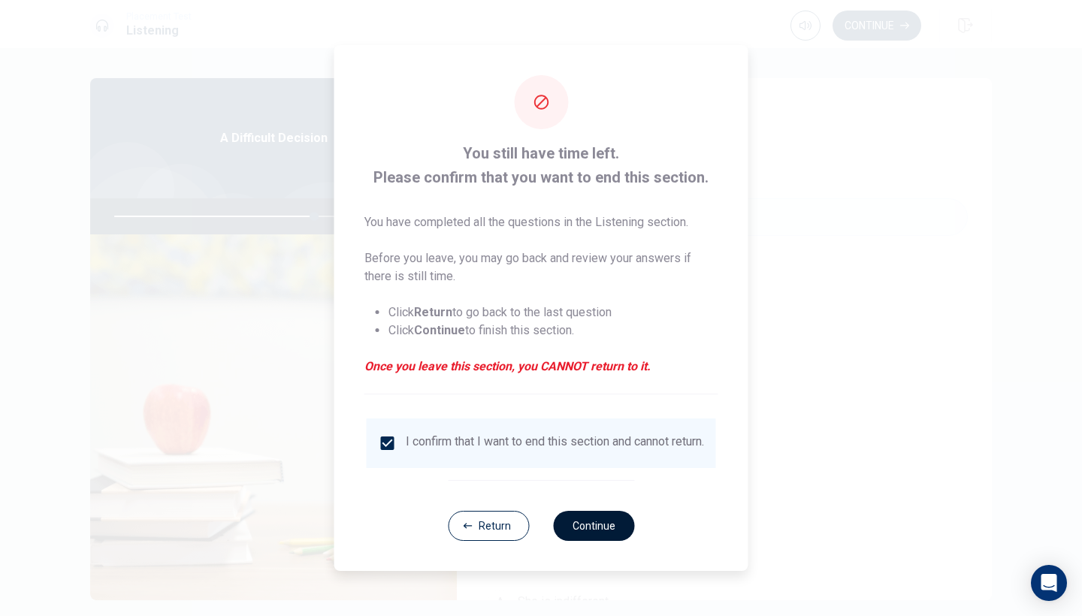
click at [592, 535] on button "Continue" at bounding box center [593, 526] width 81 height 30
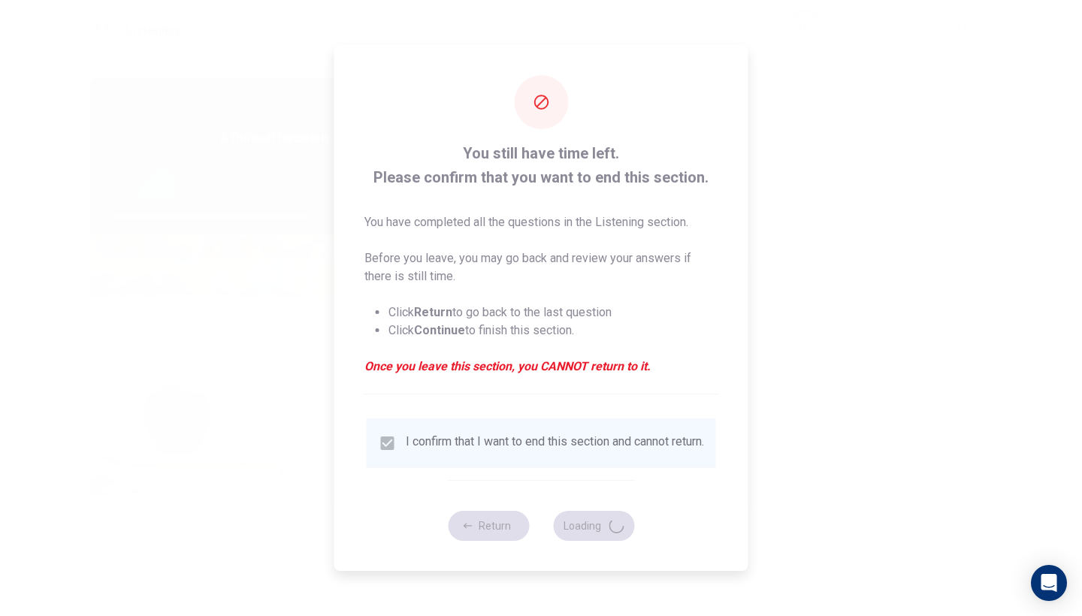
type input "74"
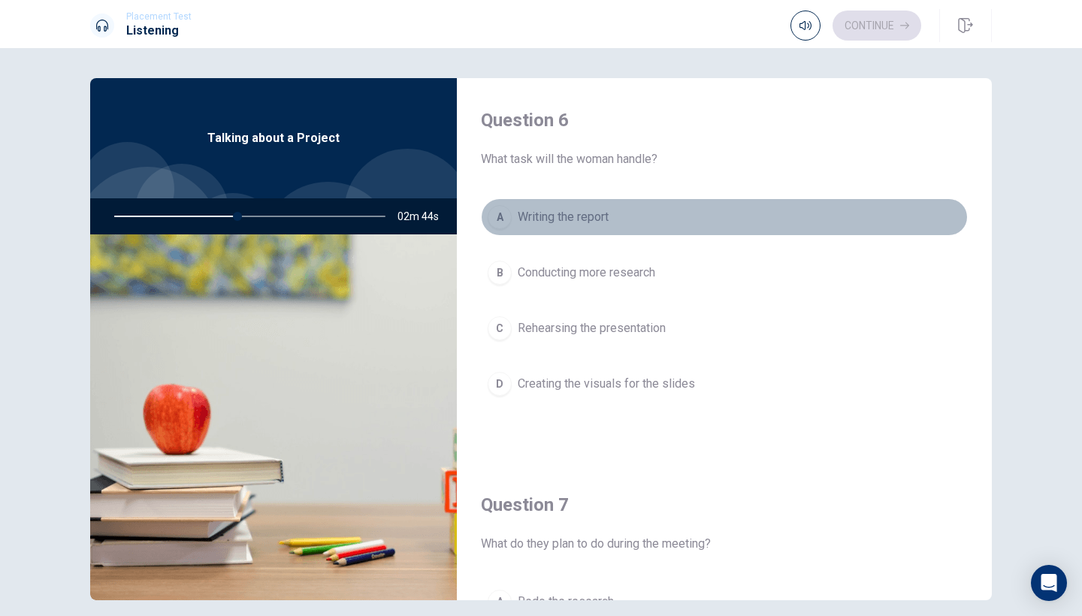
click at [501, 222] on div "A" at bounding box center [500, 217] width 24 height 24
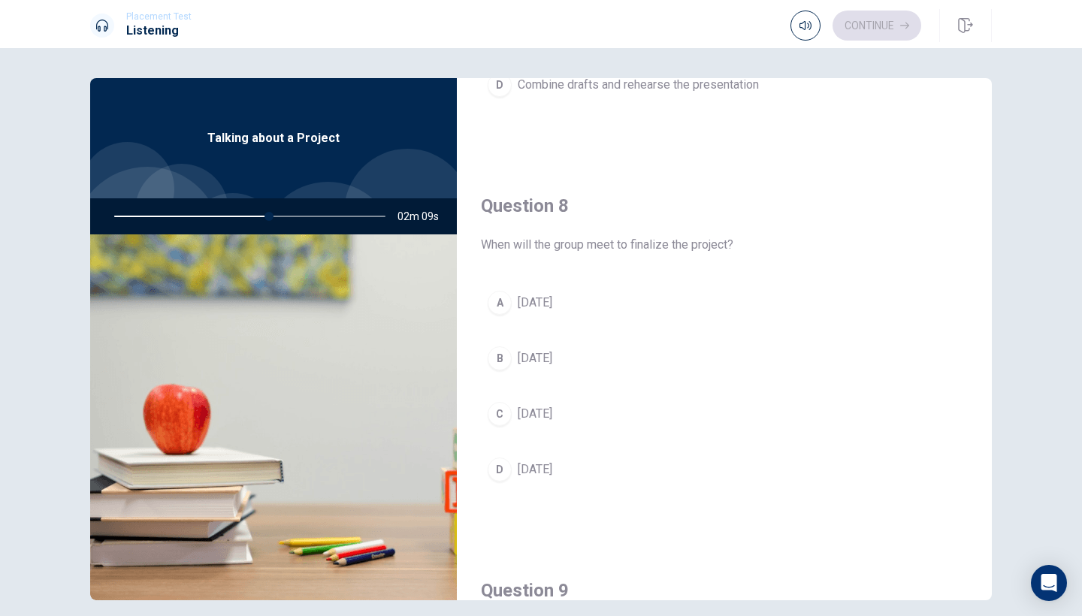
scroll to position [685, 0]
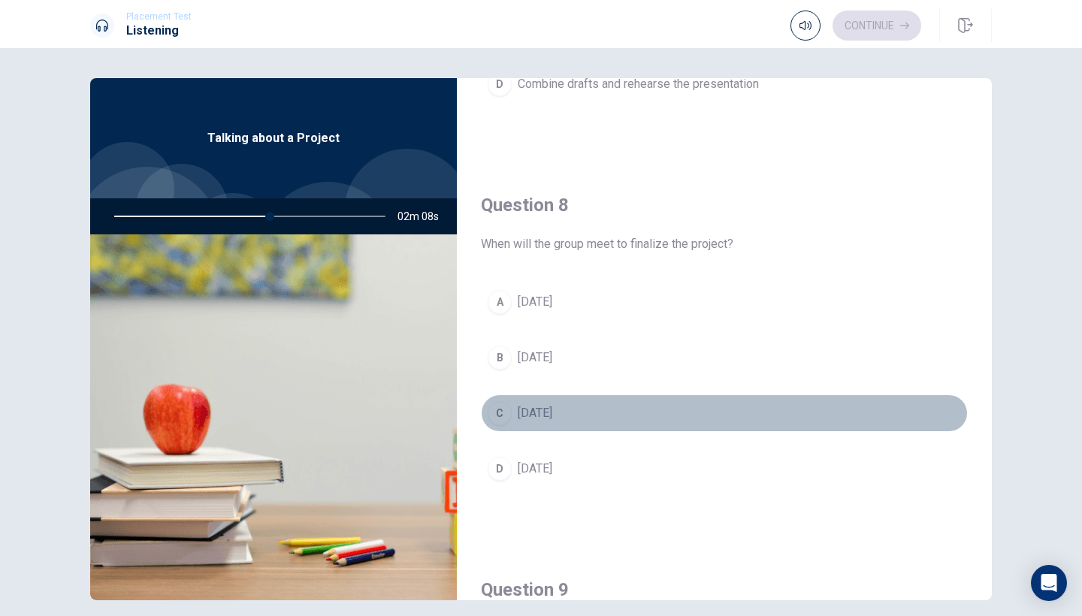
click at [510, 414] on div "C" at bounding box center [500, 413] width 24 height 24
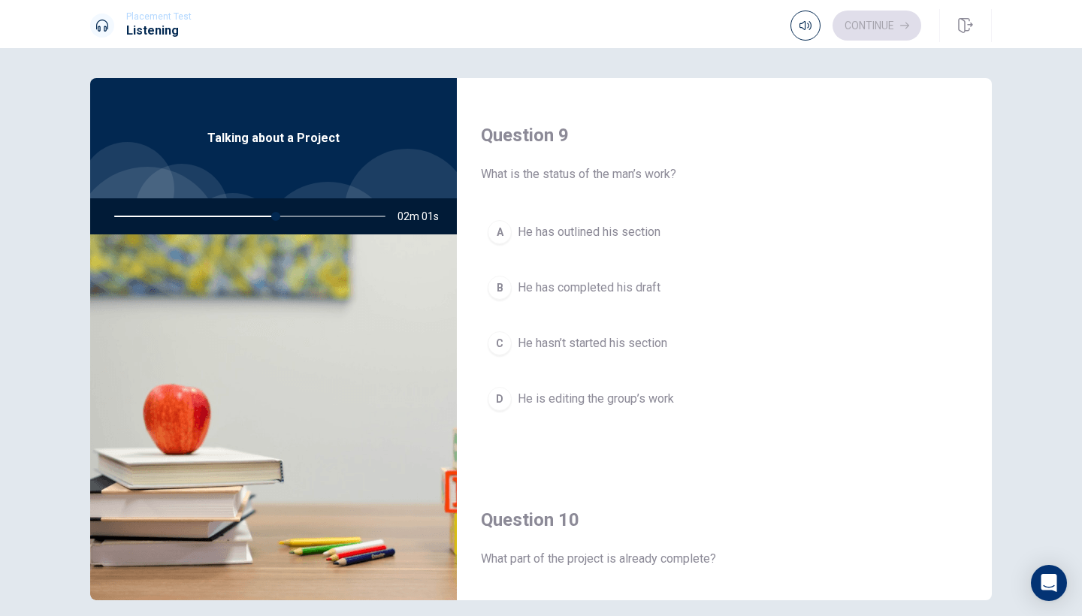
scroll to position [1140, 0]
click at [501, 345] on div "C" at bounding box center [500, 343] width 24 height 24
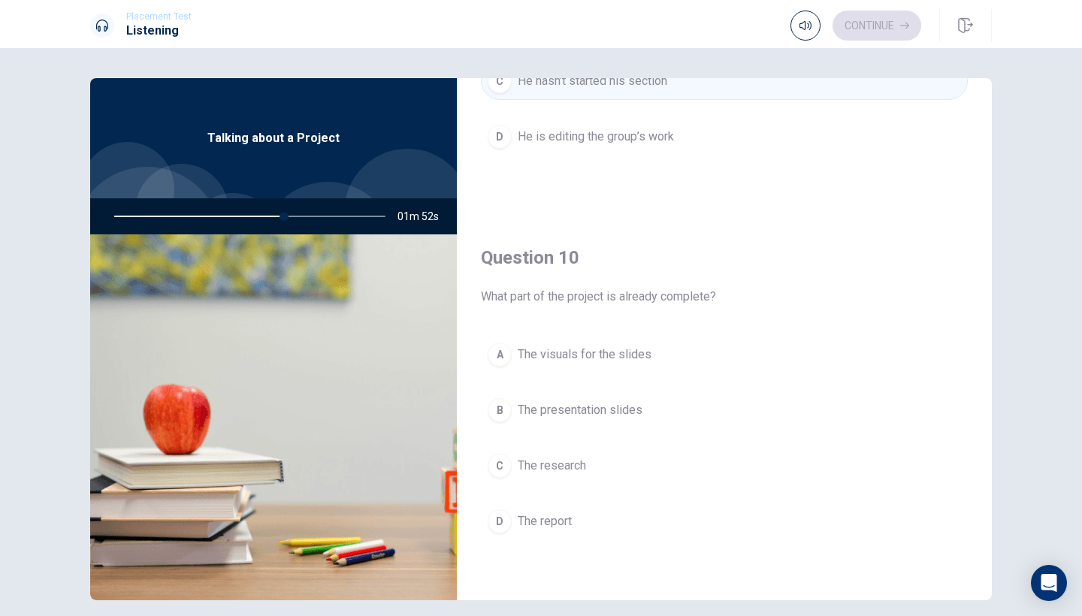
scroll to position [1402, 0]
click at [510, 521] on div "D" at bounding box center [500, 522] width 24 height 24
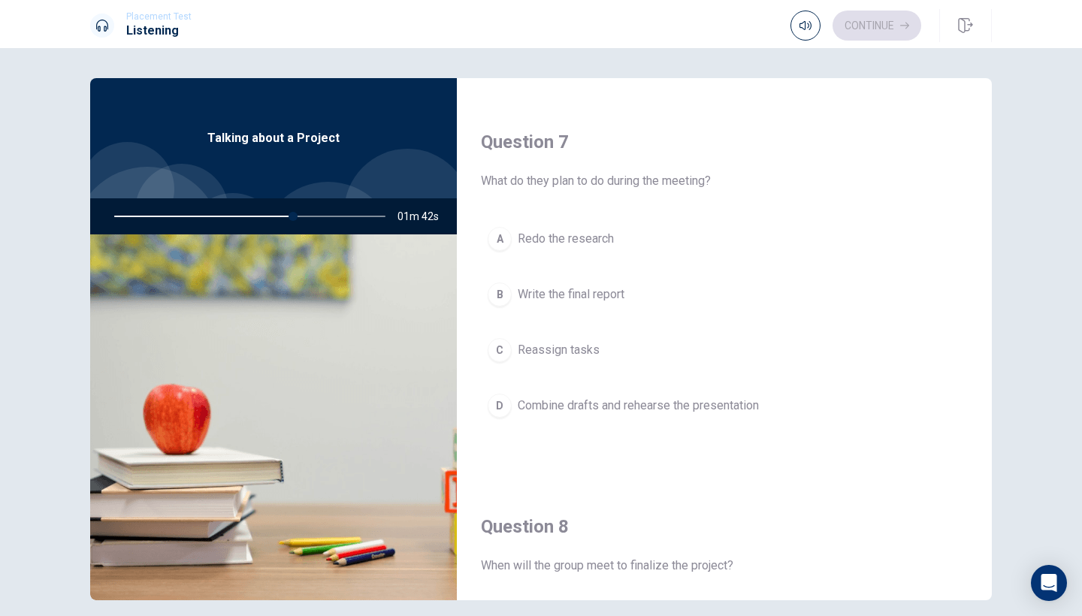
scroll to position [307, 0]
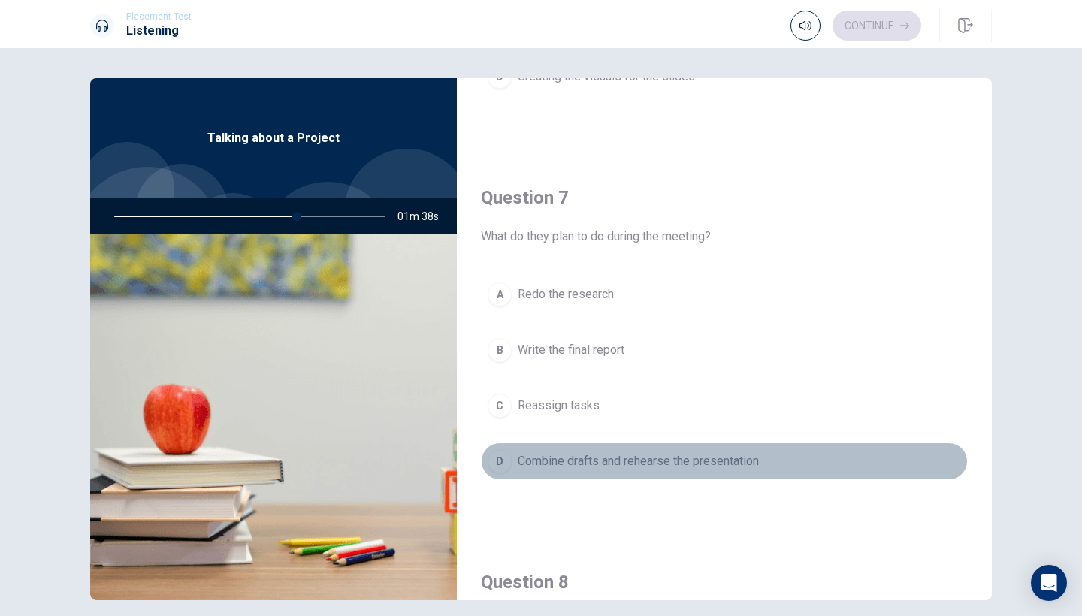
click at [504, 461] on div "D" at bounding box center [500, 461] width 24 height 24
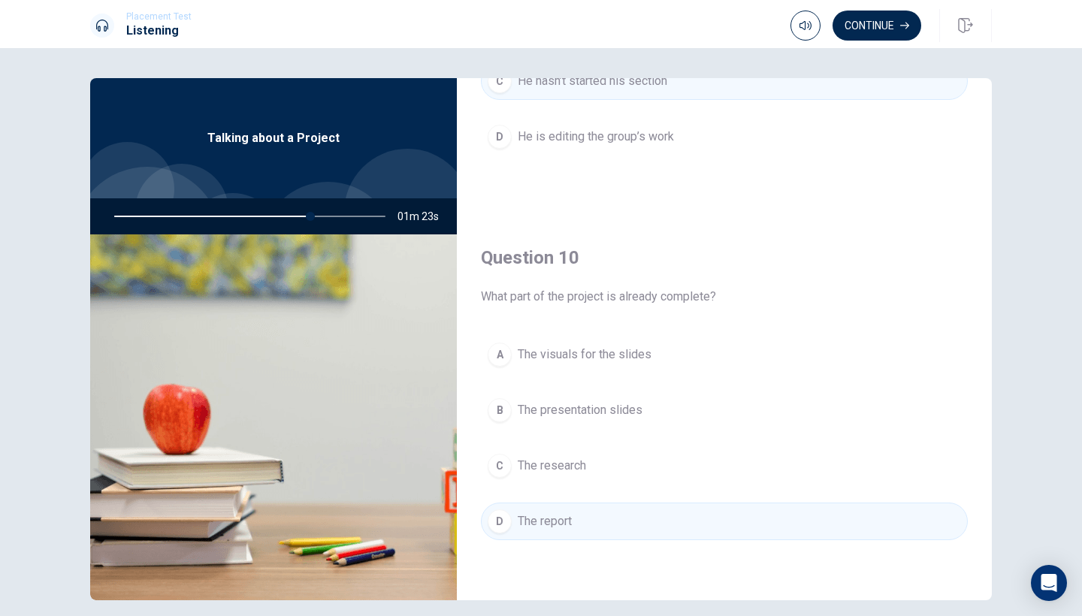
scroll to position [1402, 0]
click at [861, 21] on button "Continue" at bounding box center [877, 26] width 89 height 30
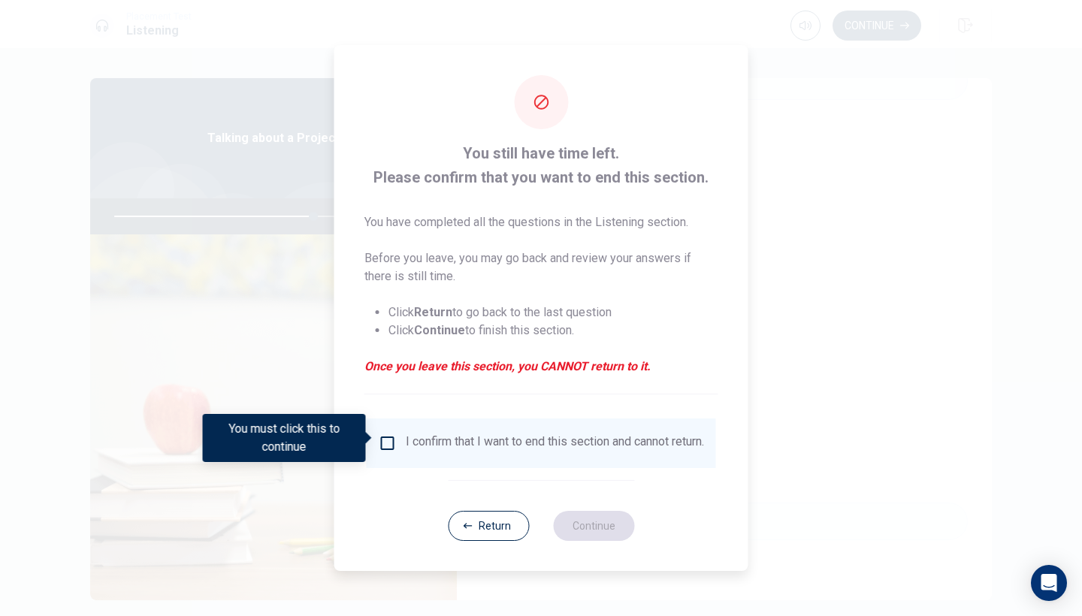
click at [389, 434] on input "You must click this to continue" at bounding box center [388, 443] width 18 height 18
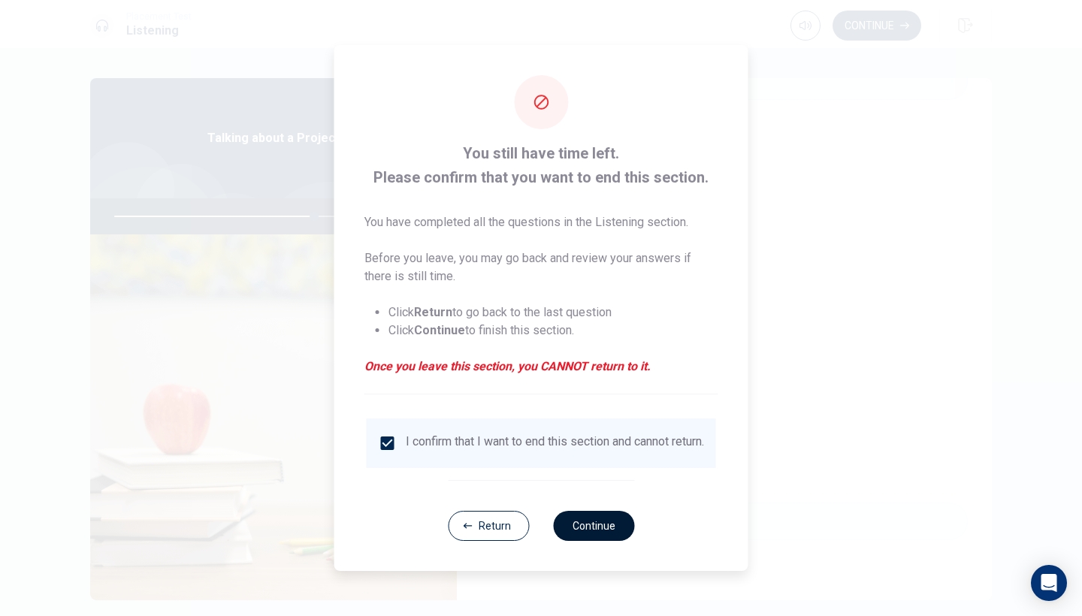
click at [613, 537] on button "Continue" at bounding box center [593, 526] width 81 height 30
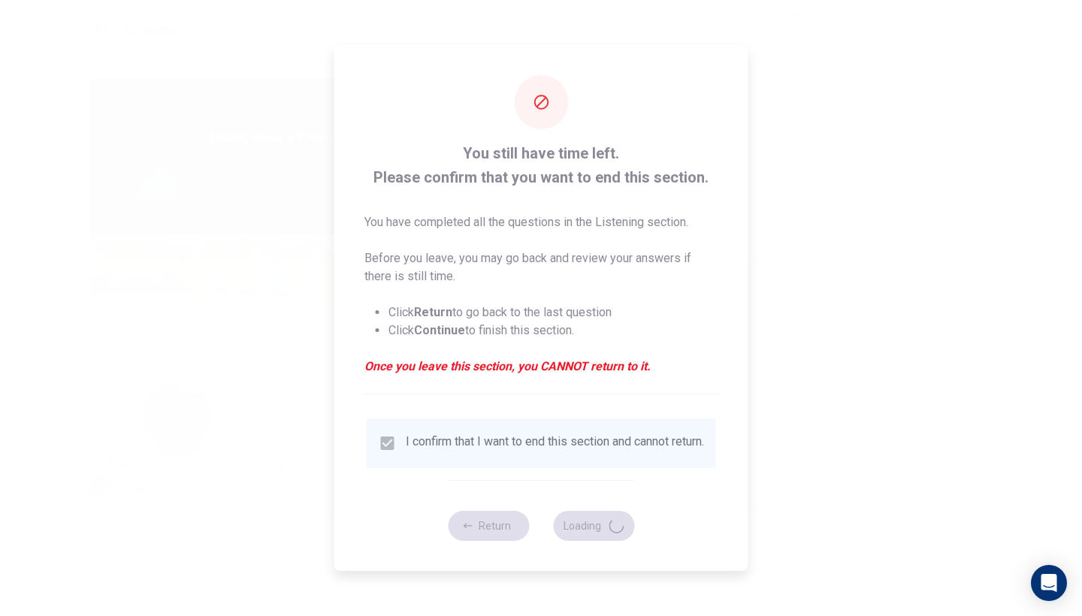
type input "75"
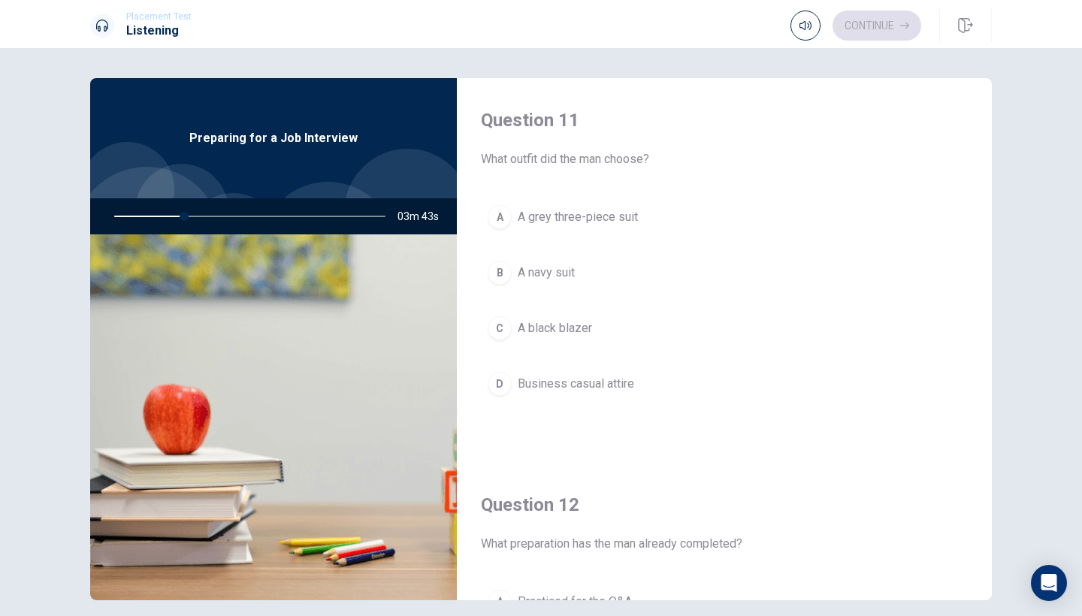
scroll to position [0, 0]
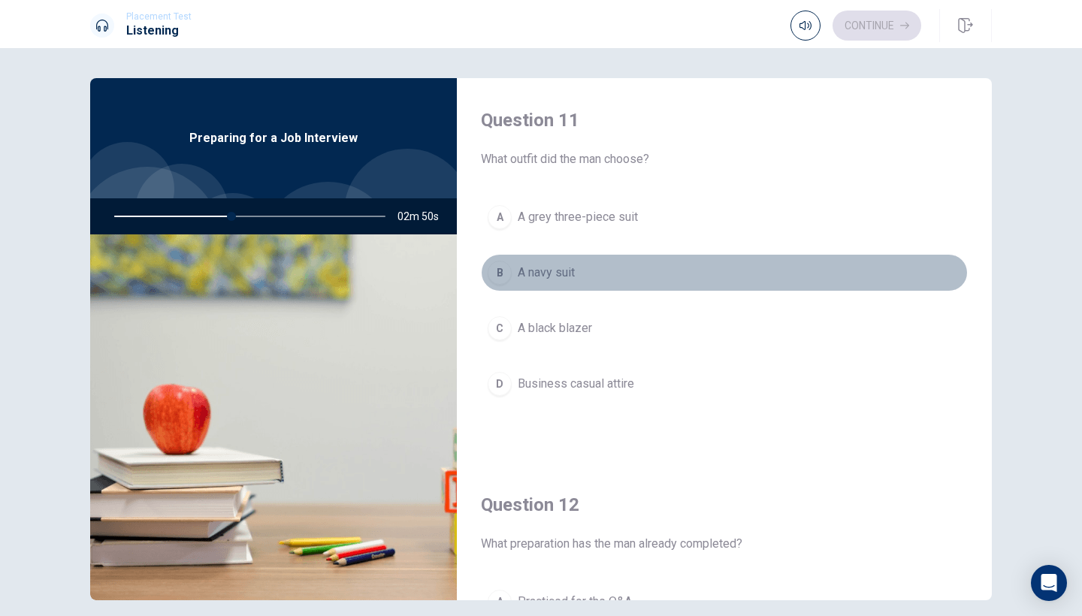
click at [563, 275] on span "A navy suit" at bounding box center [546, 273] width 57 height 18
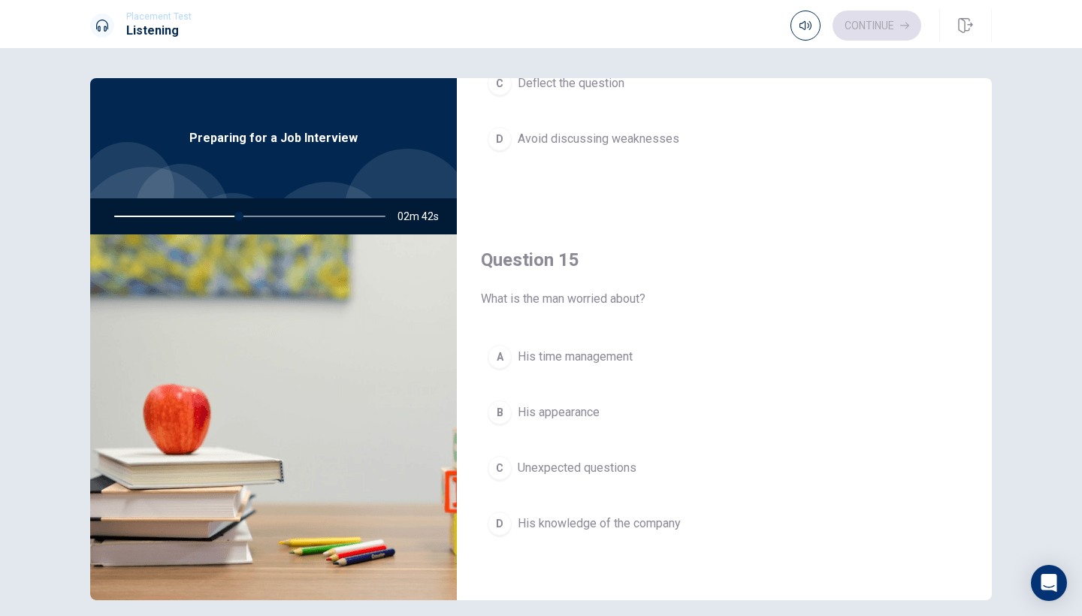
scroll to position [1402, 0]
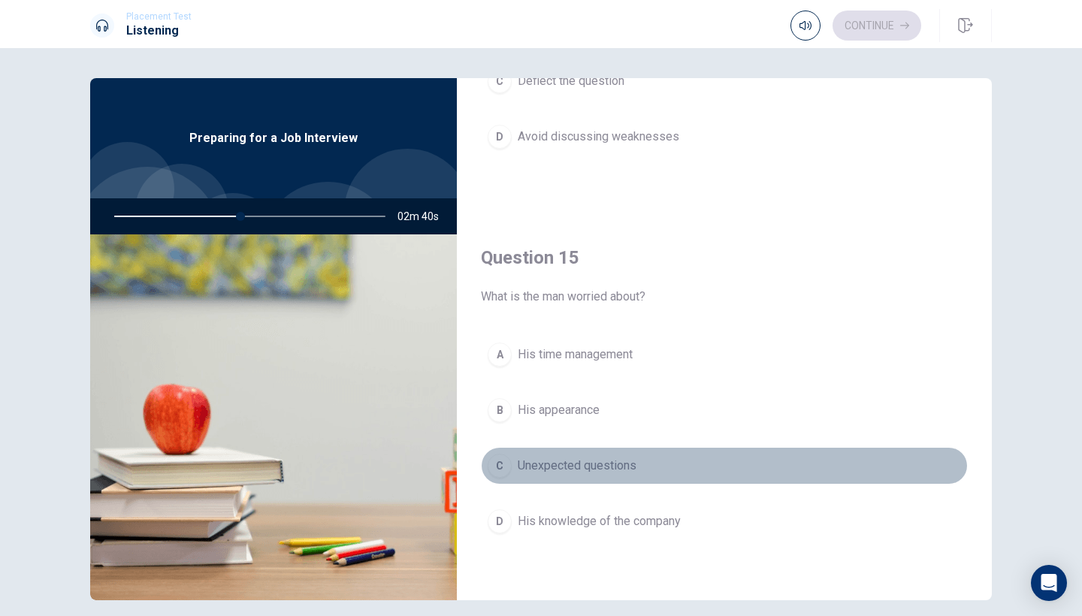
click at [635, 464] on span "Unexpected questions" at bounding box center [577, 466] width 119 height 18
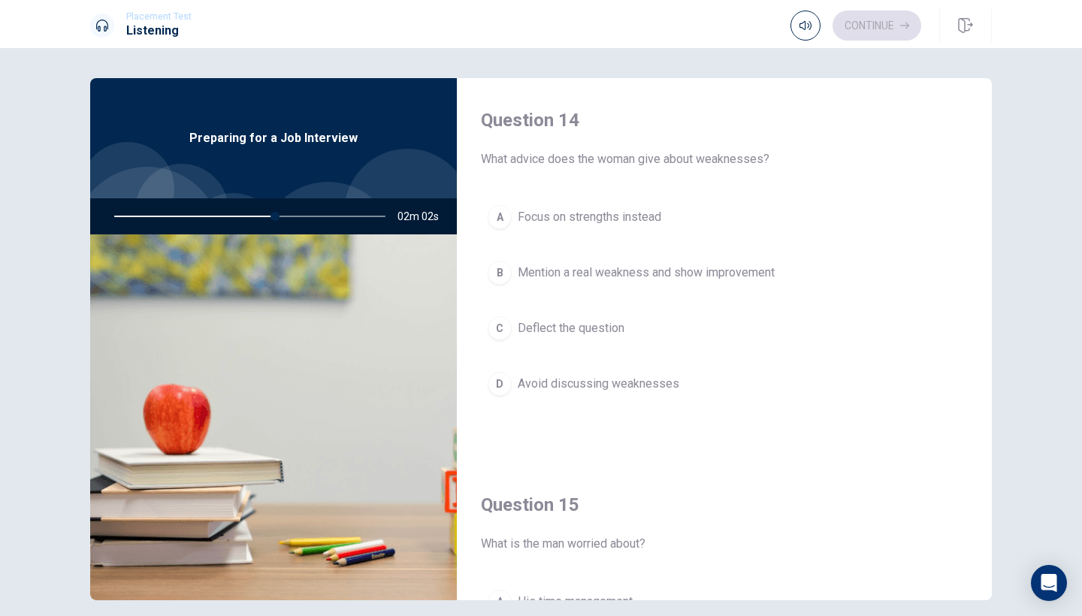
scroll to position [1142, 0]
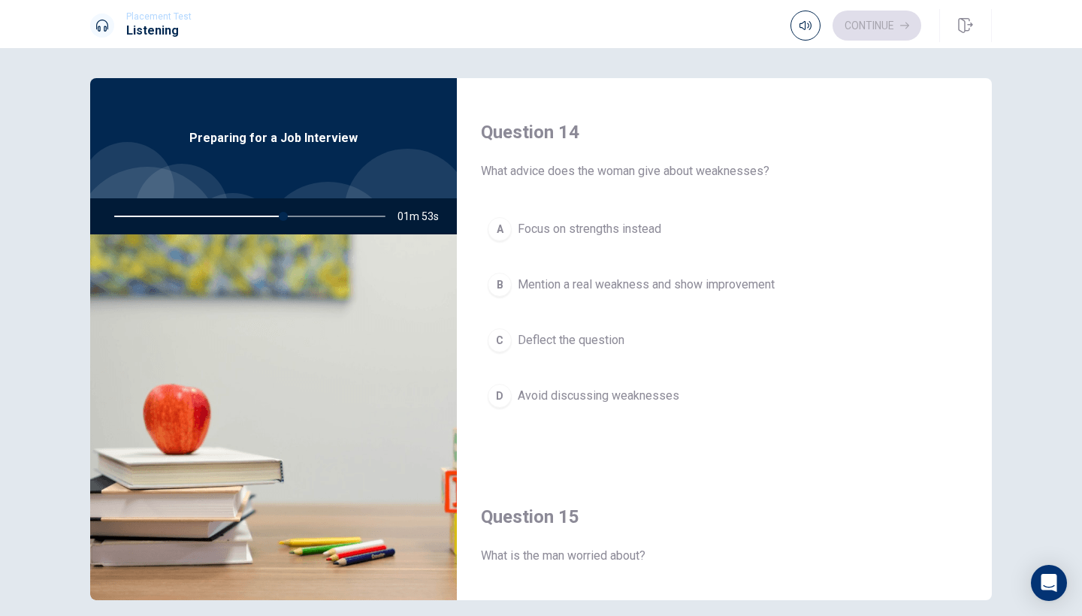
click at [741, 290] on span "Mention a real weakness and show improvement" at bounding box center [646, 285] width 257 height 18
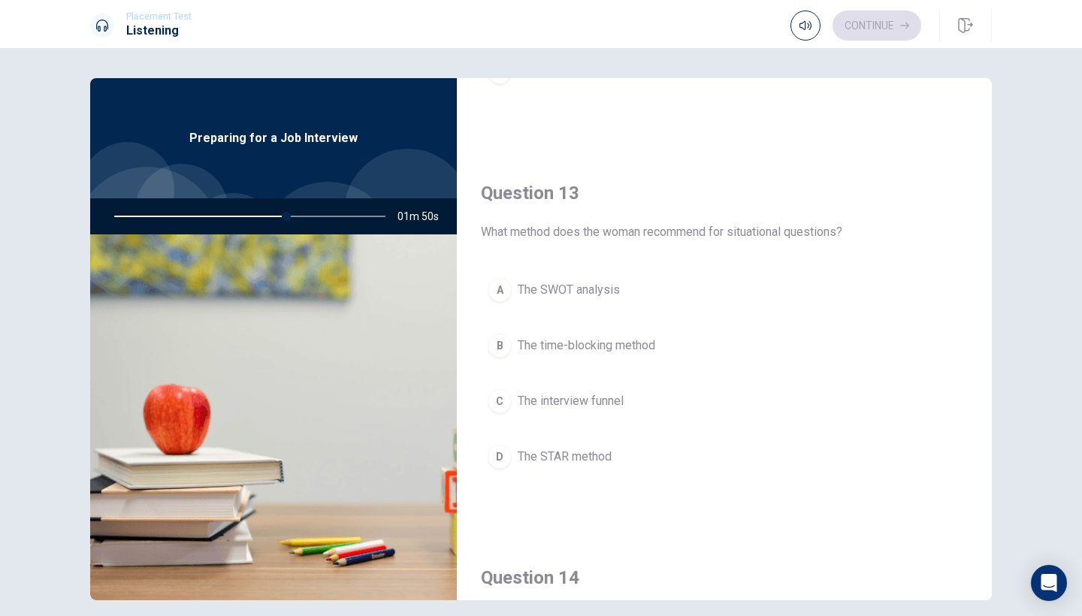
scroll to position [698, 0]
click at [600, 295] on span "The SWOT analysis" at bounding box center [569, 289] width 102 height 18
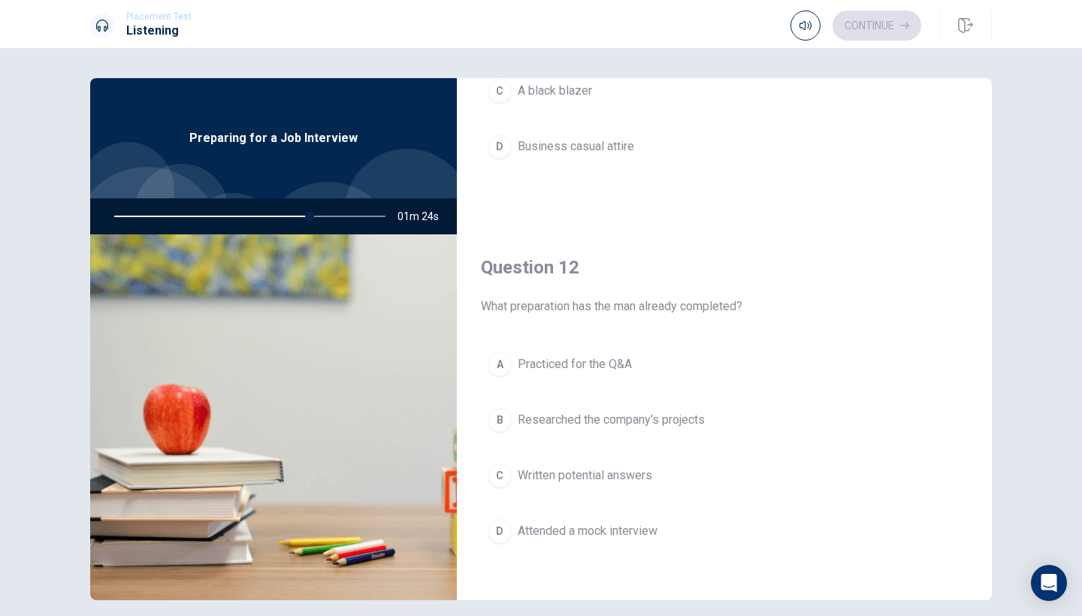
scroll to position [240, 0]
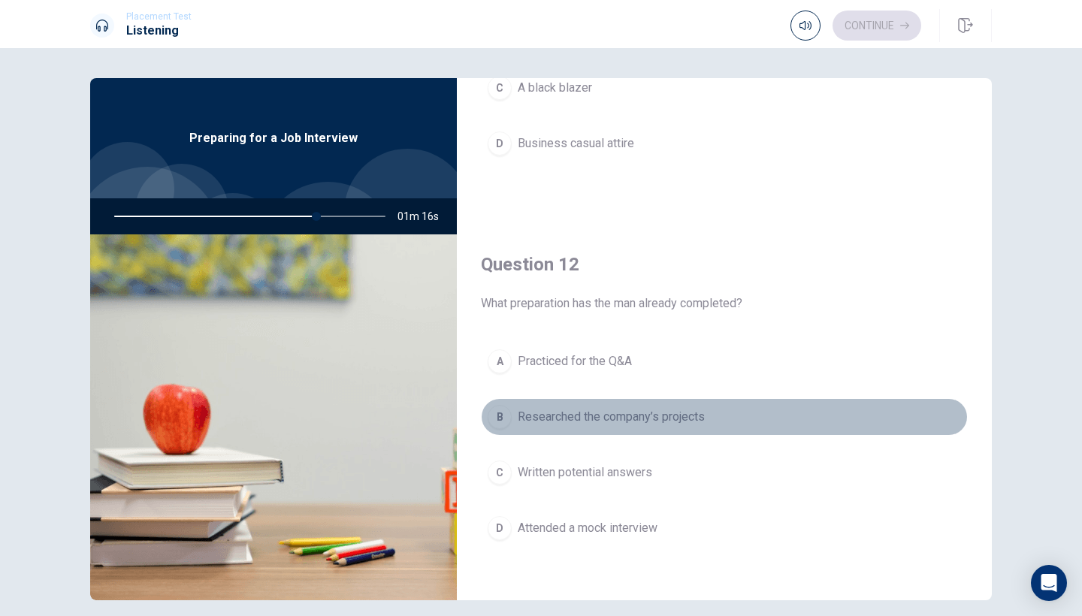
click at [642, 428] on button "B Researched the company’s projects" at bounding box center [724, 417] width 487 height 38
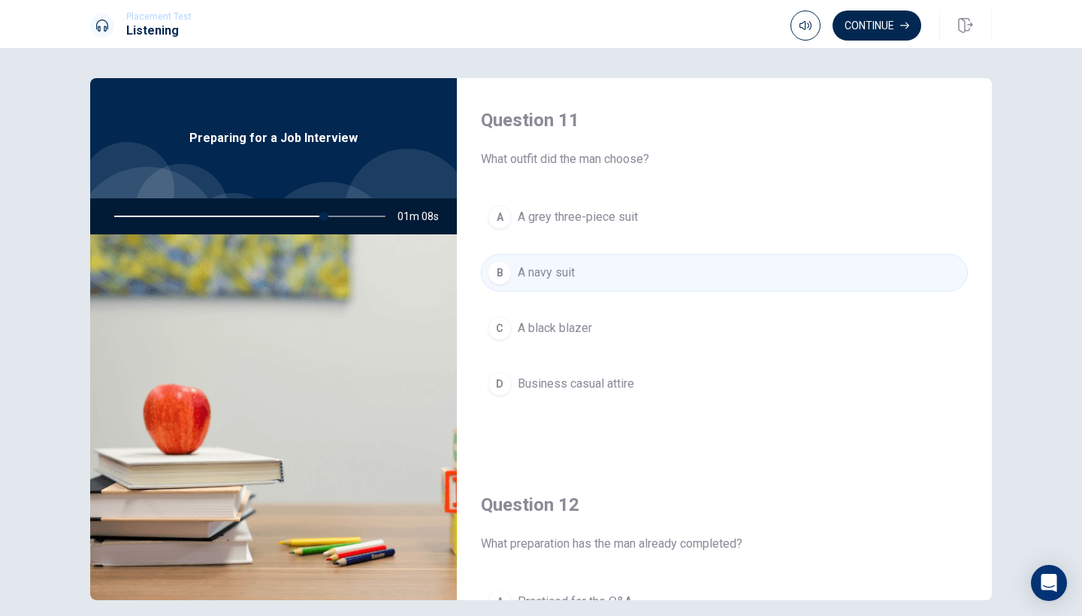
scroll to position [0, 0]
click at [867, 32] on button "Continue" at bounding box center [877, 26] width 89 height 30
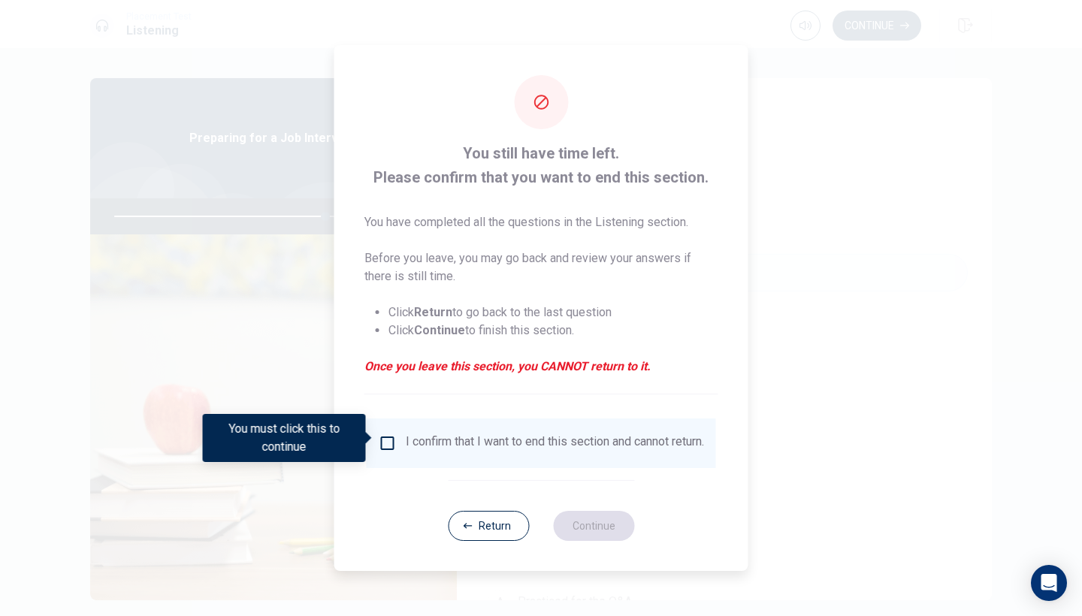
click at [391, 443] on input "You must click this to continue" at bounding box center [388, 443] width 18 height 18
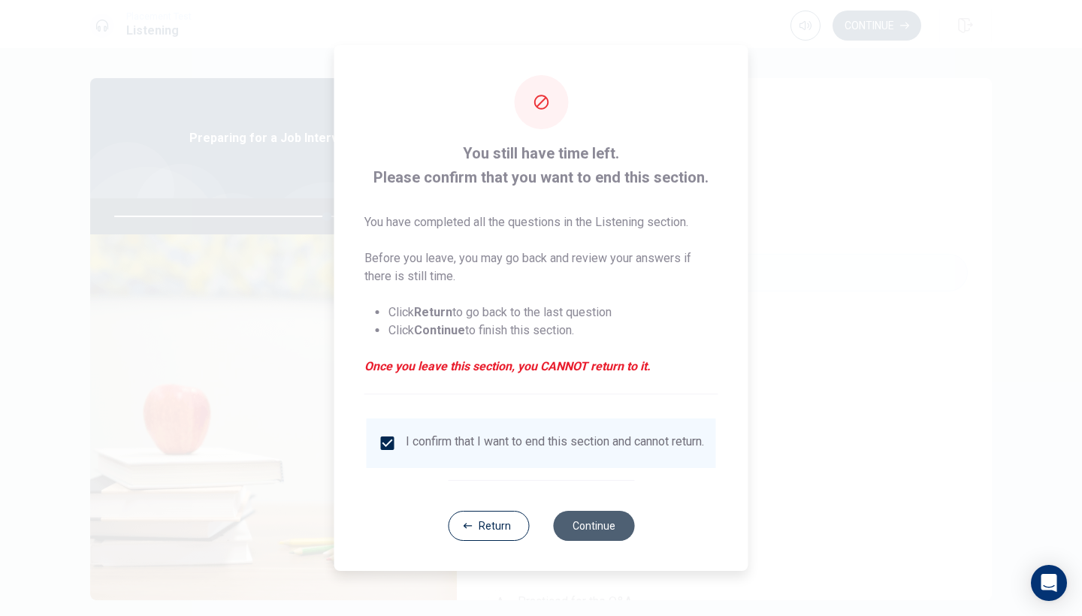
click at [595, 523] on button "Continue" at bounding box center [593, 526] width 81 height 30
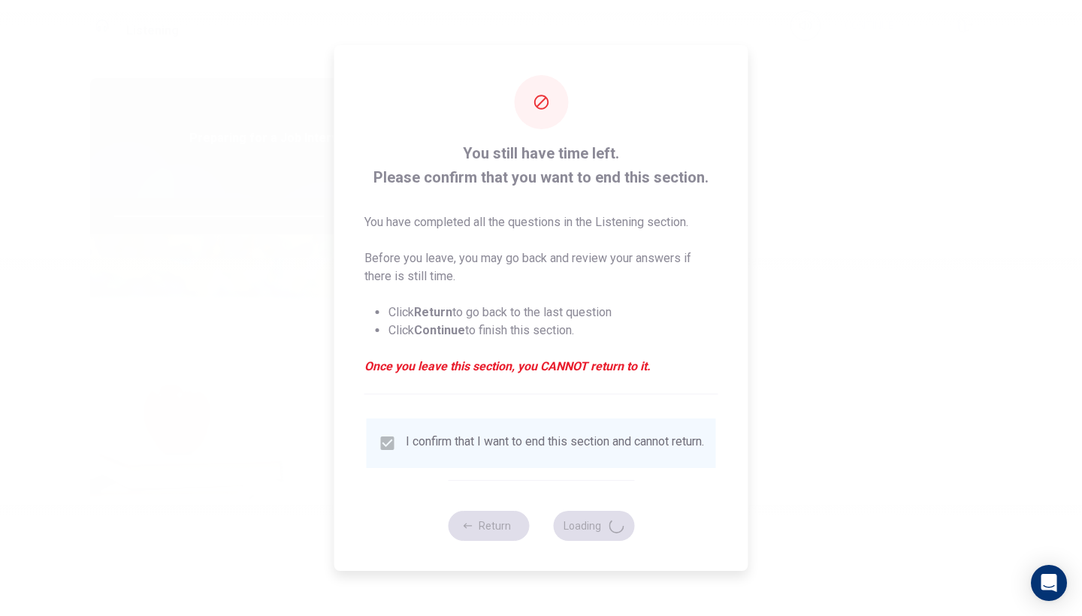
type input "79"
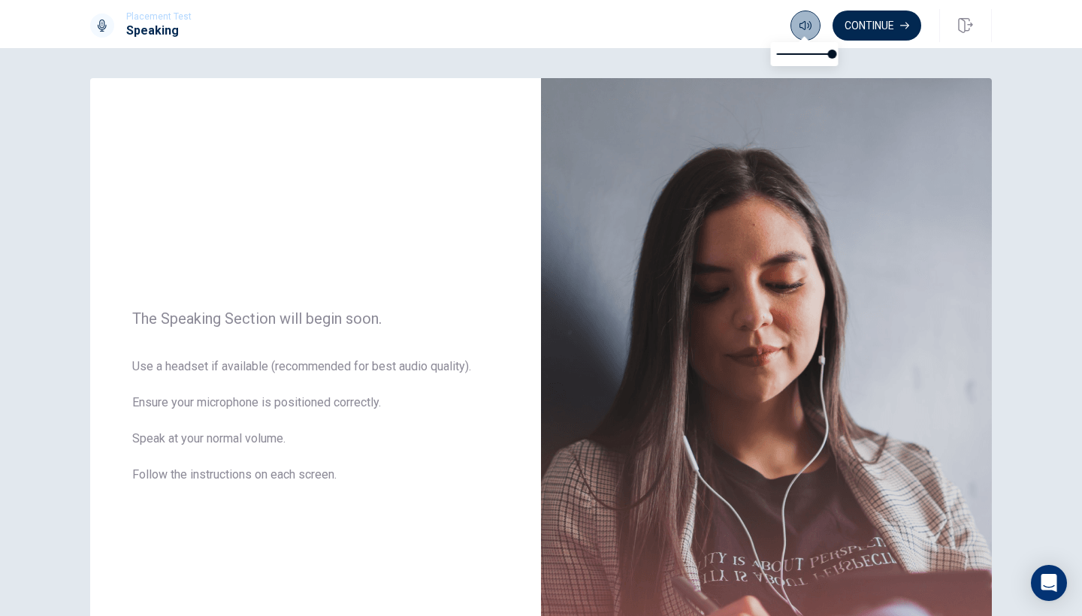
click at [803, 24] on icon "button" at bounding box center [806, 26] width 12 height 12
click at [489, 480] on span "Use a headset if available (recommended for best audio quality). Ensure your mi…" at bounding box center [315, 430] width 367 height 144
click at [864, 32] on button "Continue" at bounding box center [877, 26] width 89 height 30
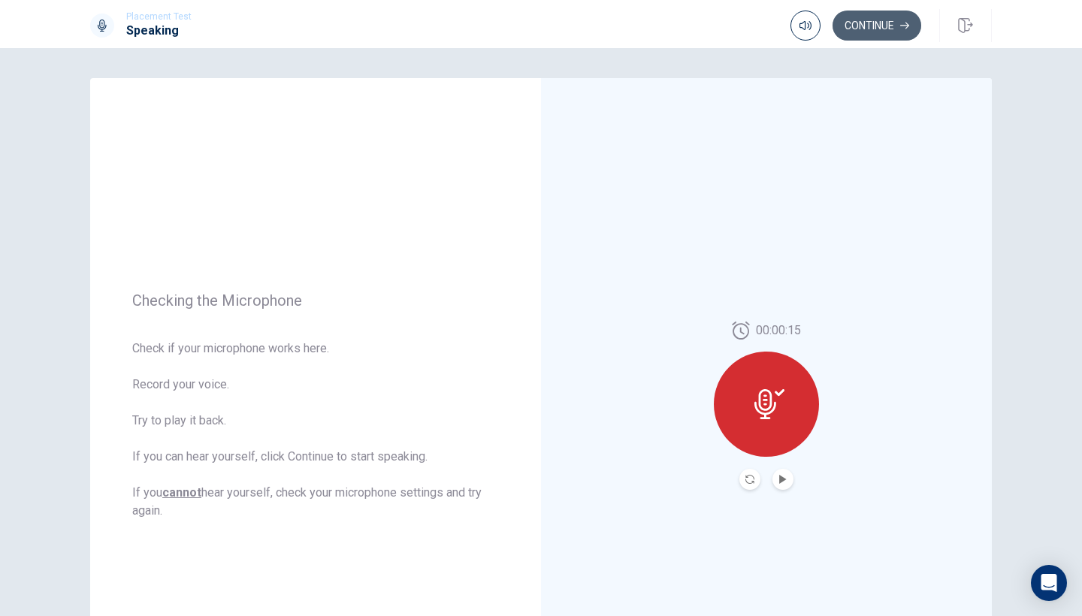
click at [874, 35] on button "Continue" at bounding box center [877, 26] width 89 height 30
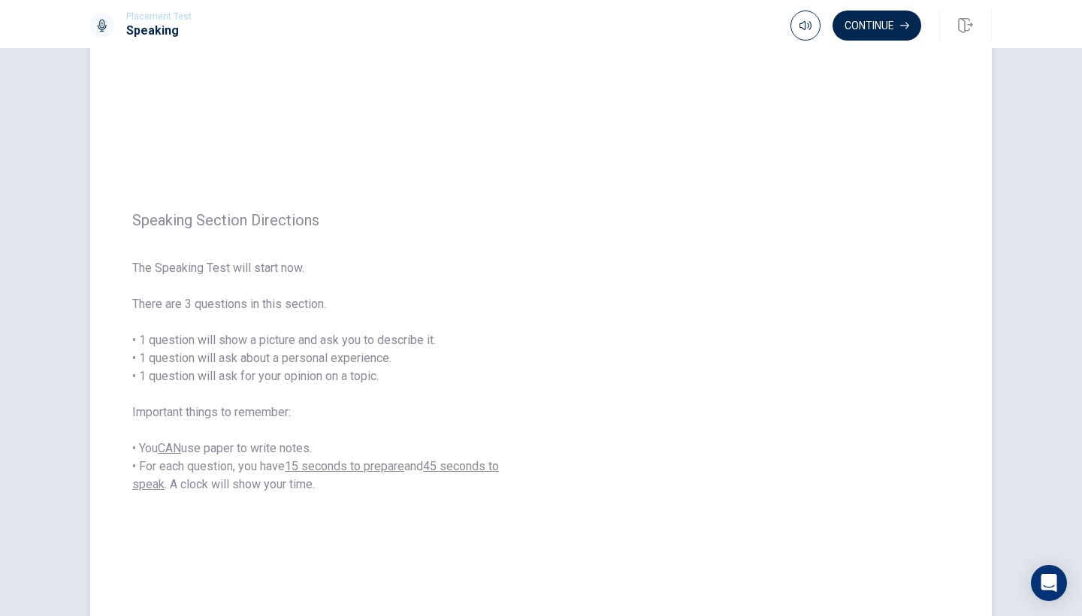
scroll to position [53, 0]
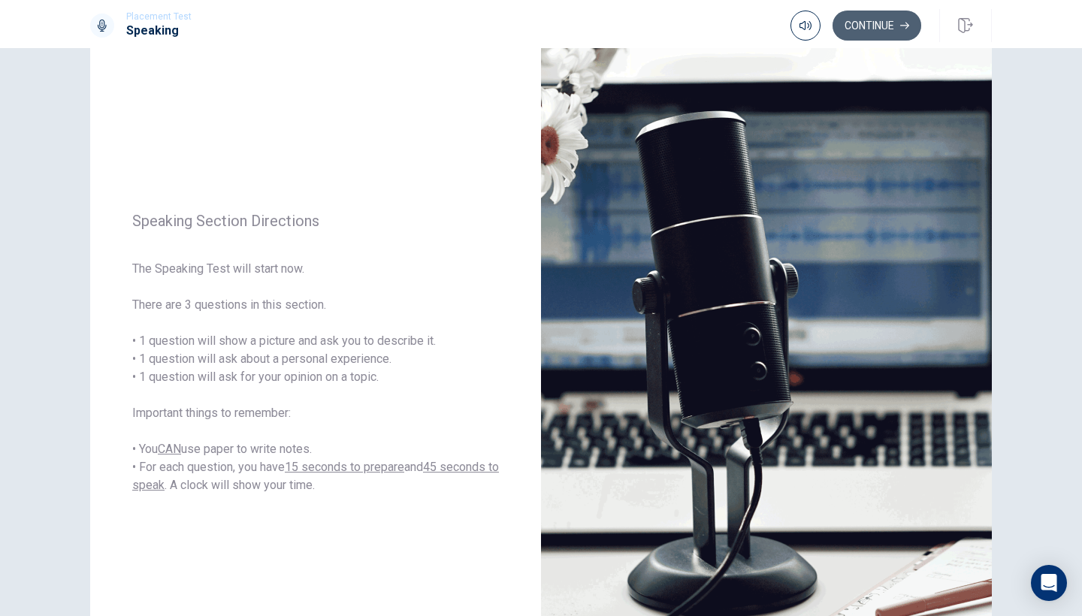
click at [867, 27] on button "Continue" at bounding box center [877, 26] width 89 height 30
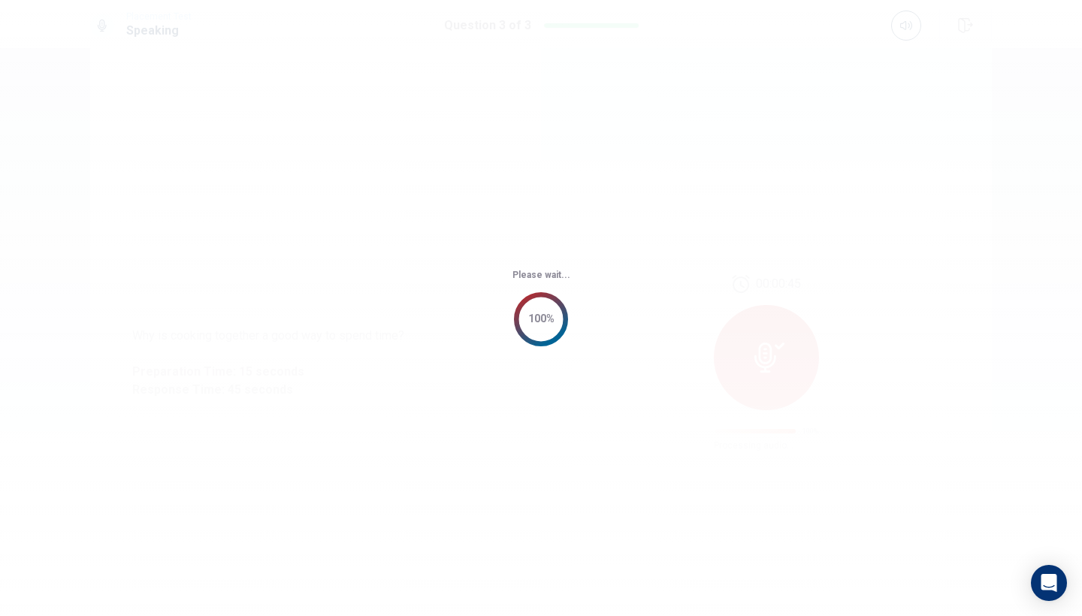
scroll to position [0, 0]
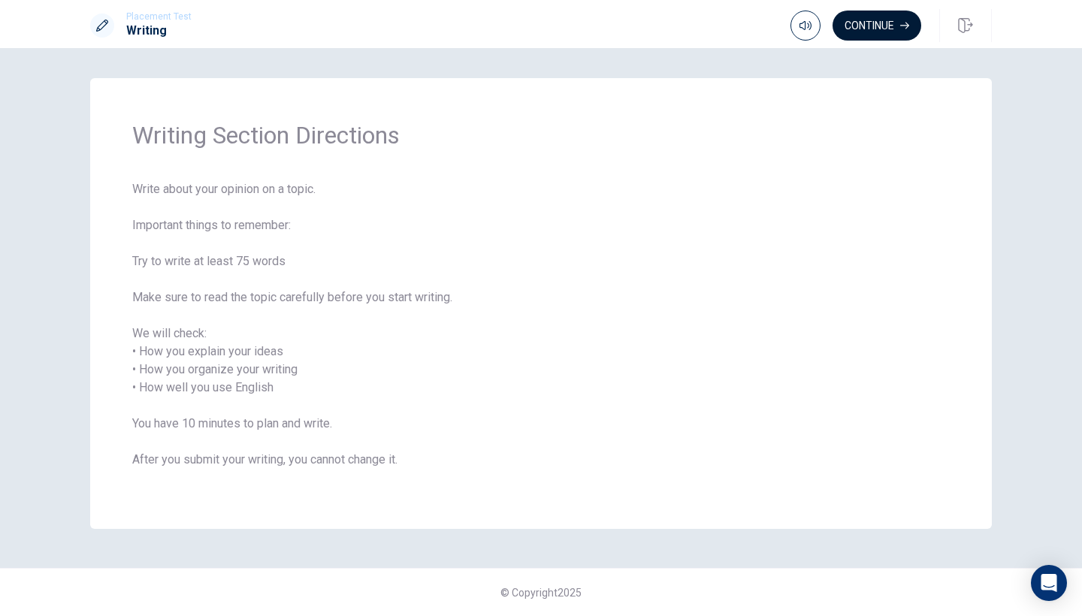
click at [873, 24] on button "Continue" at bounding box center [877, 26] width 89 height 30
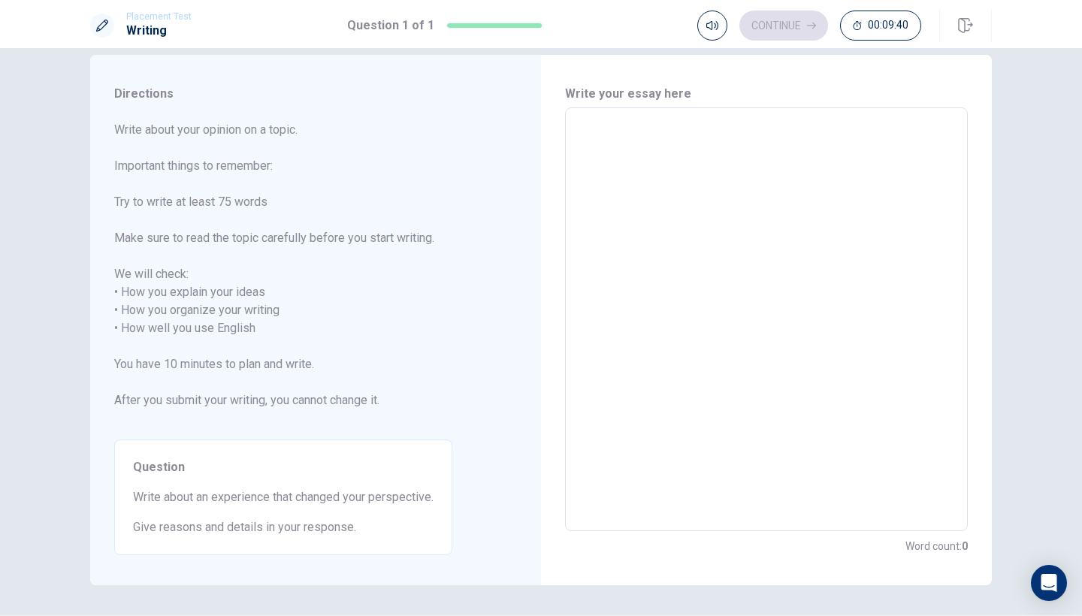
scroll to position [21, 0]
click at [639, 154] on textarea at bounding box center [767, 322] width 382 height 399
type textarea "A"
type textarea "x"
type textarea "S"
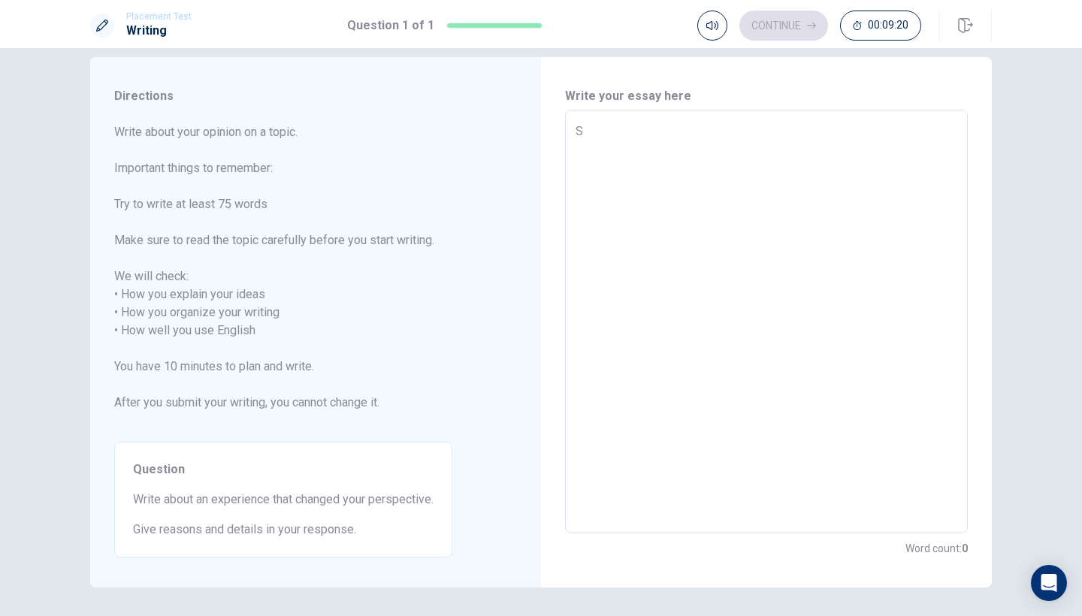
type textarea "x"
type textarea "St"
type textarea "x"
type textarea "Stu"
type textarea "x"
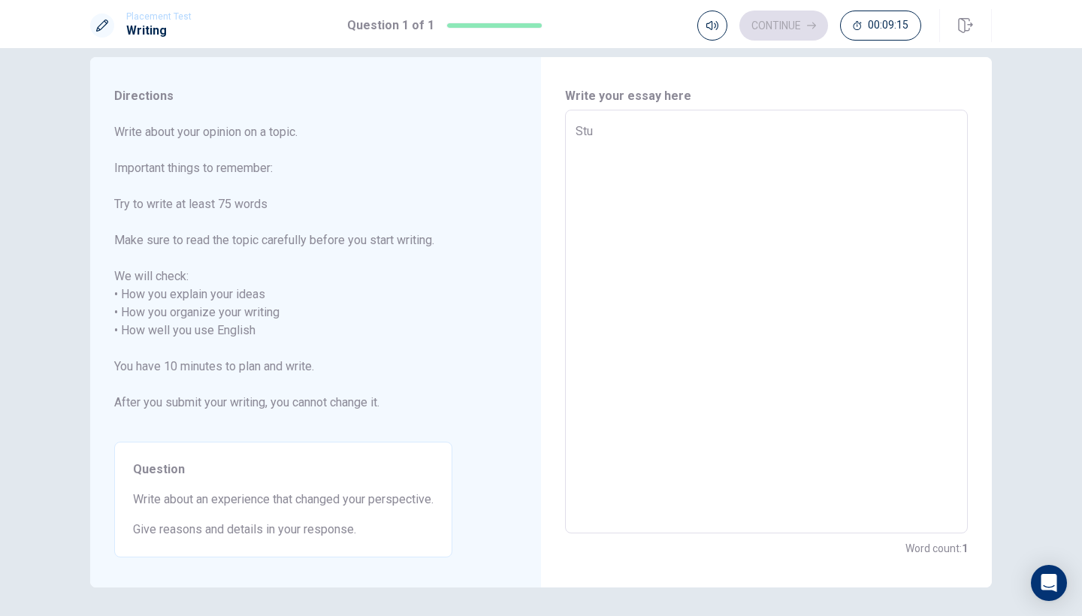
type textarea "Stud"
type textarea "x"
type textarea "Study"
type textarea "x"
type textarea "Studyi"
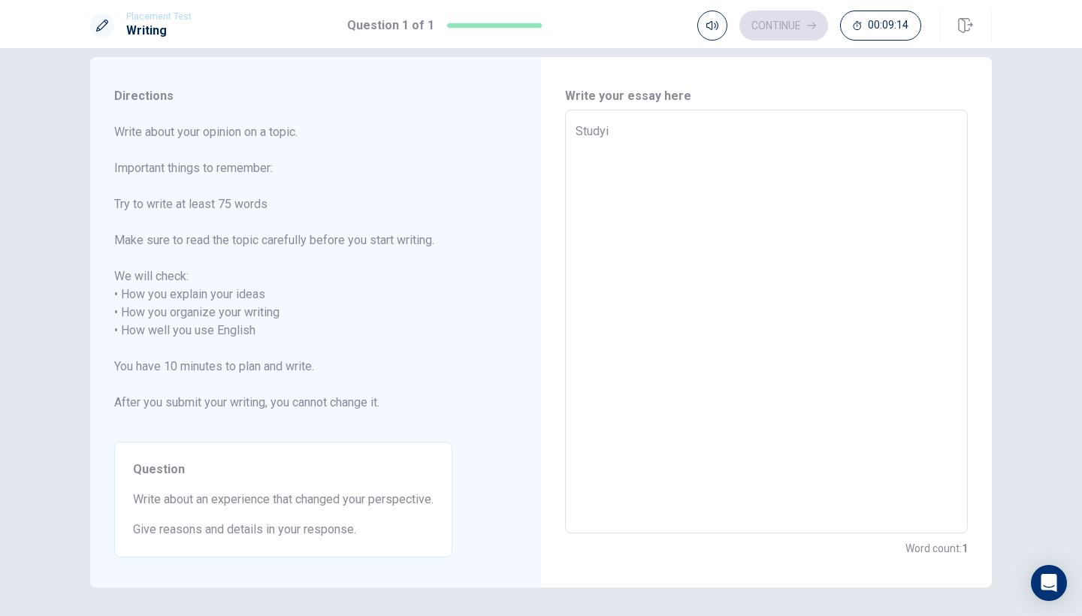
type textarea "x"
type textarea "Studyin"
type textarea "x"
type textarea "Studying"
type textarea "x"
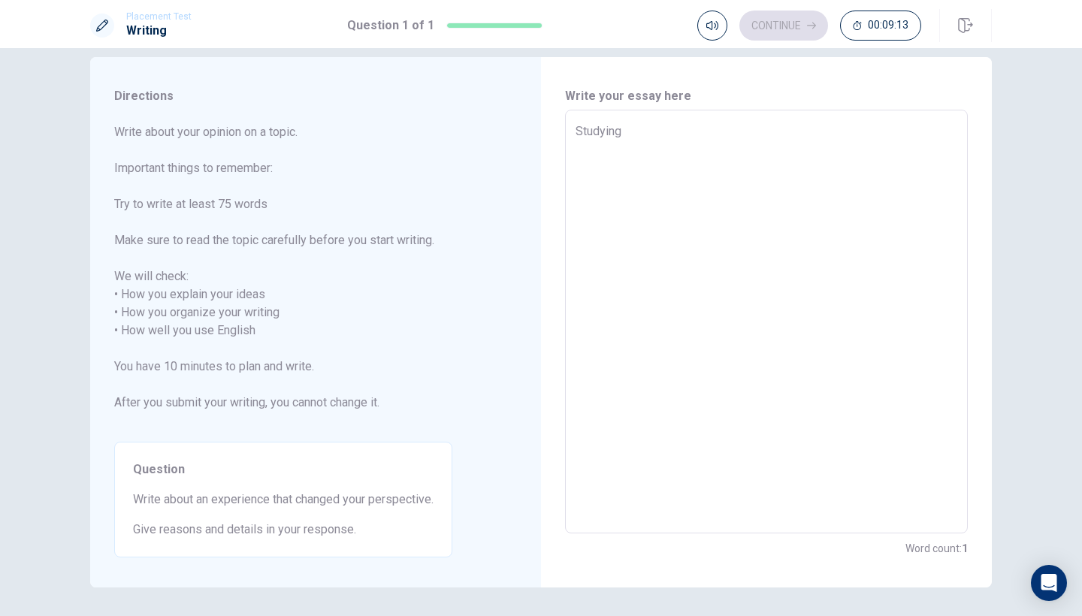
type textarea "Studying"
type textarea "x"
type textarea "Studying a"
type textarea "x"
type textarea "Studying ab"
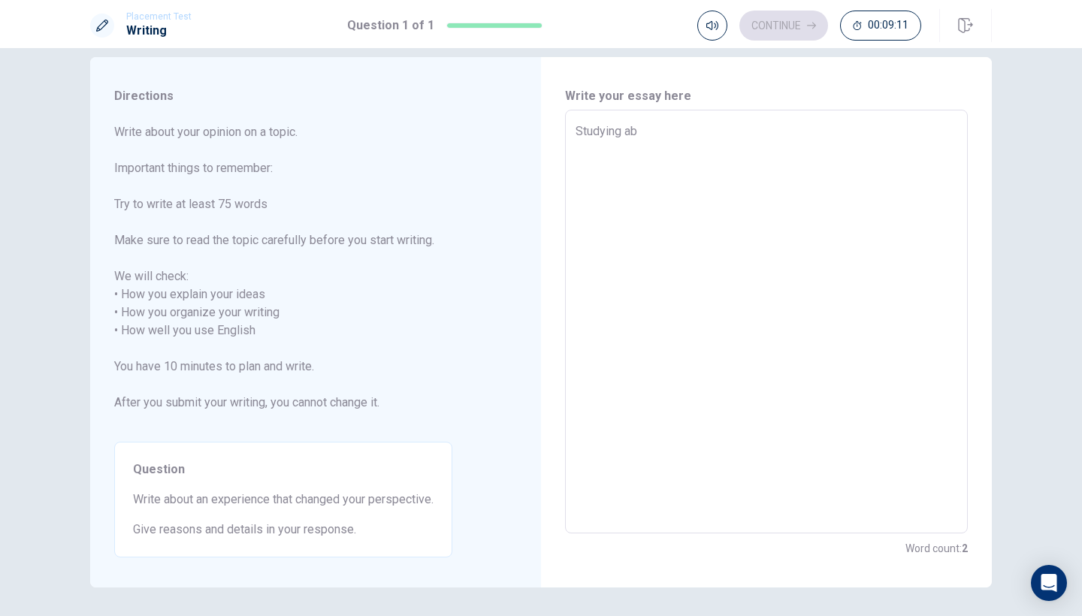
type textarea "x"
type textarea "Studying abr"
type textarea "x"
type textarea "Studying abro"
type textarea "x"
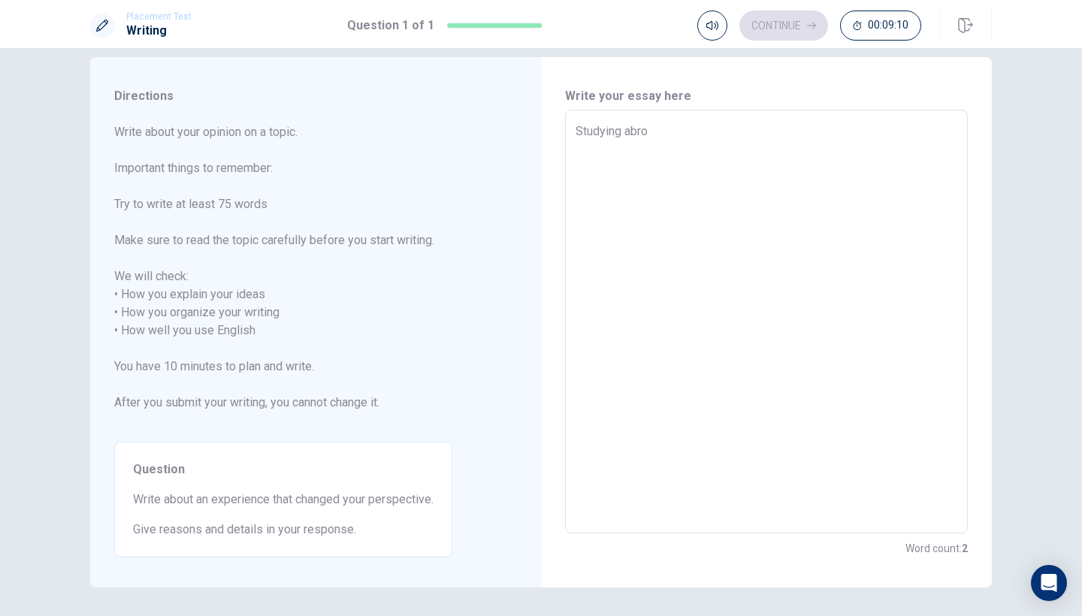
type textarea "Studying abroa"
type textarea "x"
type textarea "Studying abroad"
type textarea "x"
type textarea "Studying abroad"
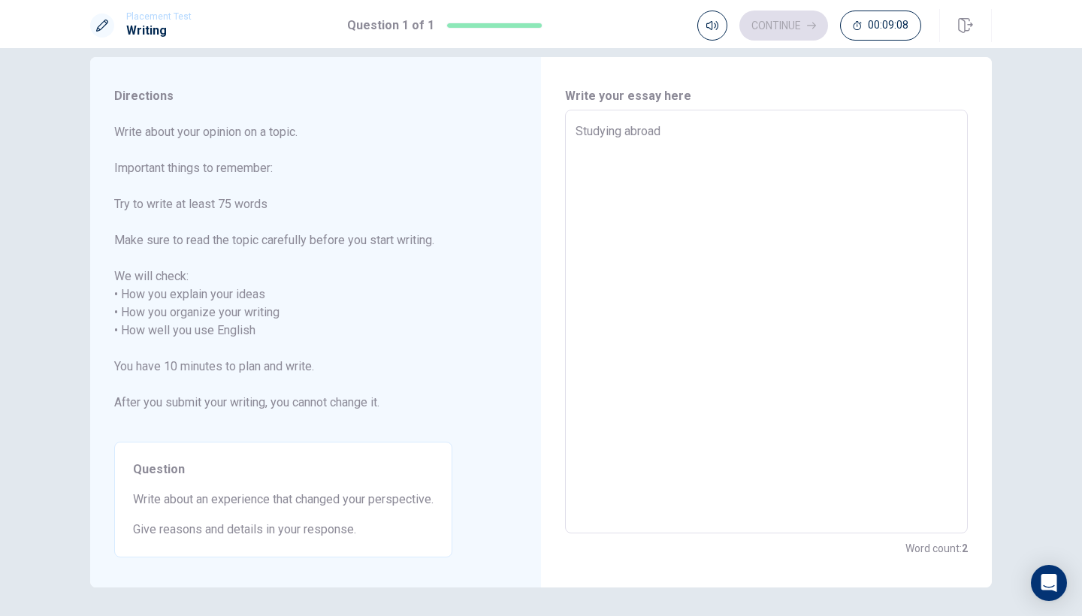
type textarea "x"
type textarea "Studying abroad i"
type textarea "x"
type textarea "Studying abroad is"
type textarea "x"
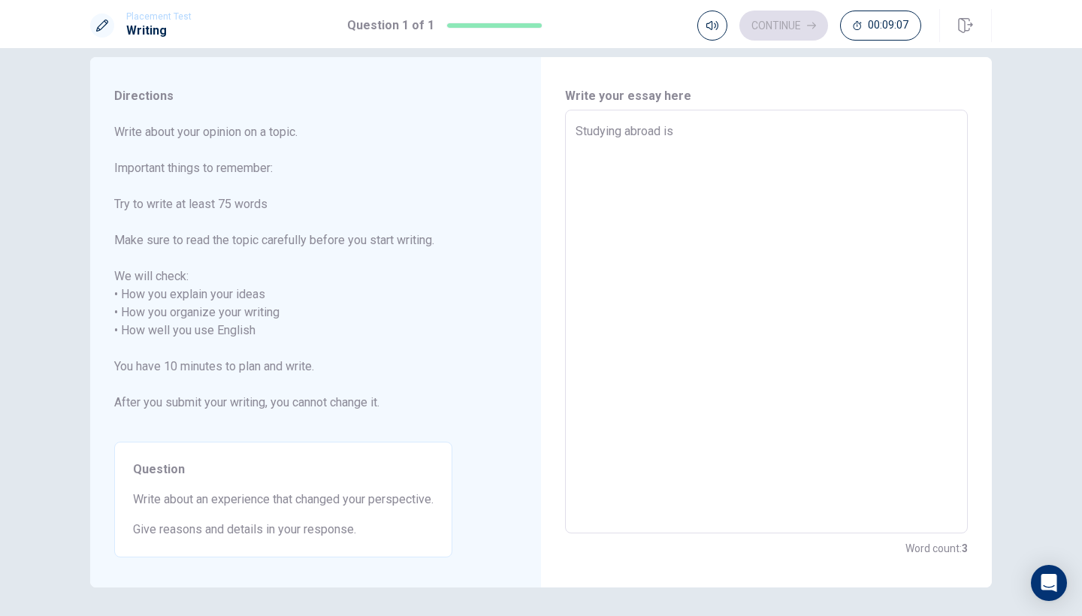
type textarea "Studying abroad is"
type textarea "x"
type textarea "Studying abroad is"
type textarea "x"
type textarea "Studying abroad i"
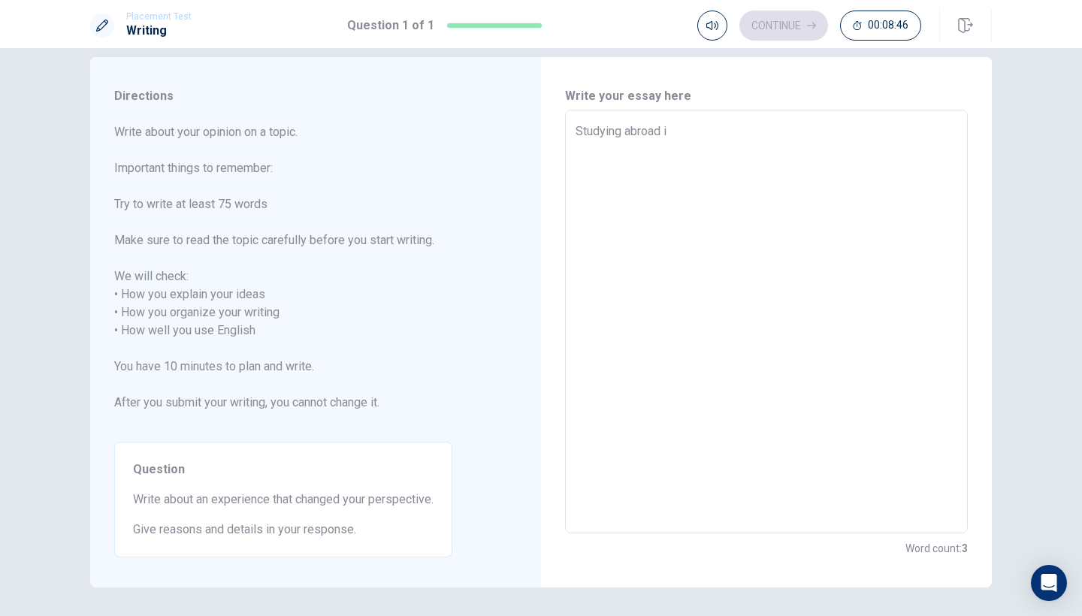
type textarea "x"
type textarea "Studying abroad"
type textarea "x"
type textarea "Studying abroad"
type textarea "x"
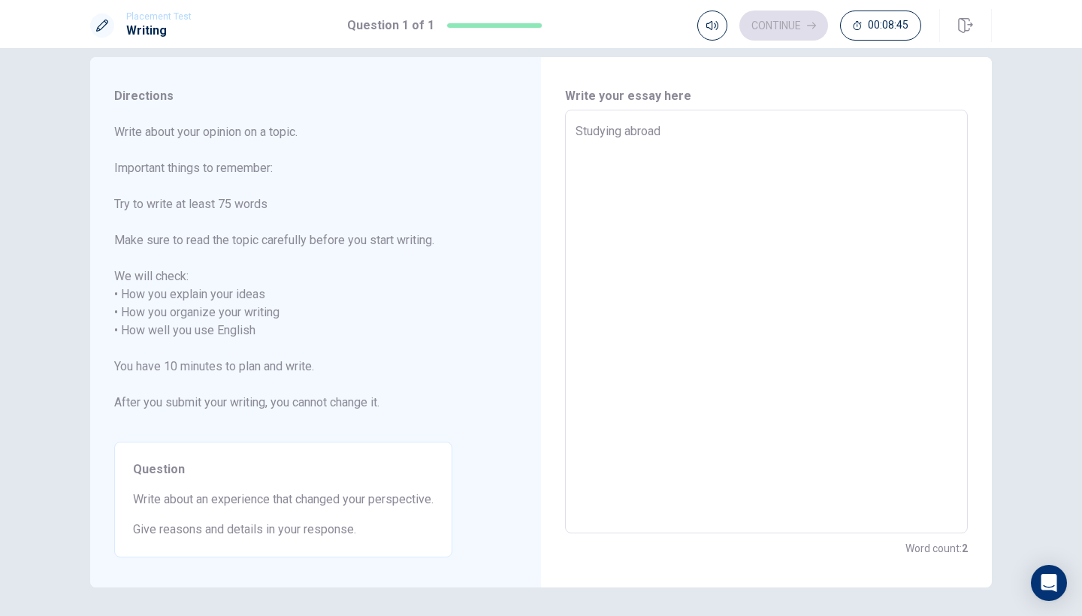
type textarea "Studying abroa"
type textarea "x"
type textarea "Studying abro"
type textarea "x"
type textarea "Studying abr"
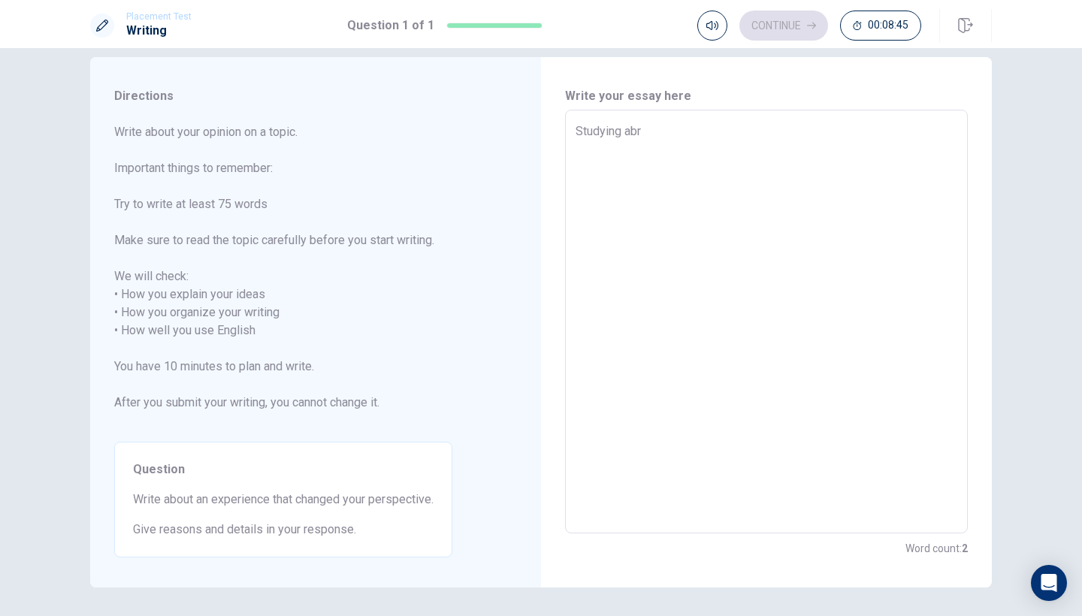
type textarea "x"
type textarea "Studying ab"
type textarea "x"
type textarea "Studying a"
type textarea "x"
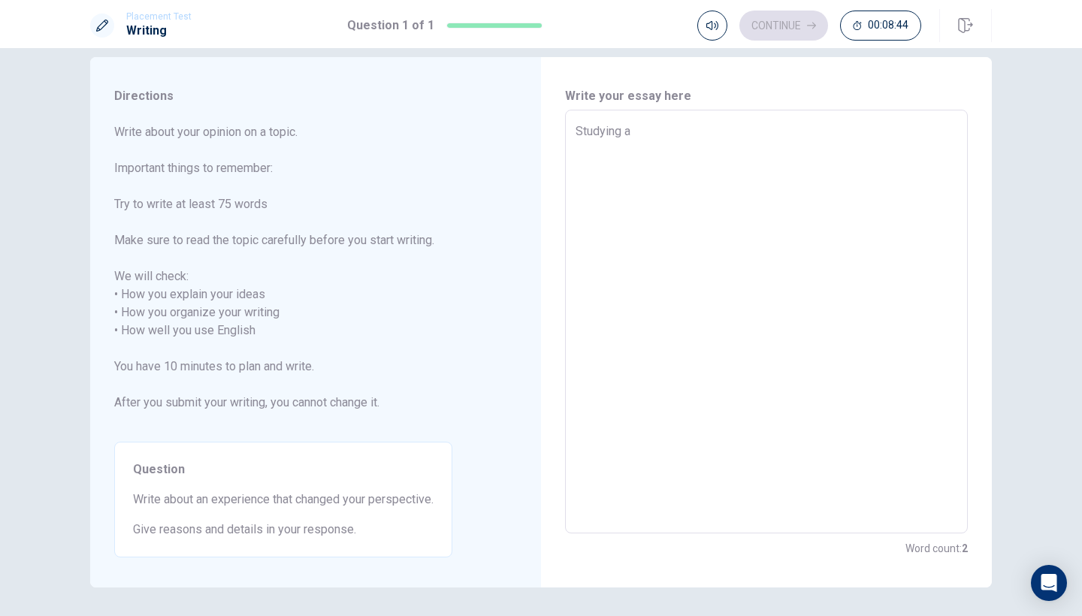
type textarea "Studying"
type textarea "x"
type textarea "Studying"
type textarea "x"
type textarea "Studyin"
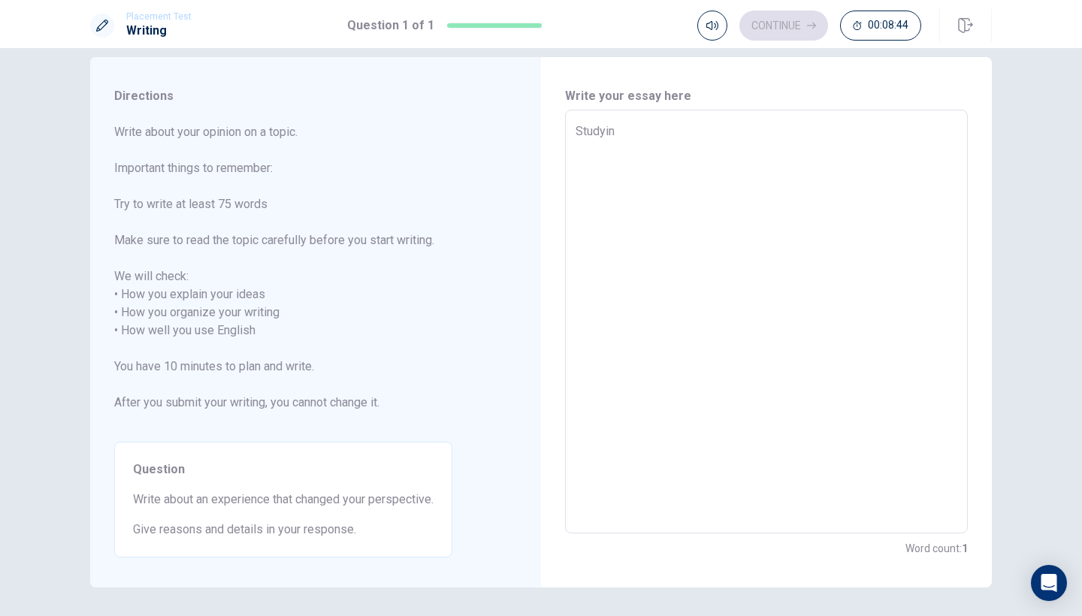
type textarea "x"
type textarea "Studyi"
type textarea "x"
type textarea "Study"
type textarea "x"
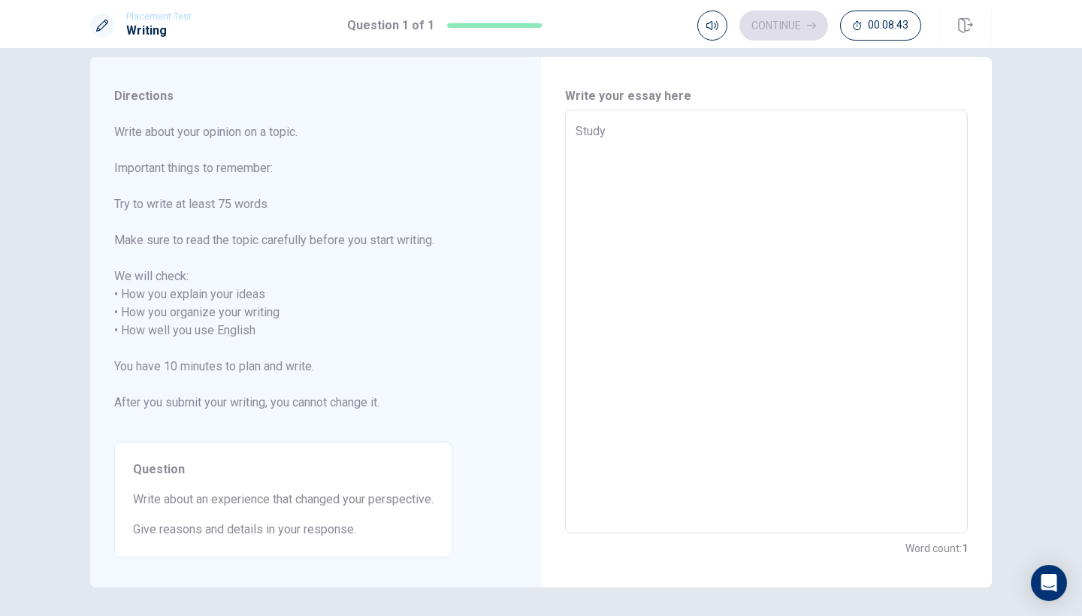
type textarea "Stud"
type textarea "x"
type textarea "Stu"
type textarea "x"
type textarea "St"
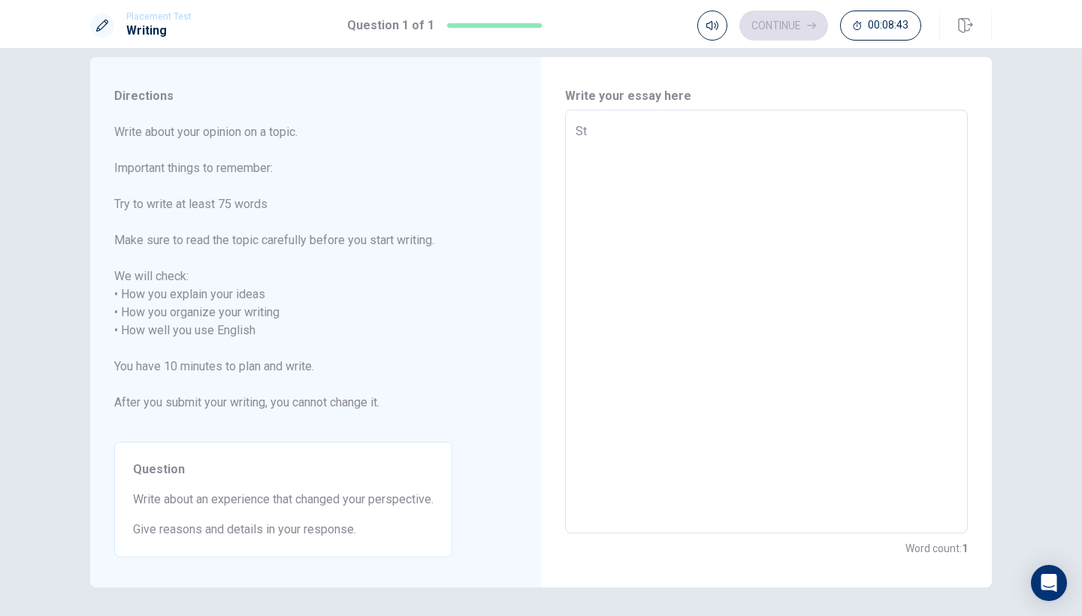
type textarea "x"
type textarea "S"
type textarea "x"
type textarea "S"
type textarea "x"
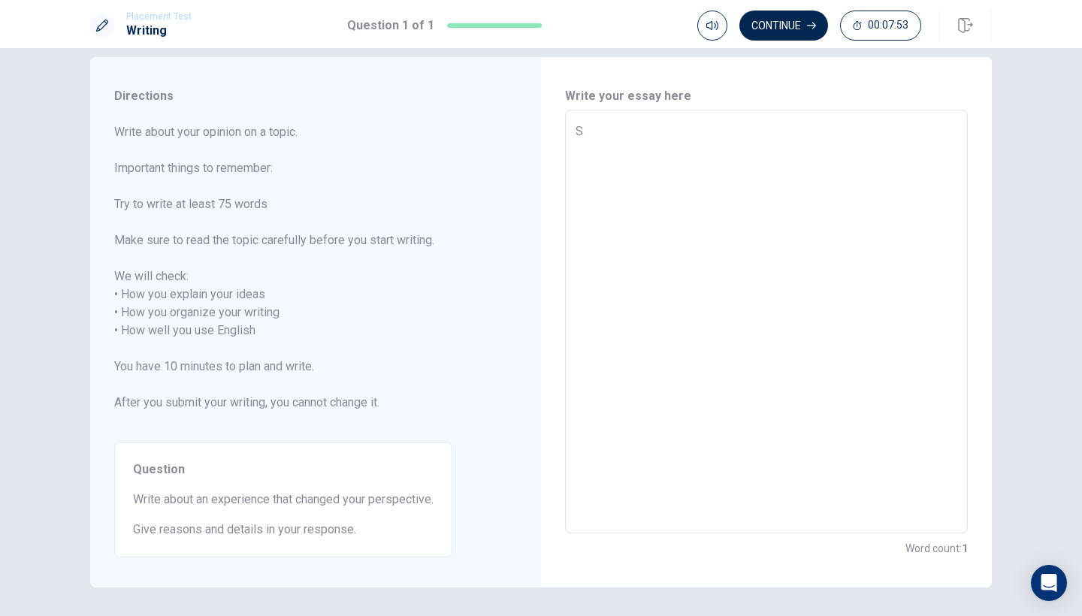
type textarea "St"
type textarea "x"
type textarea "Stu"
type textarea "x"
type textarea "Stud"
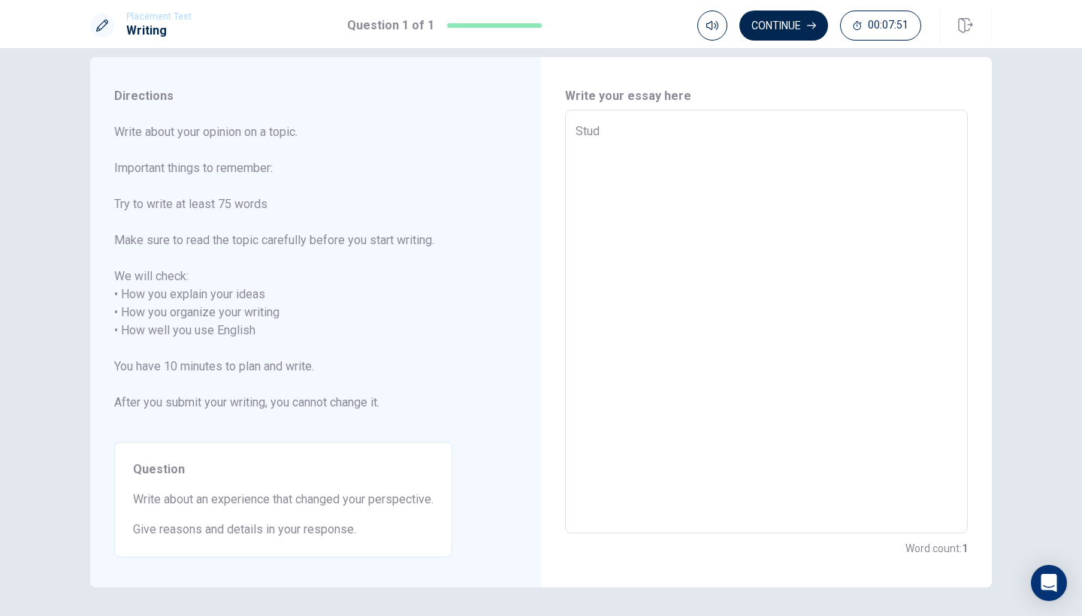
type textarea "x"
type textarea "Study"
type textarea "x"
type textarea "Stud"
type textarea "x"
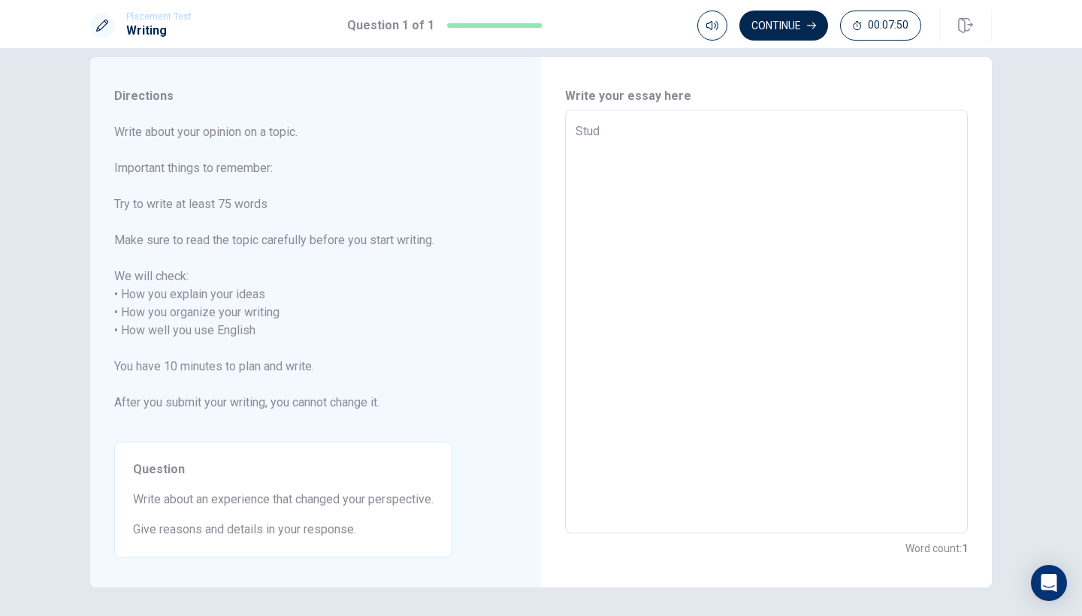
type textarea "Stu"
type textarea "x"
type textarea "St"
type textarea "x"
type textarea "S"
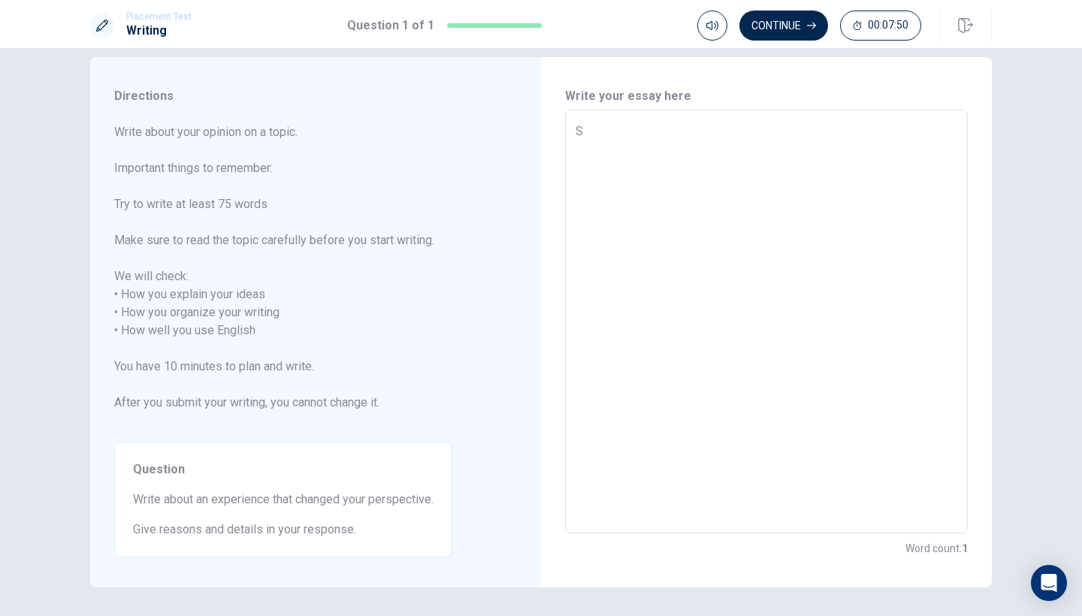
type textarea "x"
type textarea "S"
type textarea "x"
type textarea "St"
type textarea "x"
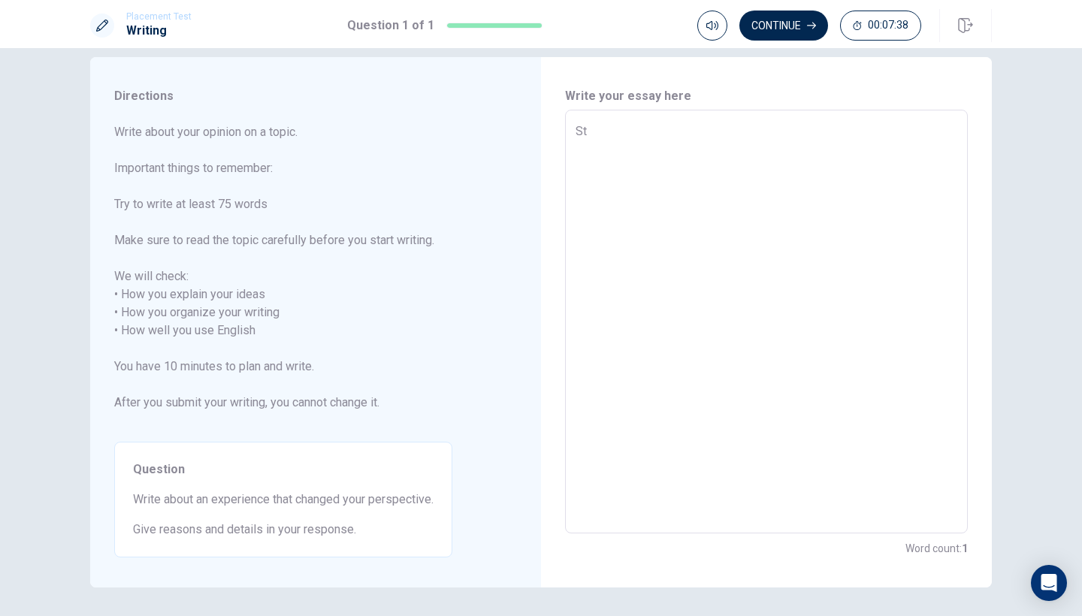
type textarea "Stu"
type textarea "x"
type textarea "Stud"
type textarea "x"
type textarea "Study"
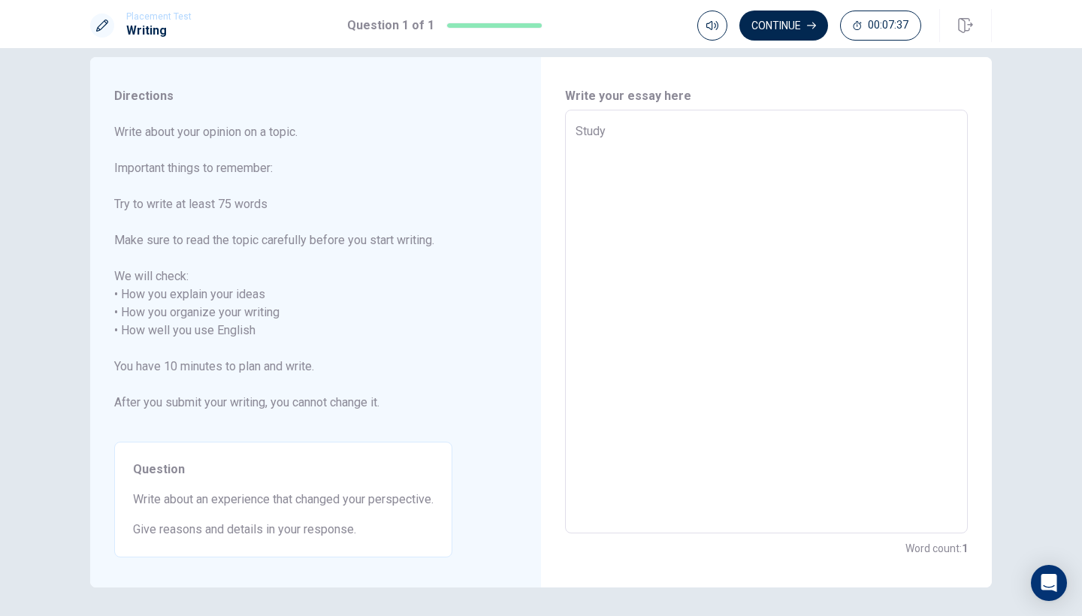
type textarea "x"
type textarea "Studyi"
type textarea "x"
type textarea "Studyin"
type textarea "x"
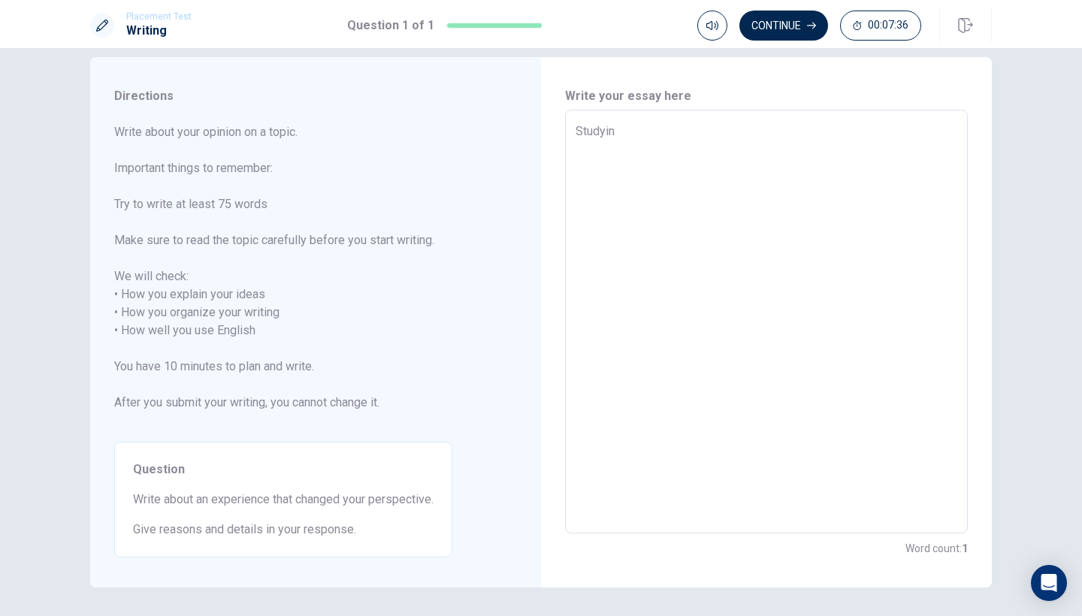
type textarea "Studying"
type textarea "x"
type textarea "Studying"
type textarea "x"
type textarea "Studying a"
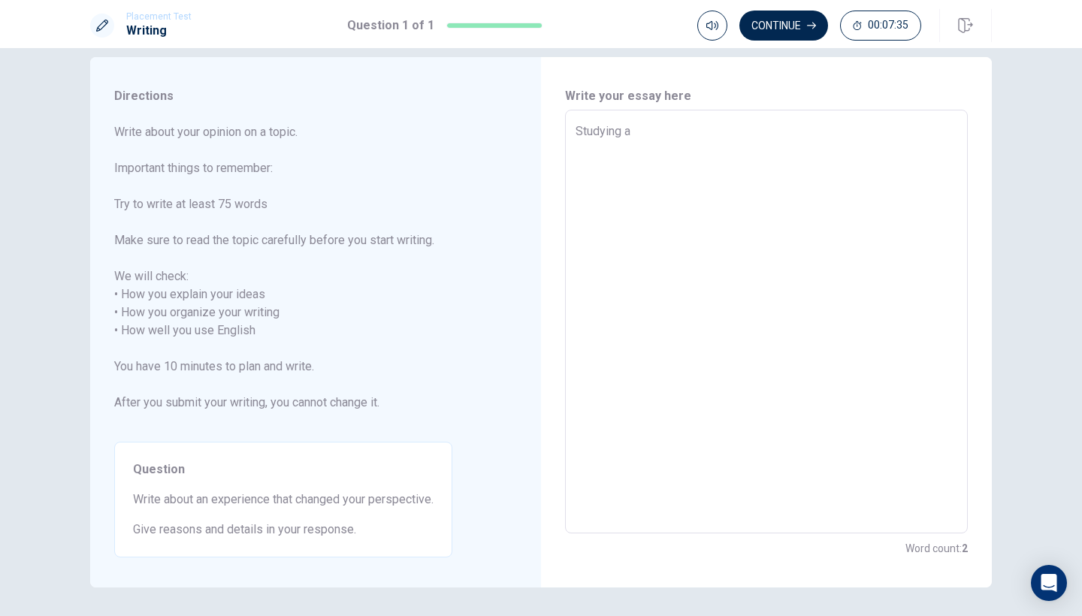
type textarea "x"
type textarea "Studying ab"
type textarea "x"
type textarea "Studying abr"
type textarea "x"
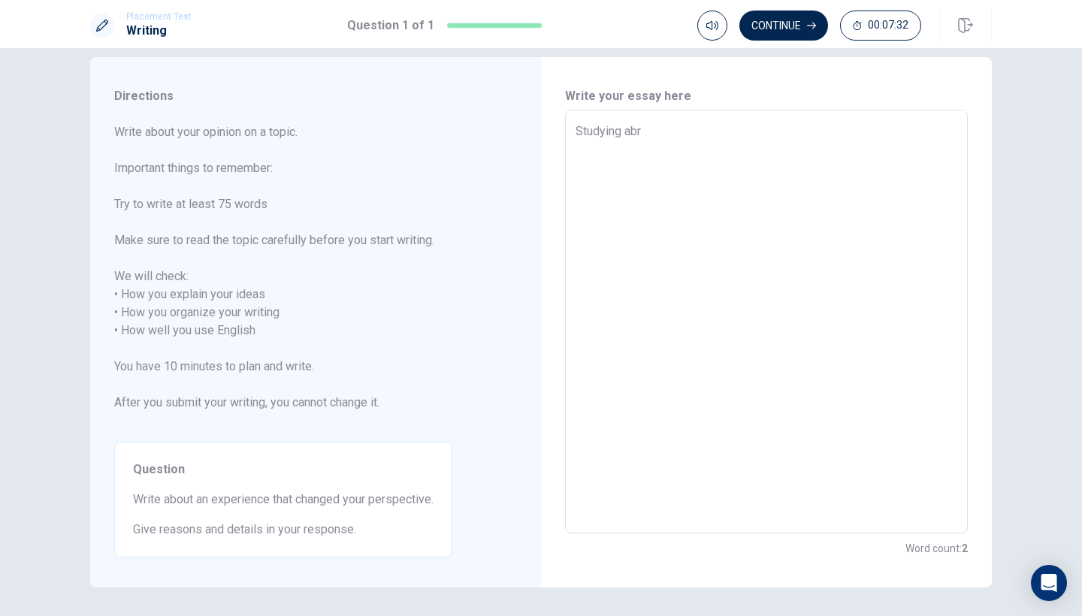
type textarea "Studying ab"
type textarea "x"
type textarea "Studying a"
type textarea "x"
type textarea "Studying"
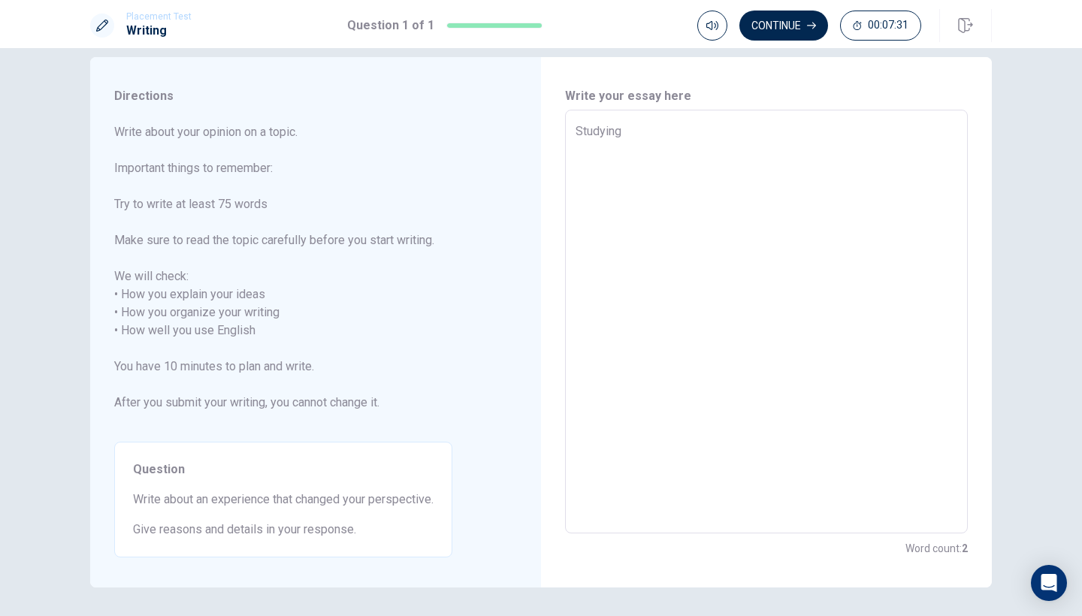
type textarea "x"
type textarea "Studying"
type textarea "x"
type textarea "Studyin"
type textarea "x"
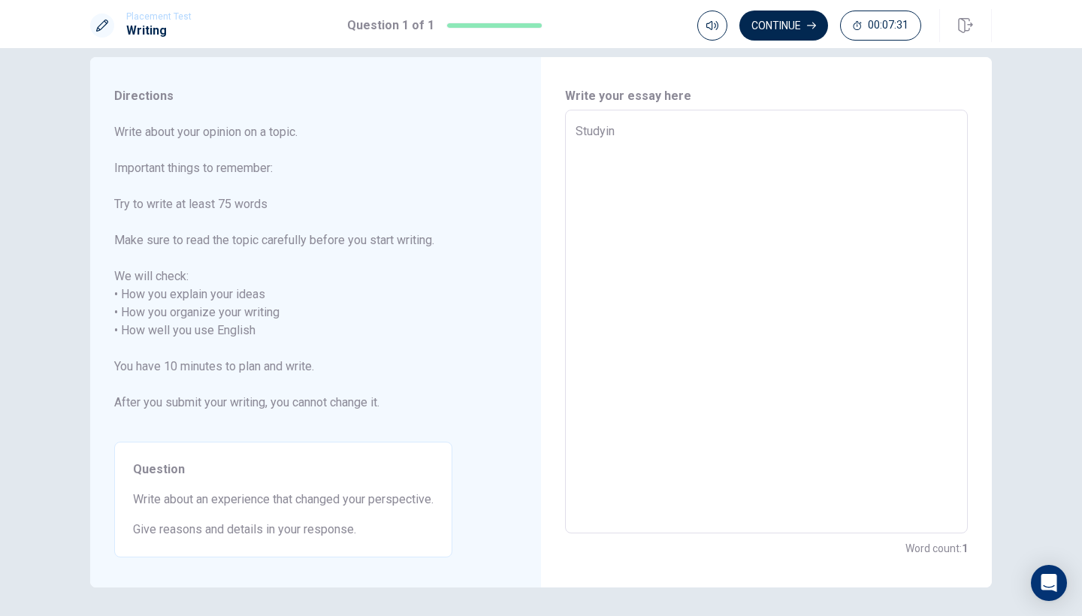
type textarea "Studyi"
type textarea "x"
type textarea "Study"
type textarea "x"
type textarea "Stud"
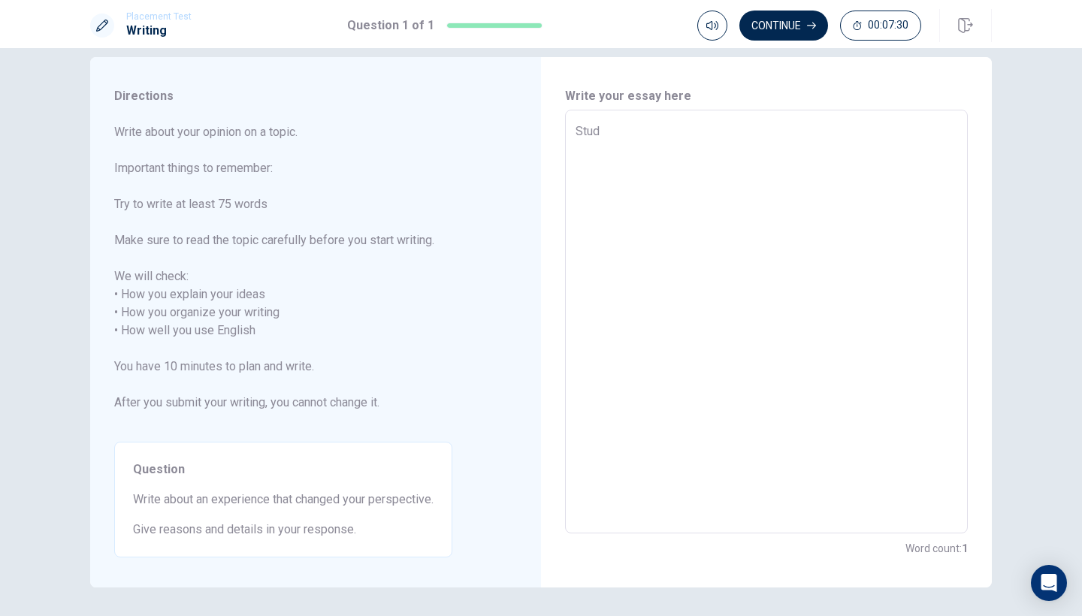
type textarea "x"
type textarea "Stu"
type textarea "x"
type textarea "St"
type textarea "x"
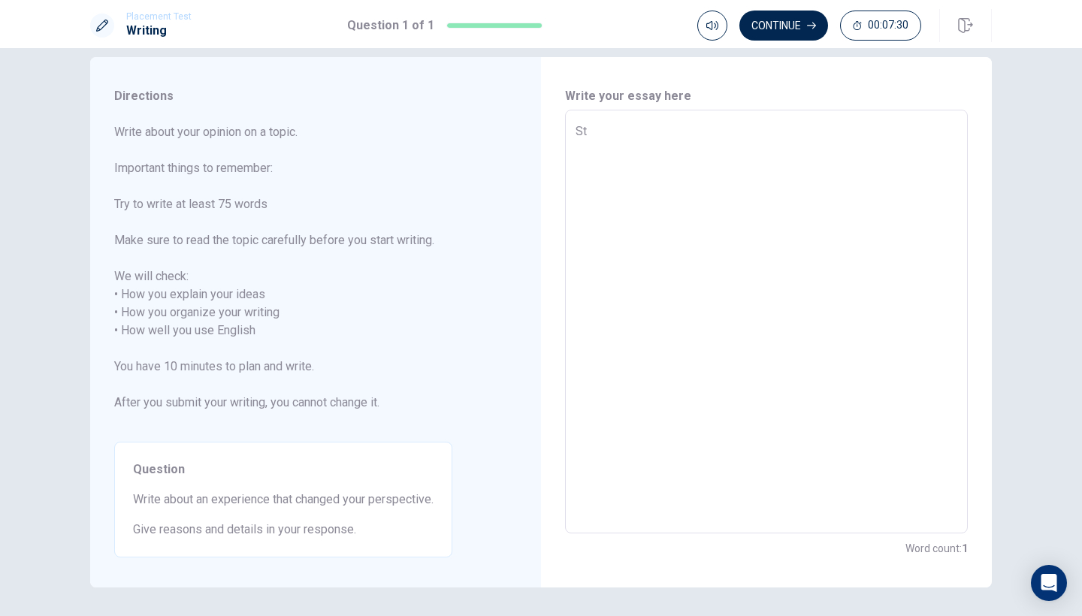
type textarea "S"
type textarea "x"
type textarea "I"
type textarea "x"
type textarea "I"
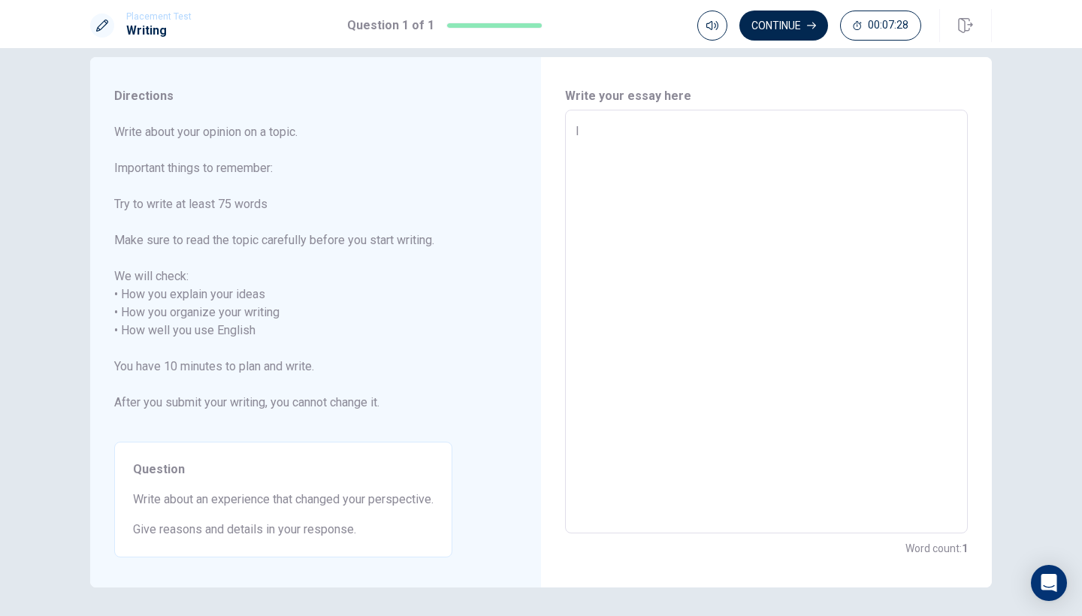
type textarea "x"
type textarea "I w"
type textarea "x"
type textarea "I wa"
type textarea "x"
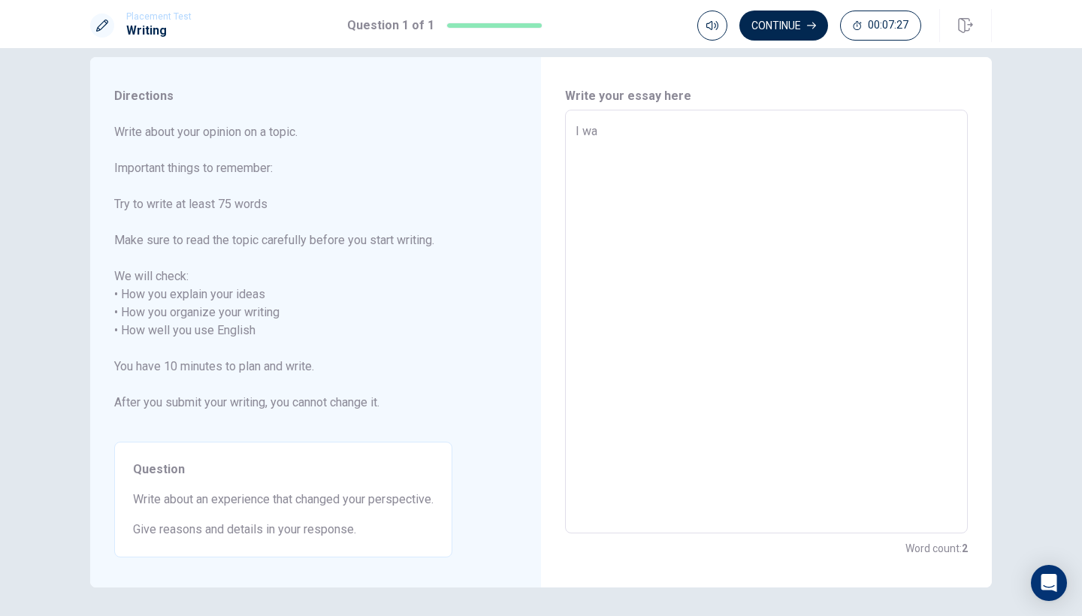
type textarea "I was"
type textarea "x"
type textarea "I was"
type textarea "x"
type textarea "I was c"
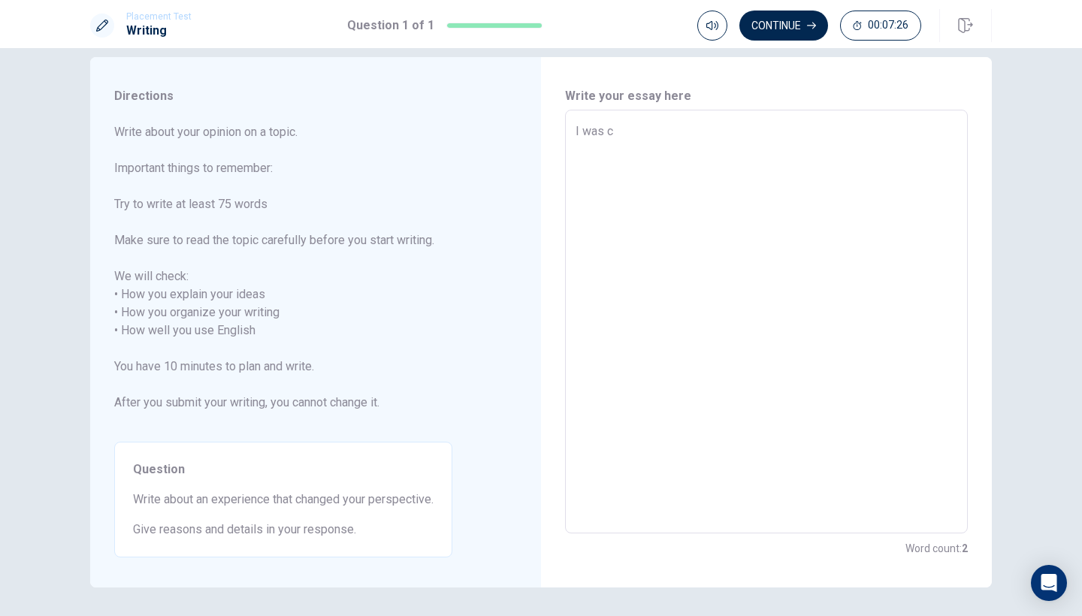
type textarea "x"
type textarea "I was ch"
type textarea "x"
type textarea "I was cha"
type textarea "x"
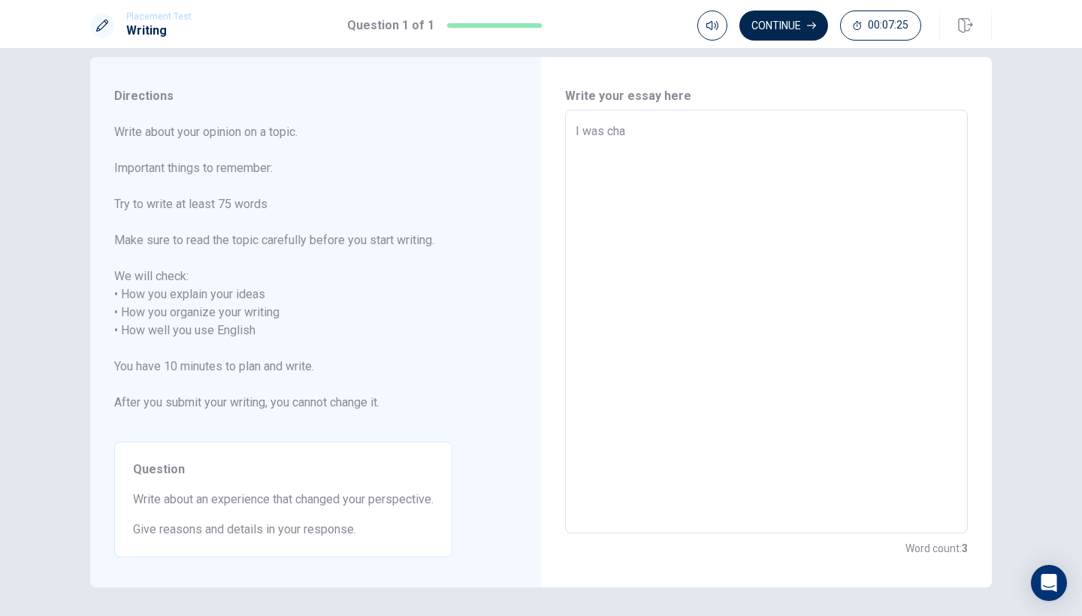
type textarea "I was chan"
type textarea "x"
type textarea "I was [PERSON_NAME]"
type textarea "x"
type textarea "I was change"
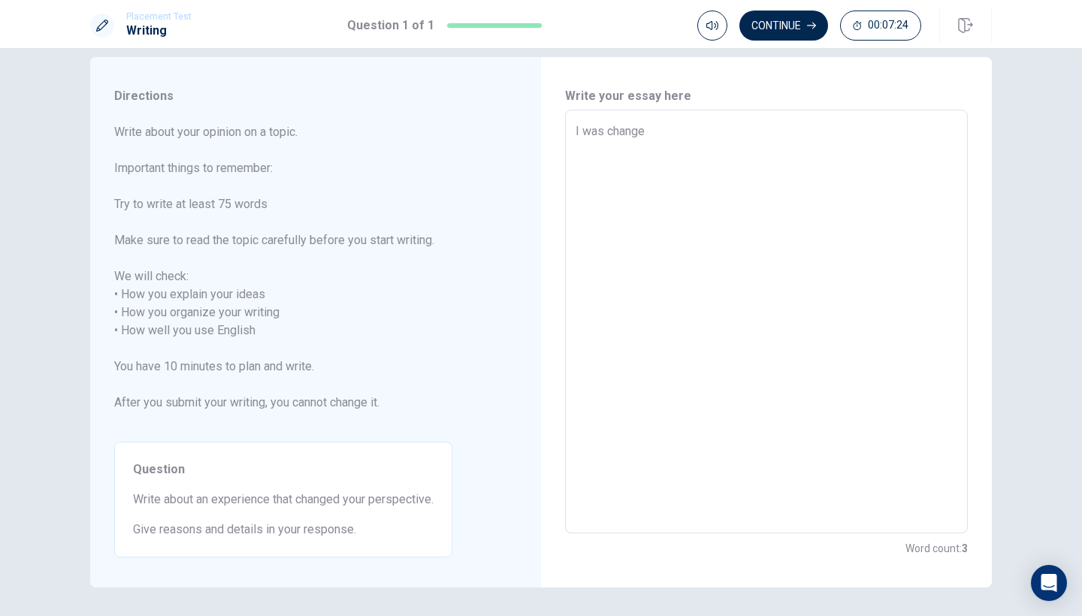
type textarea "x"
type textarea "I was changed"
type textarea "x"
type textarea "I was changed"
type textarea "x"
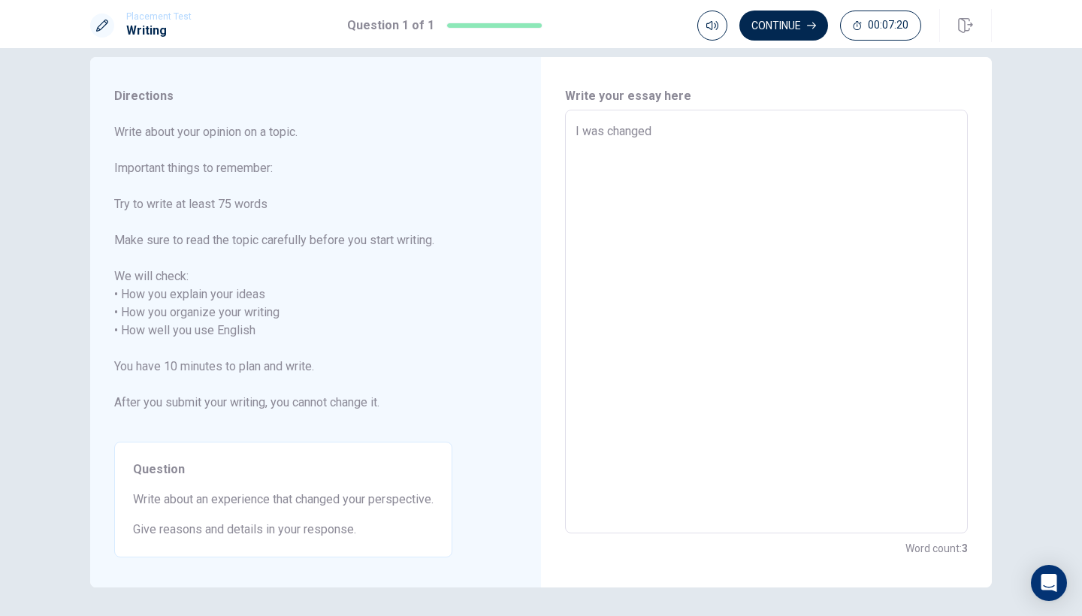
type textarea "I was changed b"
type textarea "x"
type textarea "I was changed by"
type textarea "x"
type textarea "I was changed by"
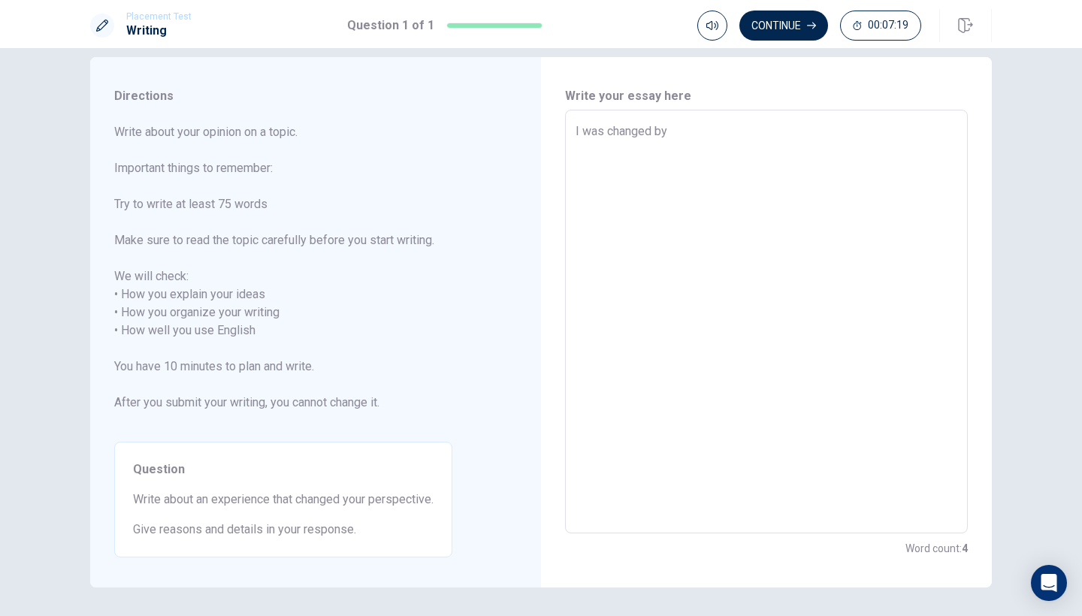
type textarea "x"
type textarea "I was changed by m"
type textarea "x"
type textarea "I was changed by my"
type textarea "x"
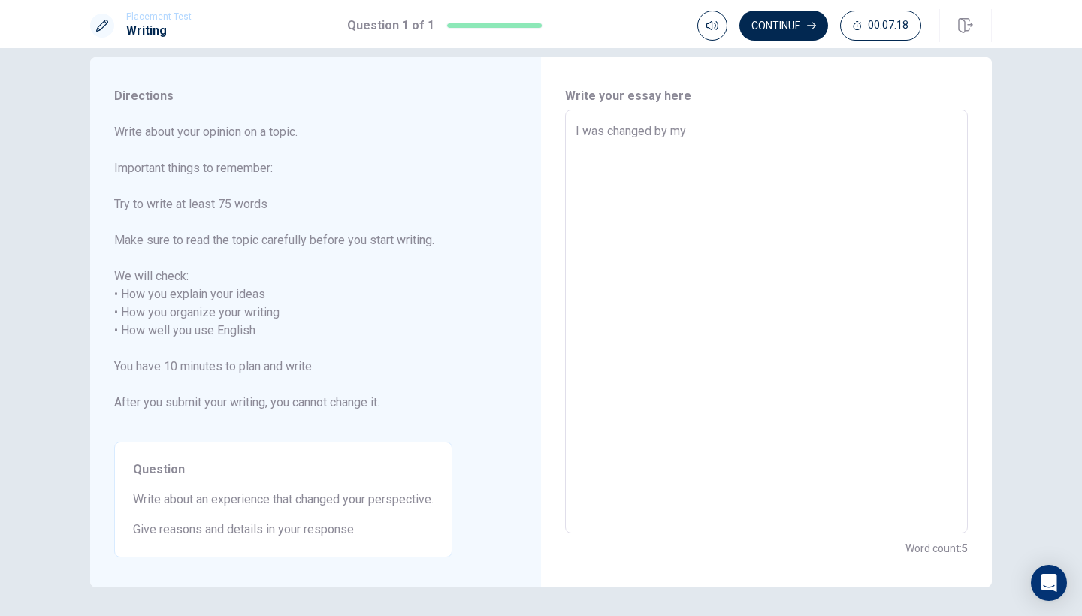
type textarea "I was changed by my"
type textarea "x"
type textarea "I was changed by my"
type textarea "x"
type textarea "I was changed by m"
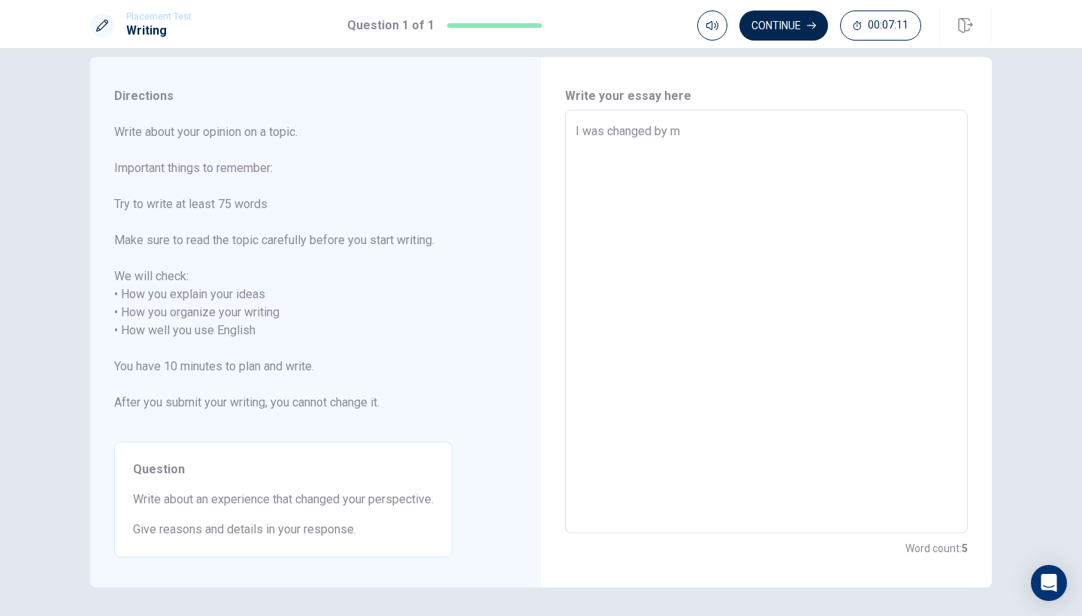
type textarea "x"
type textarea "I was changed by"
type textarea "x"
type textarea "I was changed by"
type textarea "x"
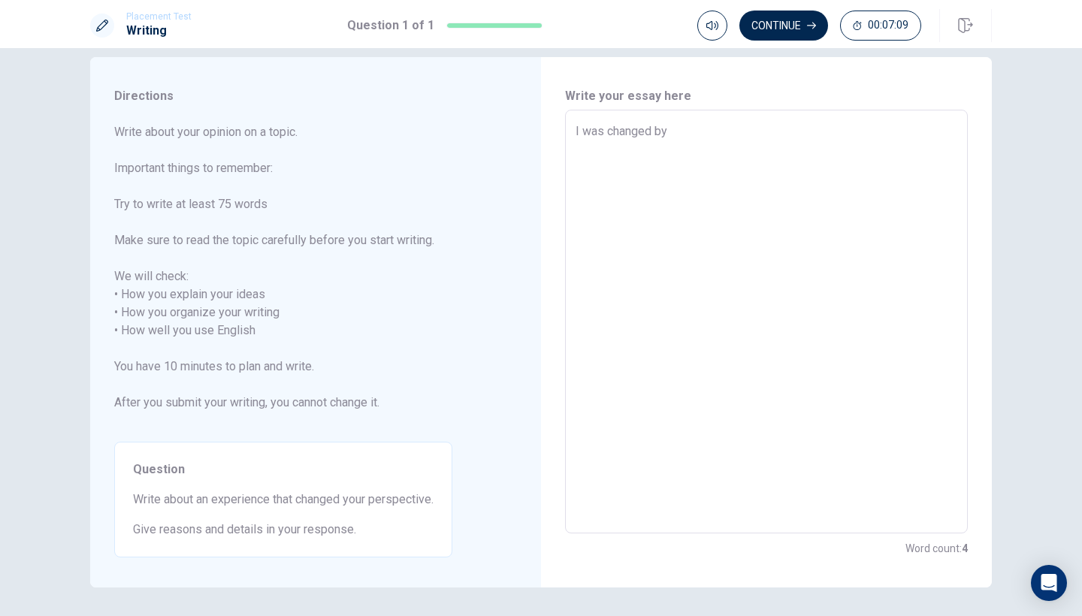
type textarea "I was changed by"
type textarea "x"
type textarea "I was changed by s"
type textarea "x"
type textarea "I was changed by st"
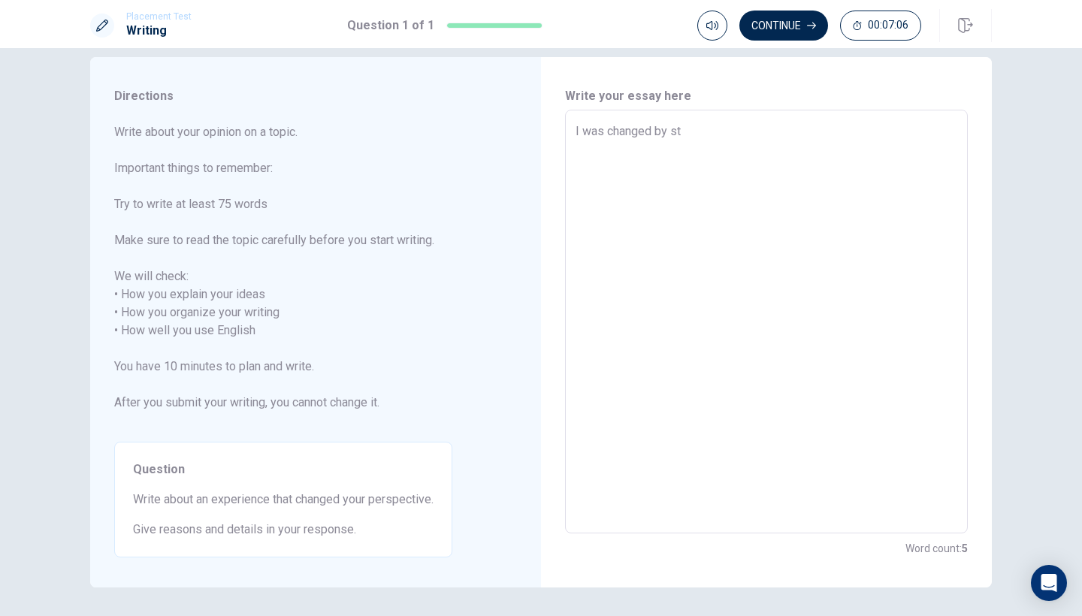
type textarea "x"
type textarea "I was changed by [PERSON_NAME]"
type textarea "x"
type textarea "I was changed by stud"
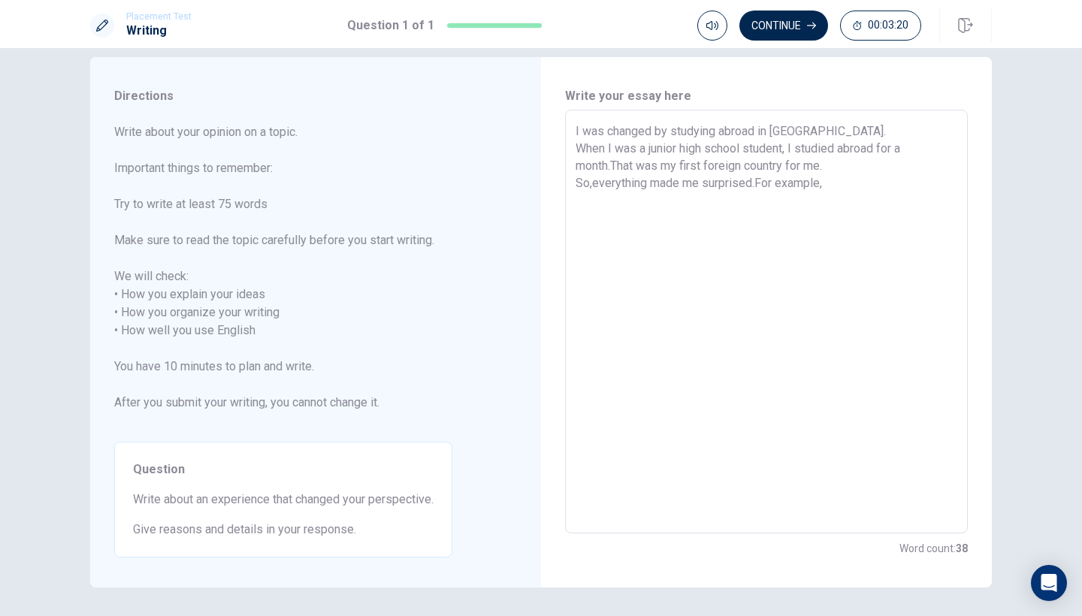
click at [758, 188] on textarea "I was changed by studying abroad in [GEOGRAPHIC_DATA]. When I was a junior high…" at bounding box center [767, 322] width 382 height 399
click at [709, 205] on textarea "I was changed by studying abroad in [GEOGRAPHIC_DATA]. When I was a junior high…" at bounding box center [767, 322] width 382 height 399
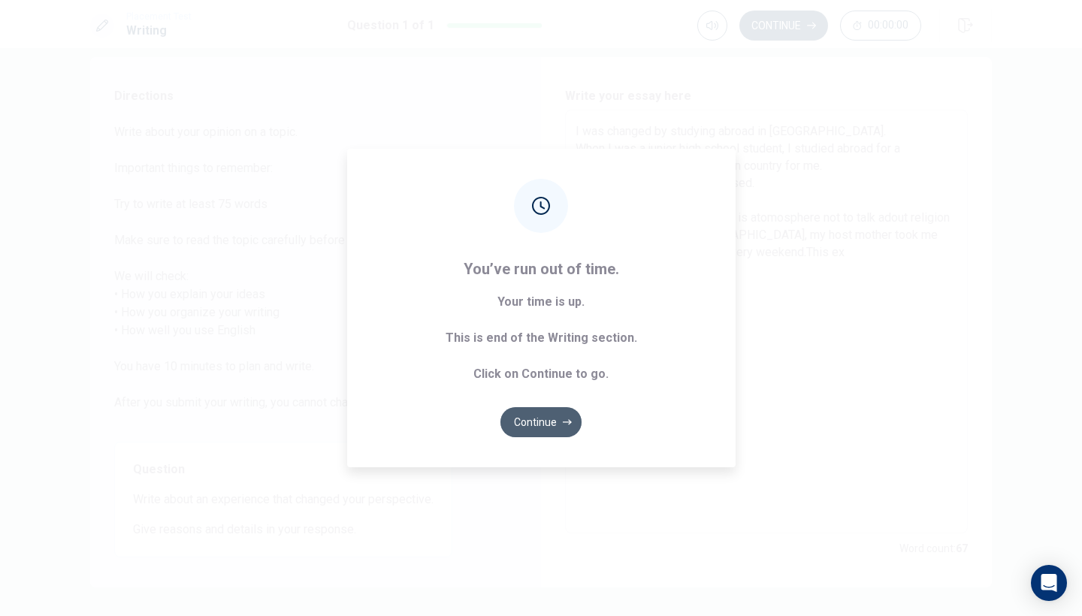
click at [557, 434] on button "Continue" at bounding box center [541, 422] width 81 height 30
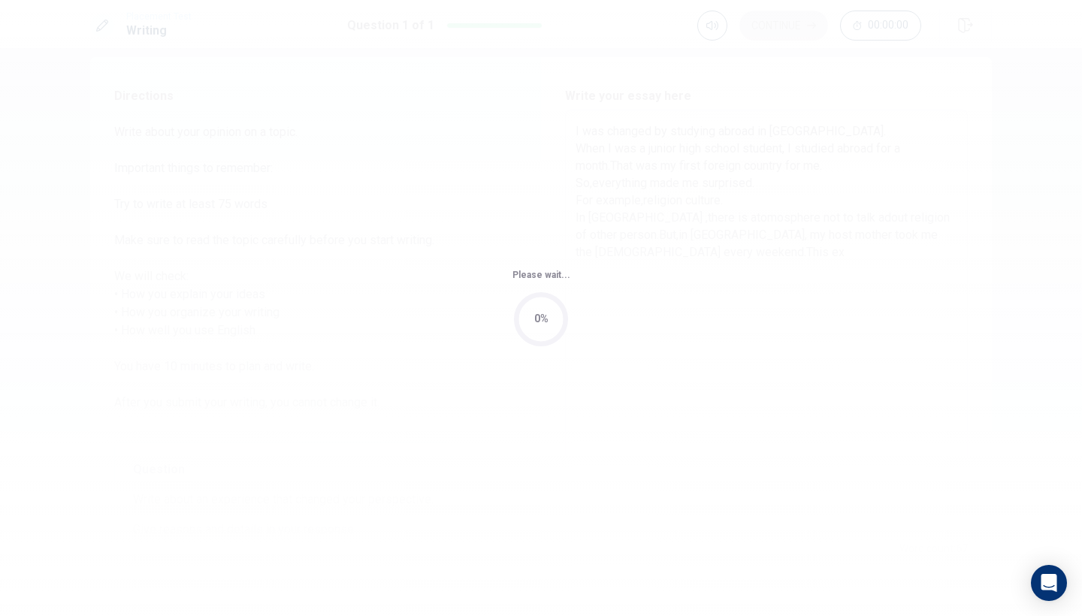
scroll to position [0, 0]
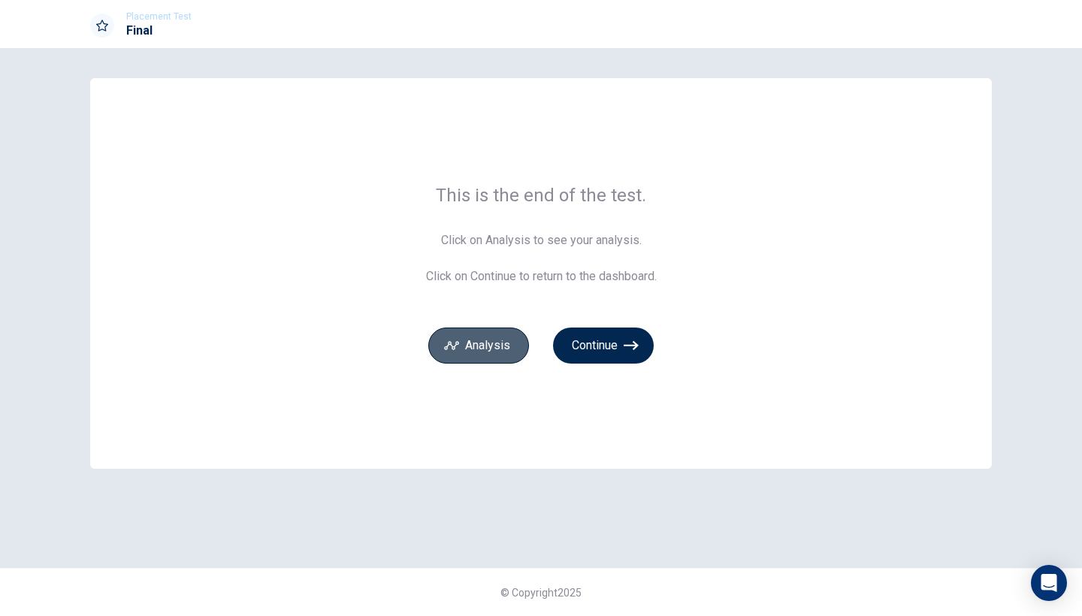
click at [509, 349] on button "Analysis" at bounding box center [478, 346] width 101 height 36
